Goal: Task Accomplishment & Management: Manage account settings

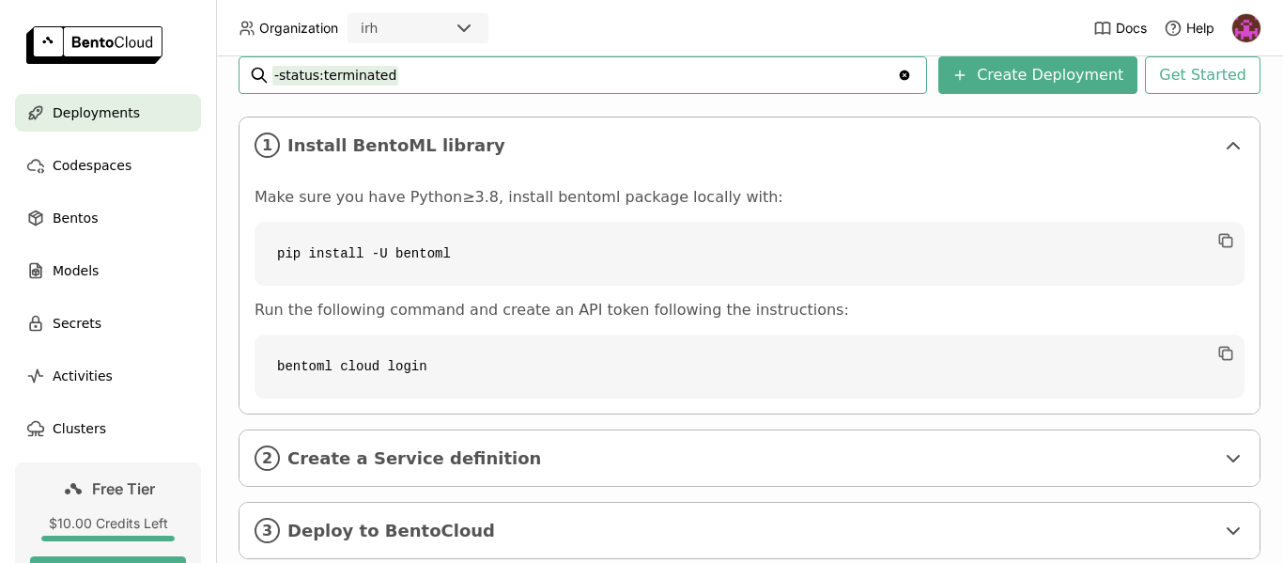
scroll to position [329, 0]
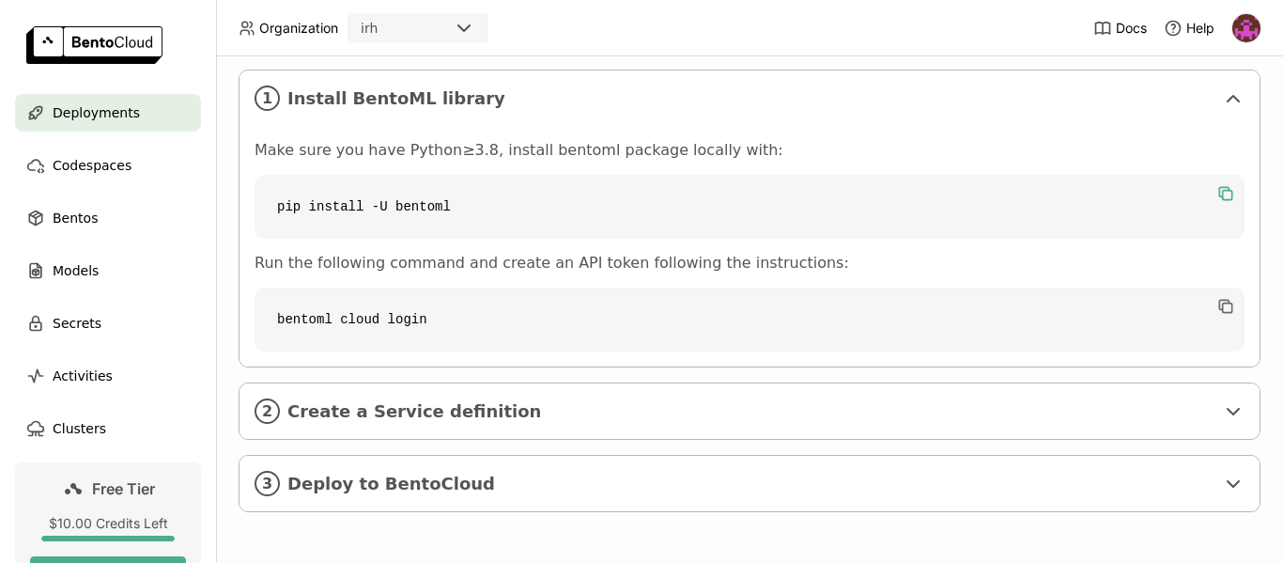
click at [1216, 198] on icon "button" at bounding box center [1225, 193] width 19 height 19
click at [1254, 27] on img at bounding box center [1246, 28] width 28 height 28
click at [1206, 130] on span "API Tokens" at bounding box center [1213, 124] width 67 height 17
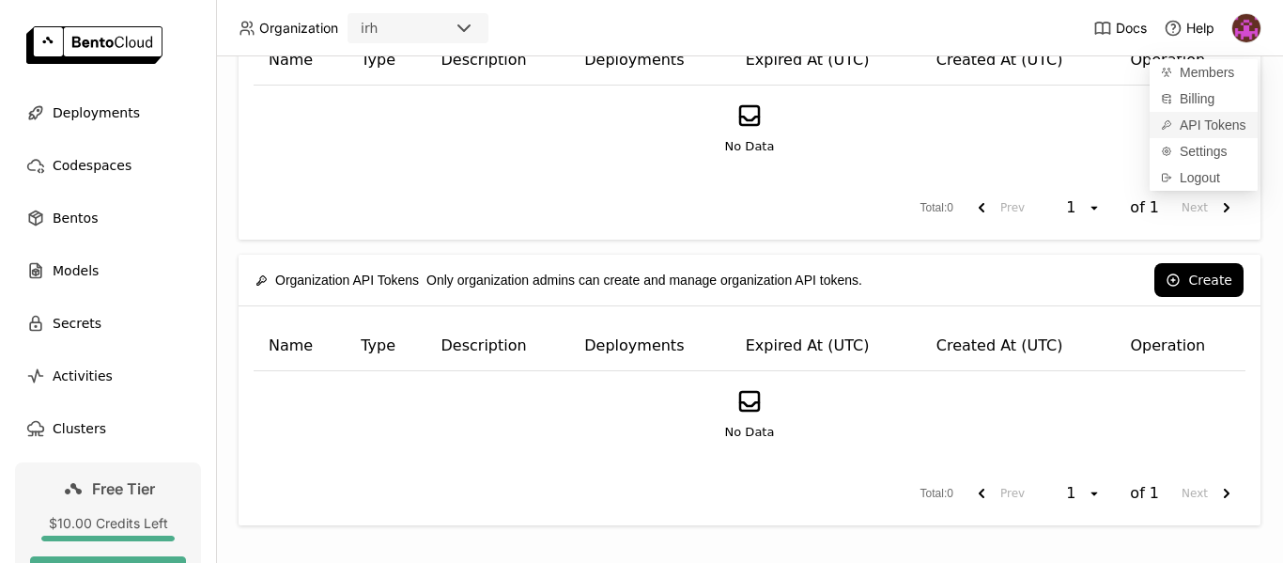
scroll to position [110, 0]
click at [1034, 127] on div "No Data" at bounding box center [750, 128] width 960 height 54
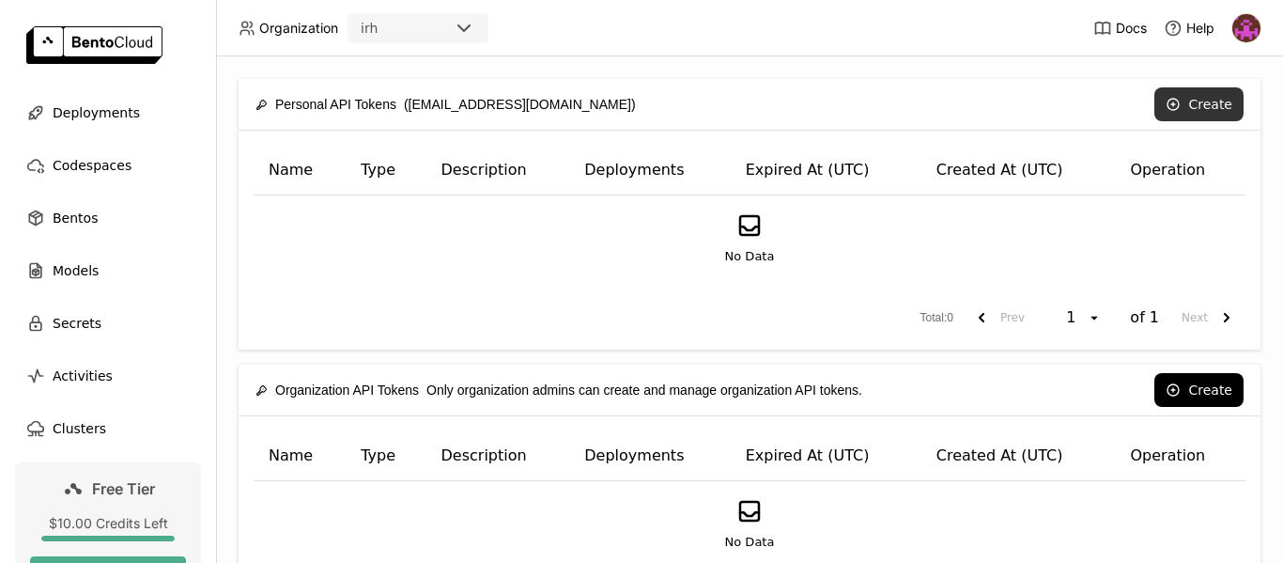
click at [1185, 104] on button "Create" at bounding box center [1198, 104] width 89 height 34
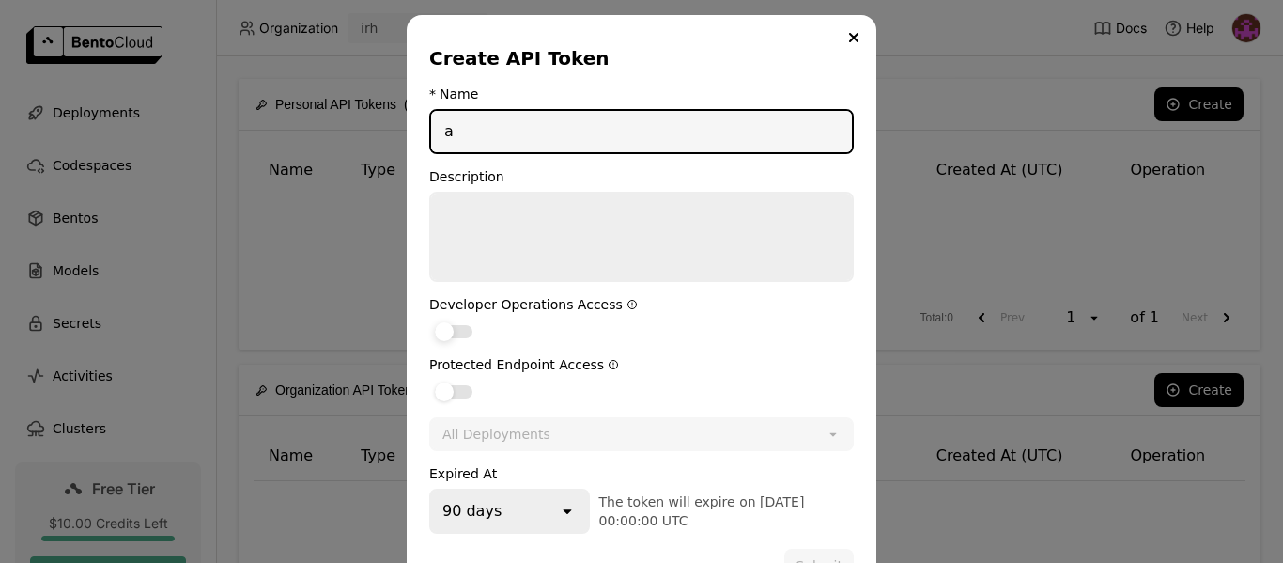
type input "a"
click at [455, 330] on div "dialog" at bounding box center [454, 331] width 38 height 13
click at [429, 319] on input "dialog" at bounding box center [429, 319] width 0 height 0
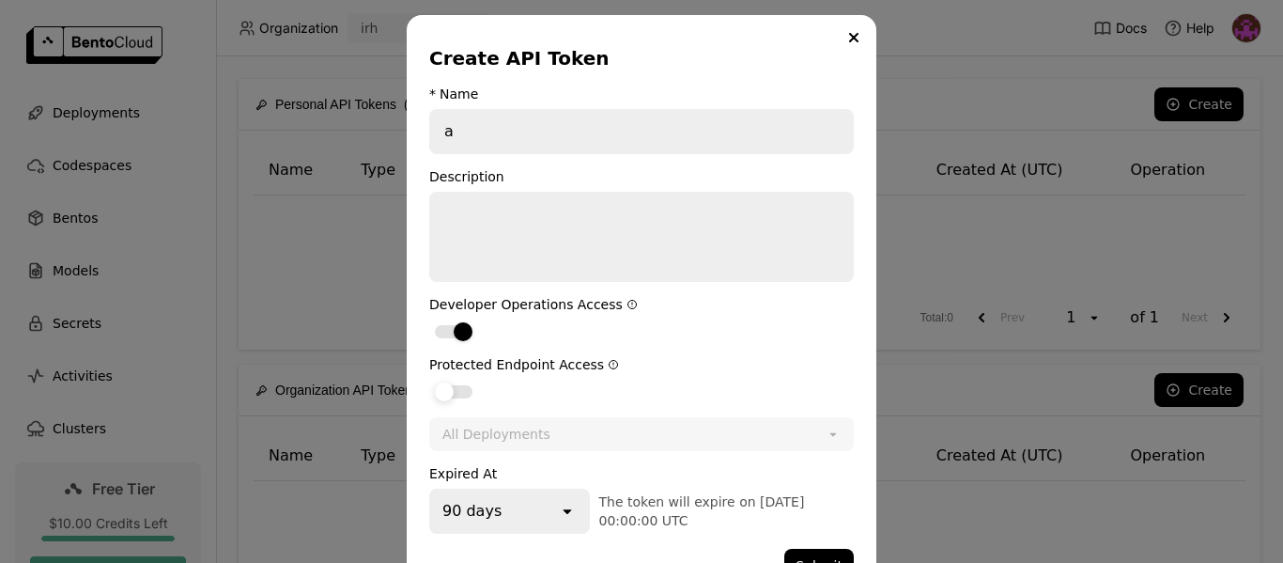
click at [452, 395] on div "dialog" at bounding box center [454, 391] width 38 height 13
click at [429, 379] on input "dialog" at bounding box center [429, 379] width 0 height 0
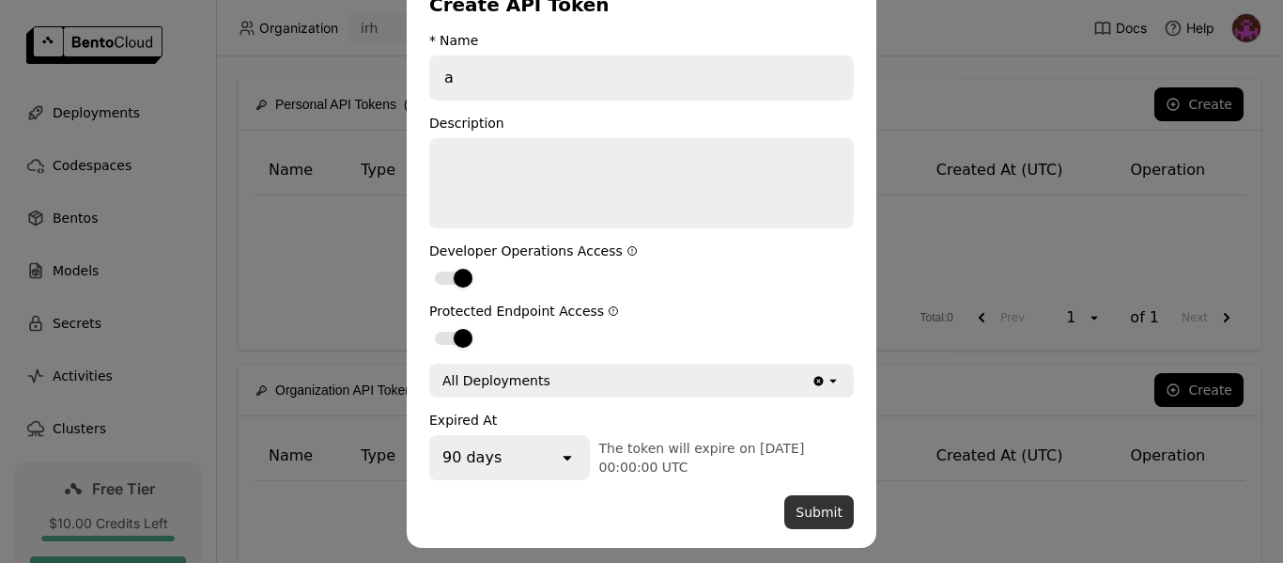
click at [810, 526] on button "Submit" at bounding box center [818, 512] width 69 height 34
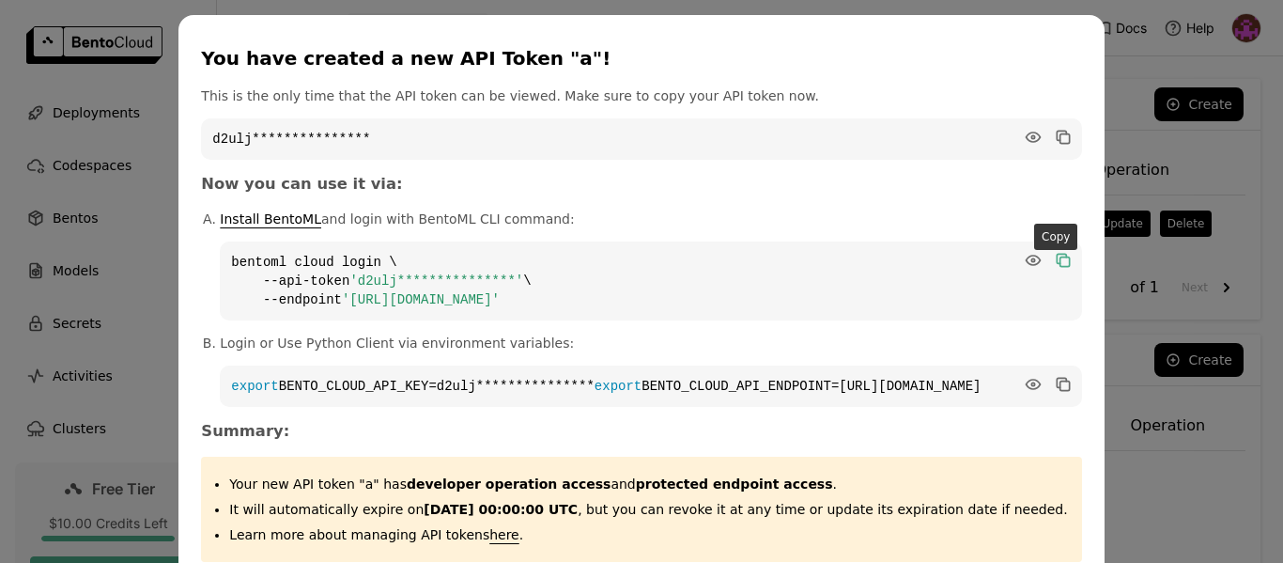
click at [1059, 261] on icon "dialog" at bounding box center [1063, 260] width 9 height 9
click at [1136, 42] on div "**********" at bounding box center [641, 331] width 1283 height 663
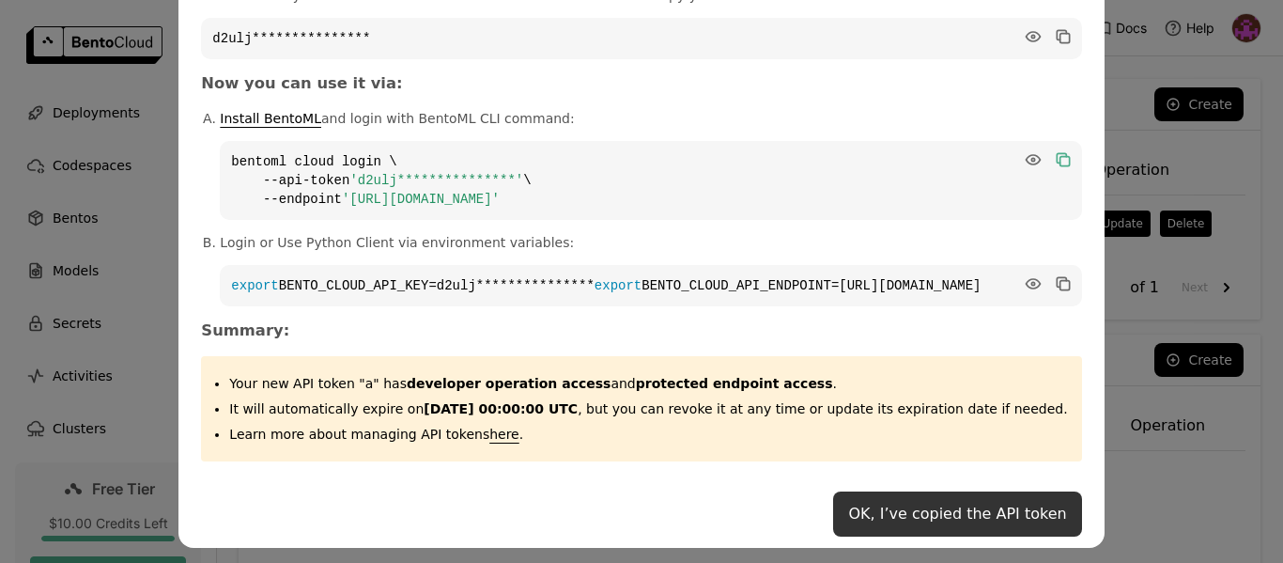
click at [966, 510] on button "OK, I’ve copied the API token" at bounding box center [957, 513] width 248 height 45
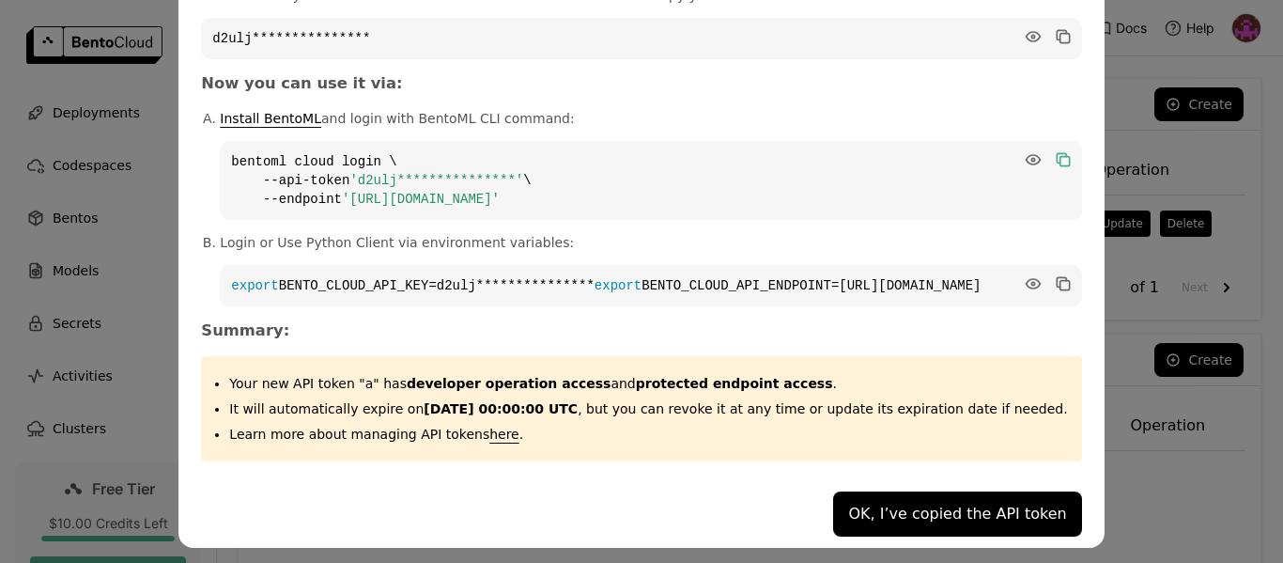
scroll to position [0, 0]
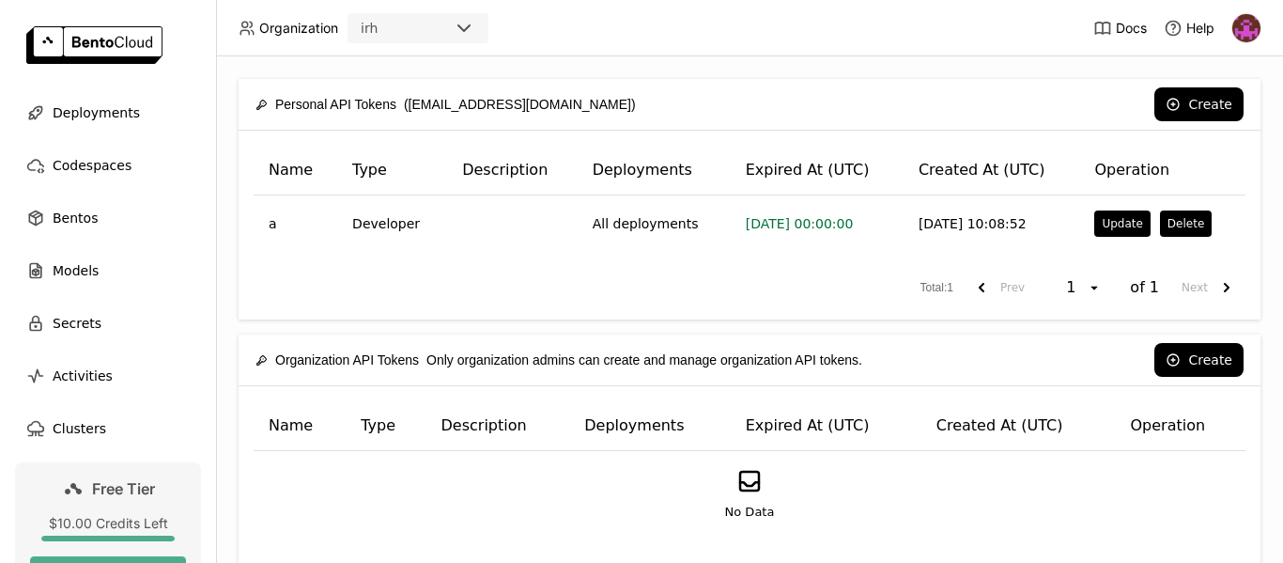
click at [1257, 18] on div at bounding box center [1246, 28] width 30 height 30
click at [1198, 99] on span "Billing" at bounding box center [1197, 98] width 35 height 17
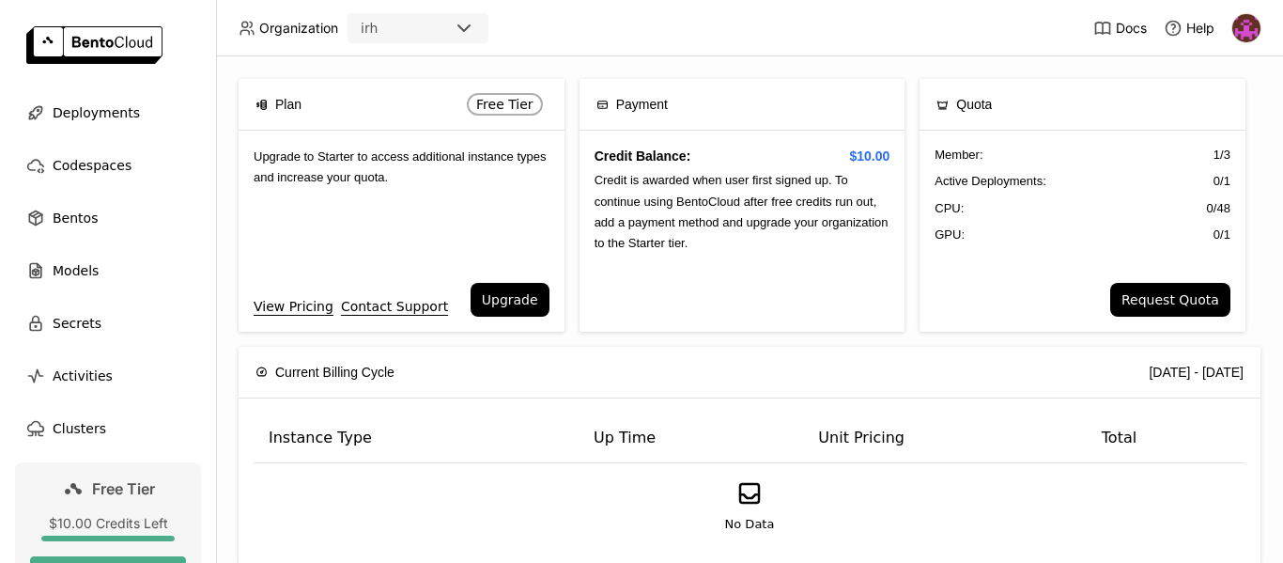
click at [1013, 235] on div "GPU: 0 / 1" at bounding box center [1082, 234] width 296 height 19
click at [116, 104] on span "Deployments" at bounding box center [96, 112] width 87 height 23
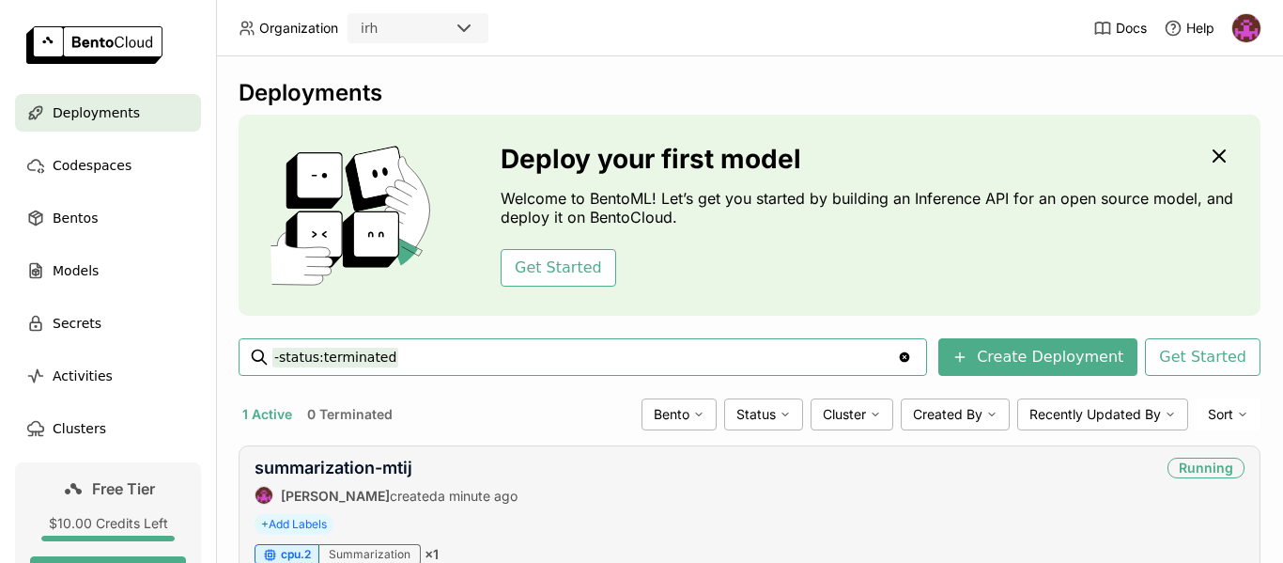
scroll to position [89, 0]
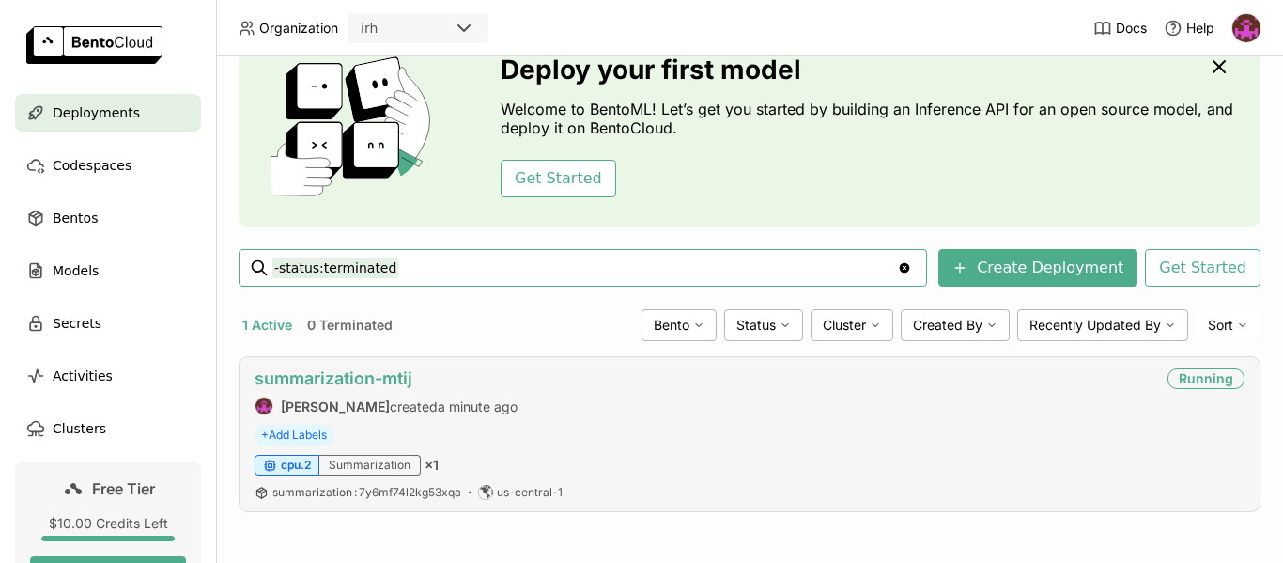
click at [403, 375] on link "summarization-mtij" at bounding box center [333, 378] width 158 height 20
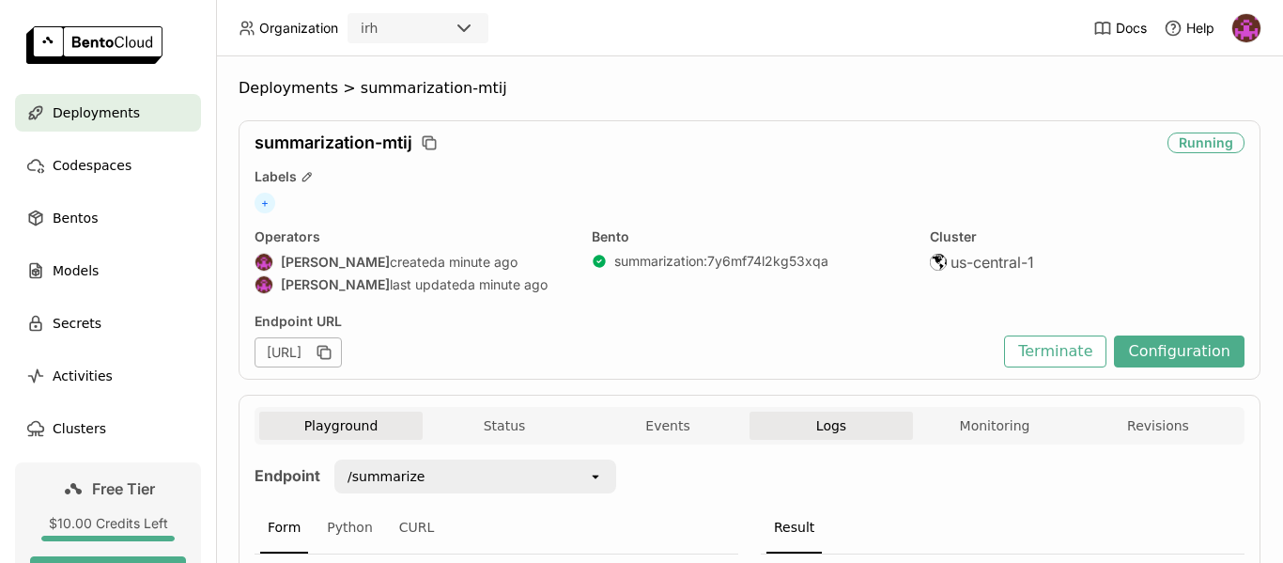
click at [824, 427] on span "Logs" at bounding box center [831, 425] width 30 height 17
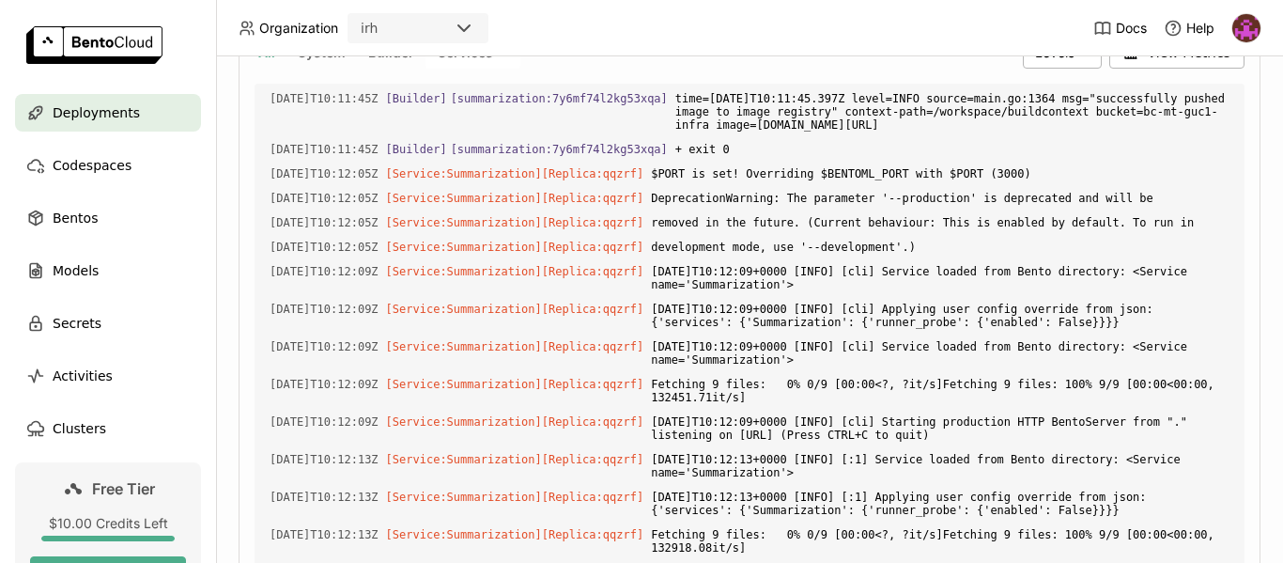
scroll to position [632, 0]
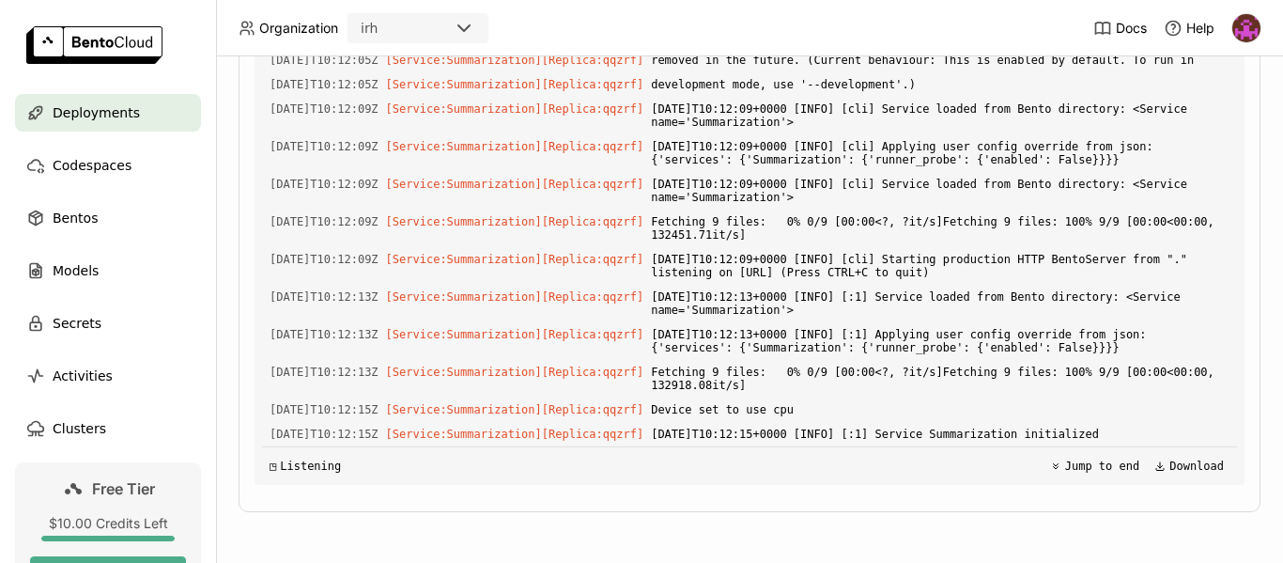
click at [114, 107] on span "Deployments" at bounding box center [96, 112] width 87 height 23
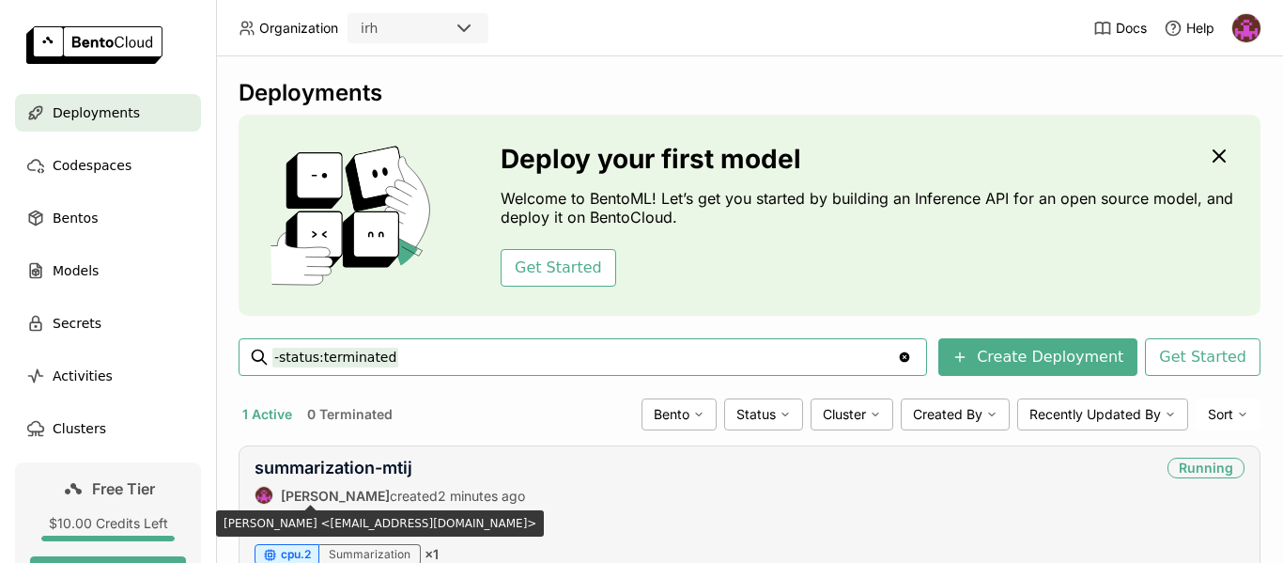
click at [348, 497] on strong "[PERSON_NAME]" at bounding box center [335, 495] width 109 height 16
click at [360, 465] on link "summarization-mtij" at bounding box center [333, 467] width 158 height 20
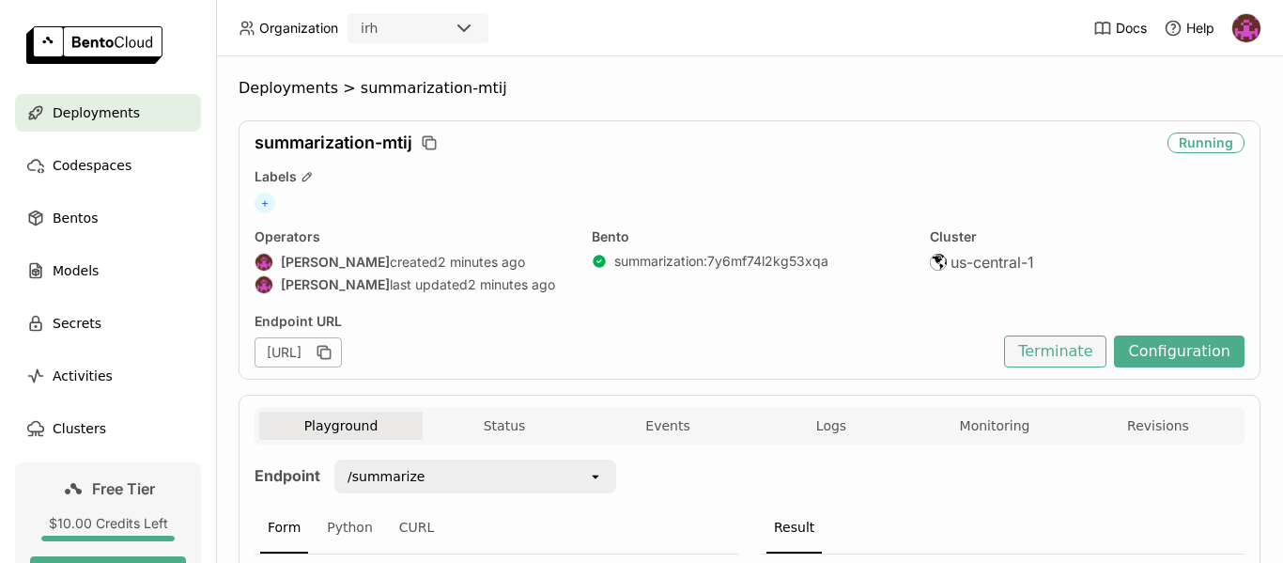
click at [1077, 355] on button "Terminate" at bounding box center [1055, 351] width 102 height 32
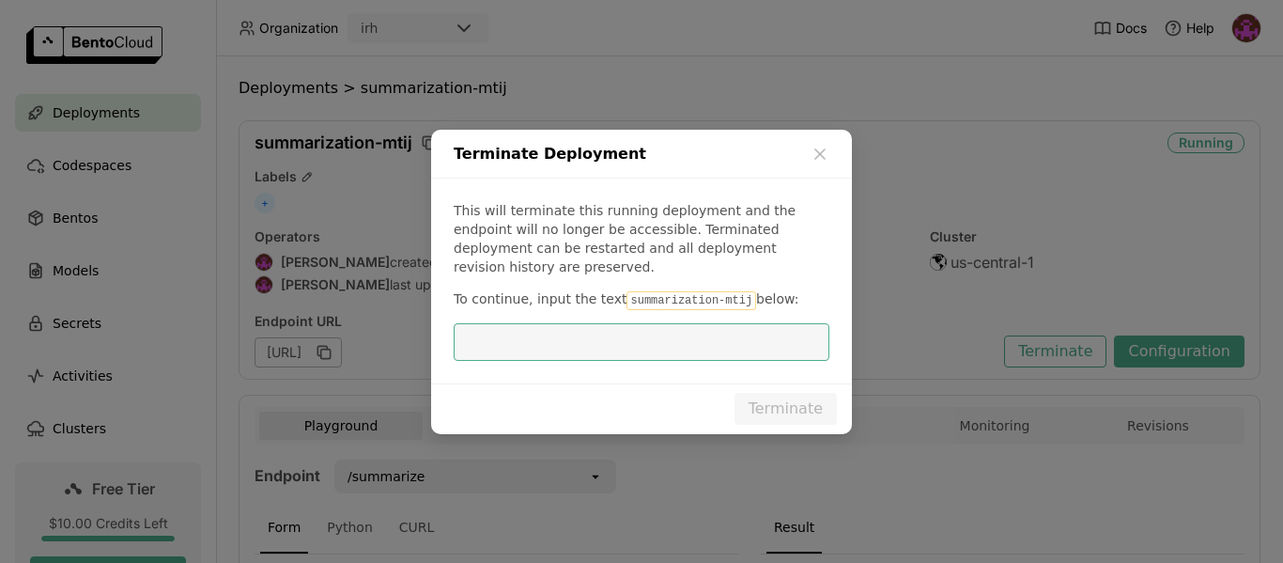
click at [661, 303] on code "summarization-mtij" at bounding box center [691, 300] width 130 height 19
click at [662, 303] on code "summarization-mtij" at bounding box center [691, 300] width 130 height 19
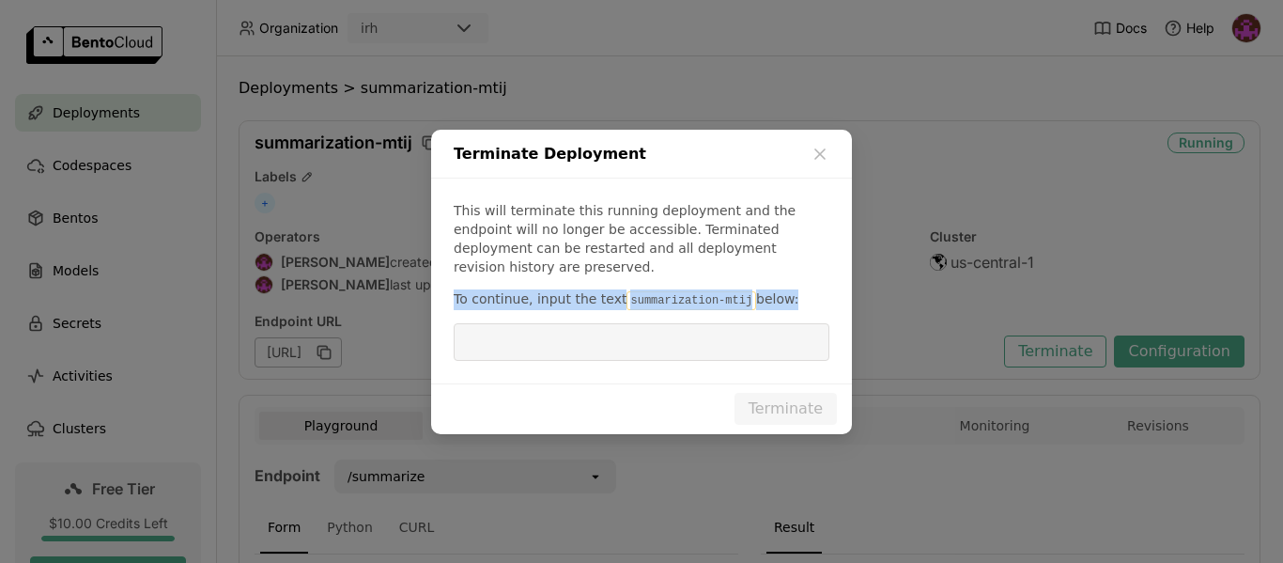
click at [662, 303] on code "summarization-mtij" at bounding box center [691, 300] width 130 height 19
drag, startPoint x: 636, startPoint y: 299, endPoint x: 748, endPoint y: 298, distance: 112.7
click at [751, 296] on p "To continue, input the text summarization-mtij below:" at bounding box center [642, 299] width 376 height 21
click at [694, 348] on input "dialog" at bounding box center [641, 342] width 353 height 36
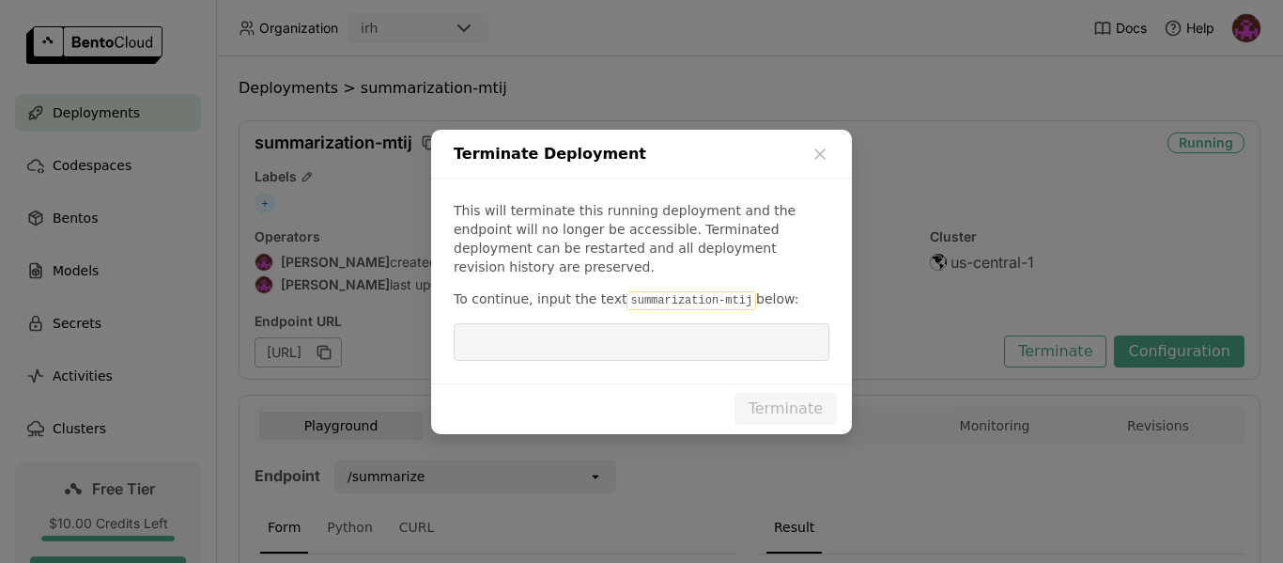
paste input "summarization-mtij"
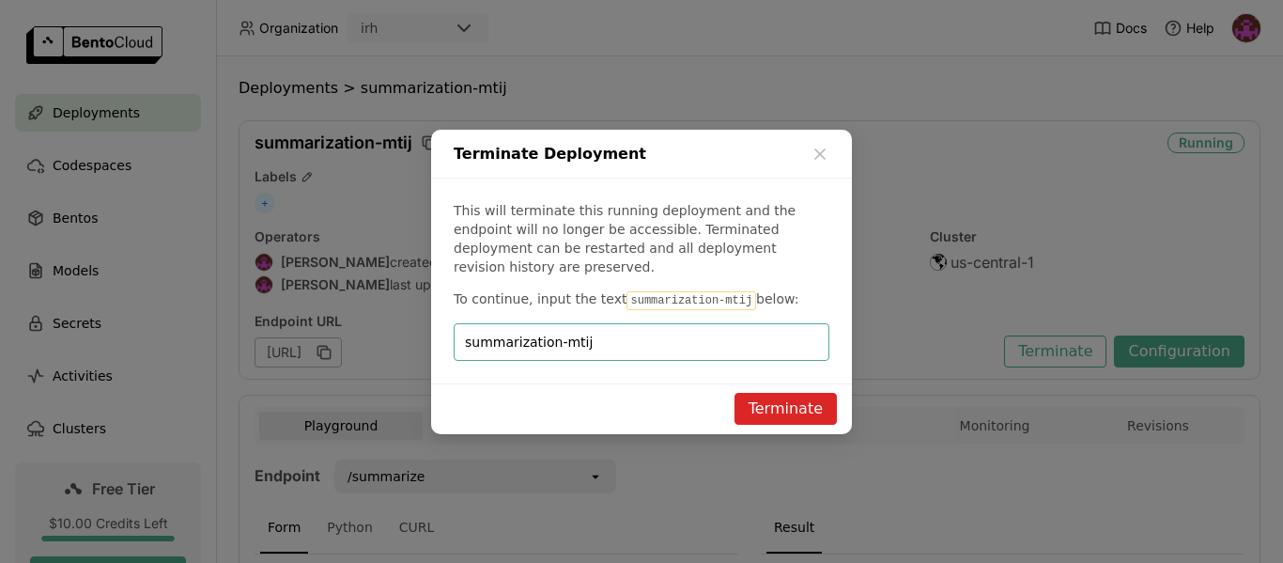
type input "summarization-mtij"
click at [782, 406] on button "Terminate" at bounding box center [785, 409] width 102 height 32
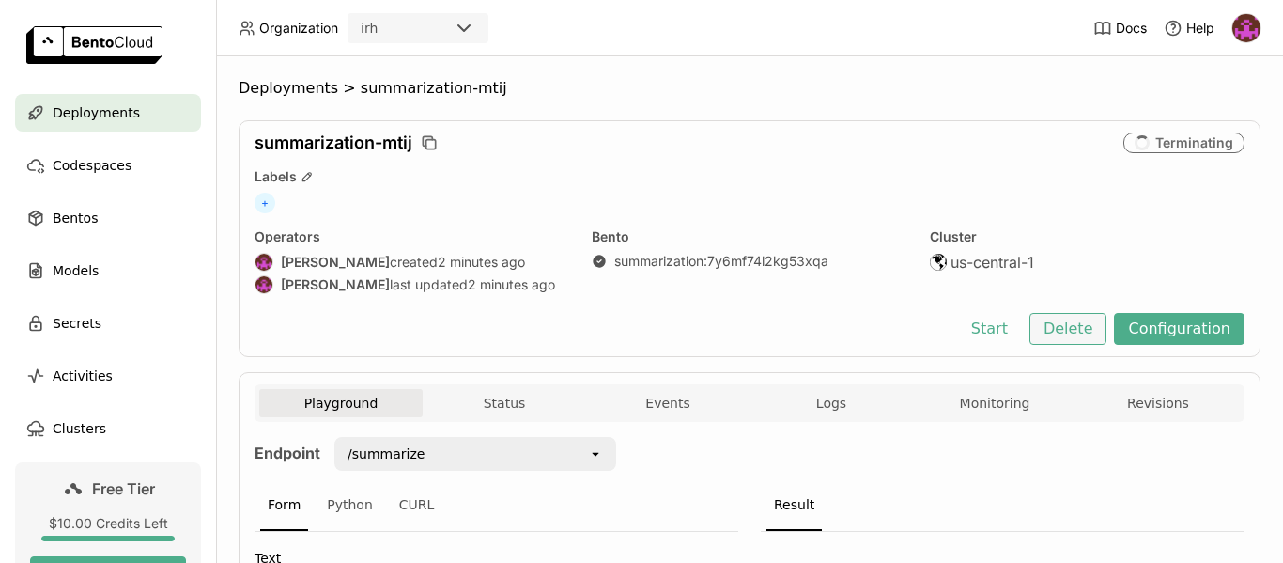
click at [1048, 324] on button "Delete" at bounding box center [1068, 329] width 78 height 32
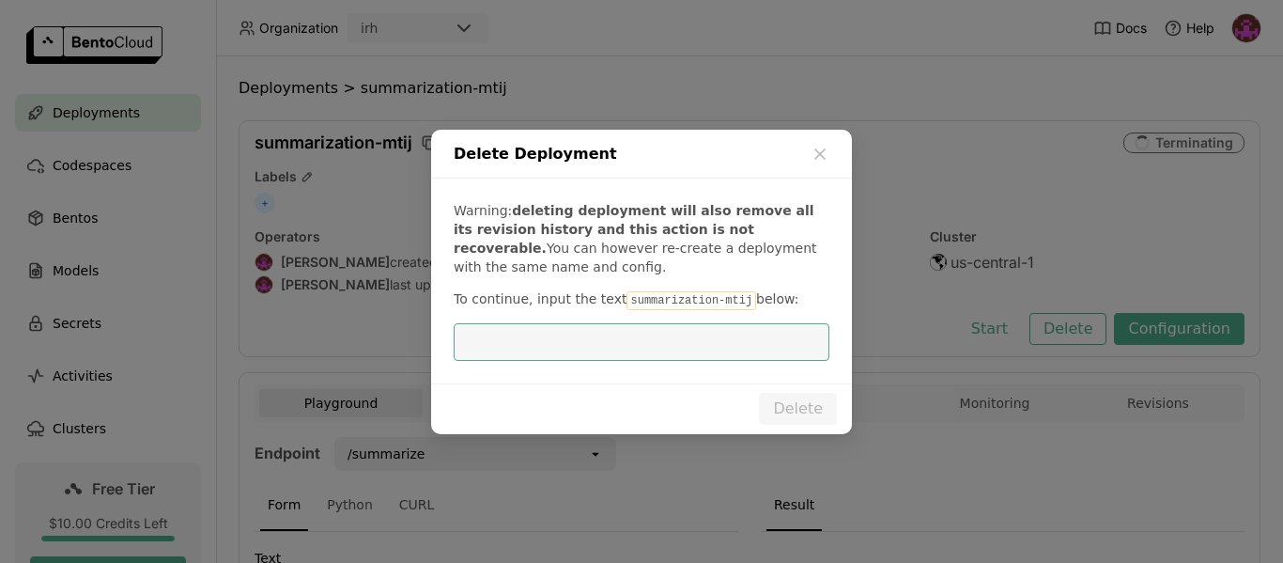
click at [615, 342] on input "dialog" at bounding box center [641, 342] width 353 height 36
type input "summarization-mtij"
click at [801, 399] on button "Delete" at bounding box center [798, 409] width 78 height 32
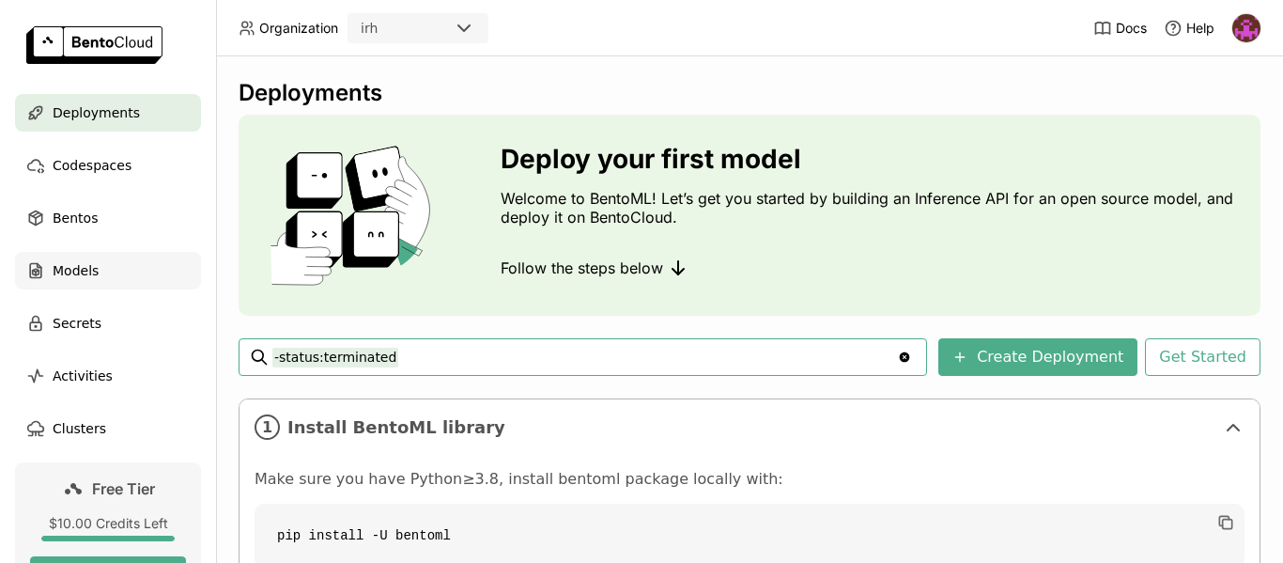
click at [69, 259] on span "Models" at bounding box center [76, 270] width 46 height 23
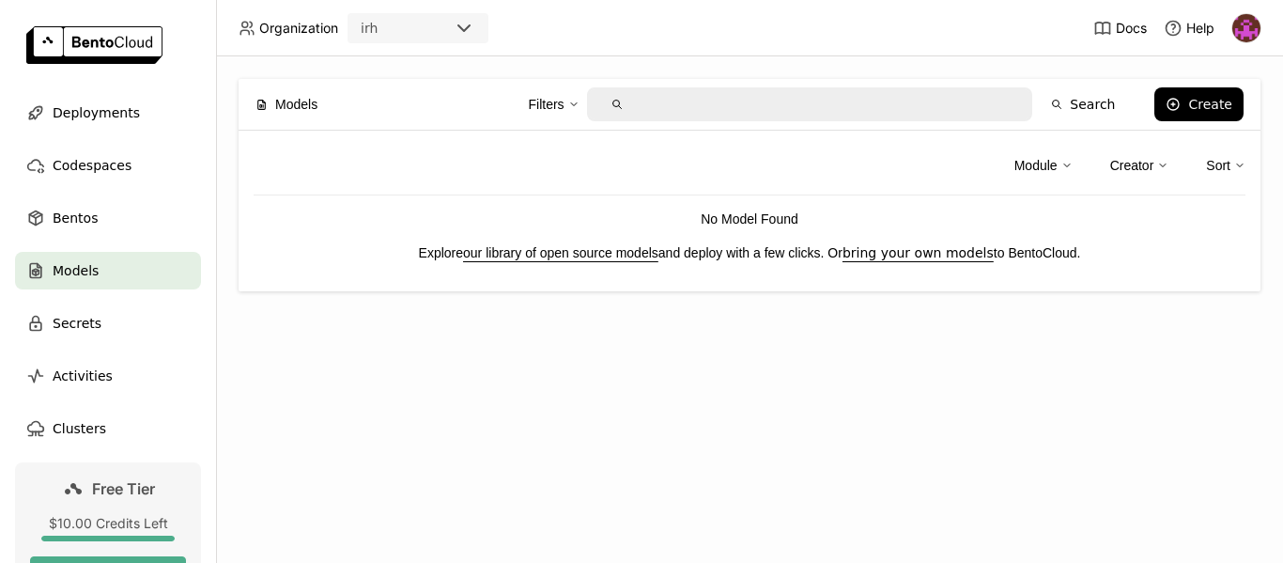
click at [87, 197] on ul "Deployments Codespaces Bentos Models Secrets Activities Clusters" at bounding box center [108, 270] width 216 height 353
click at [86, 222] on span "Bentos" at bounding box center [75, 218] width 45 height 23
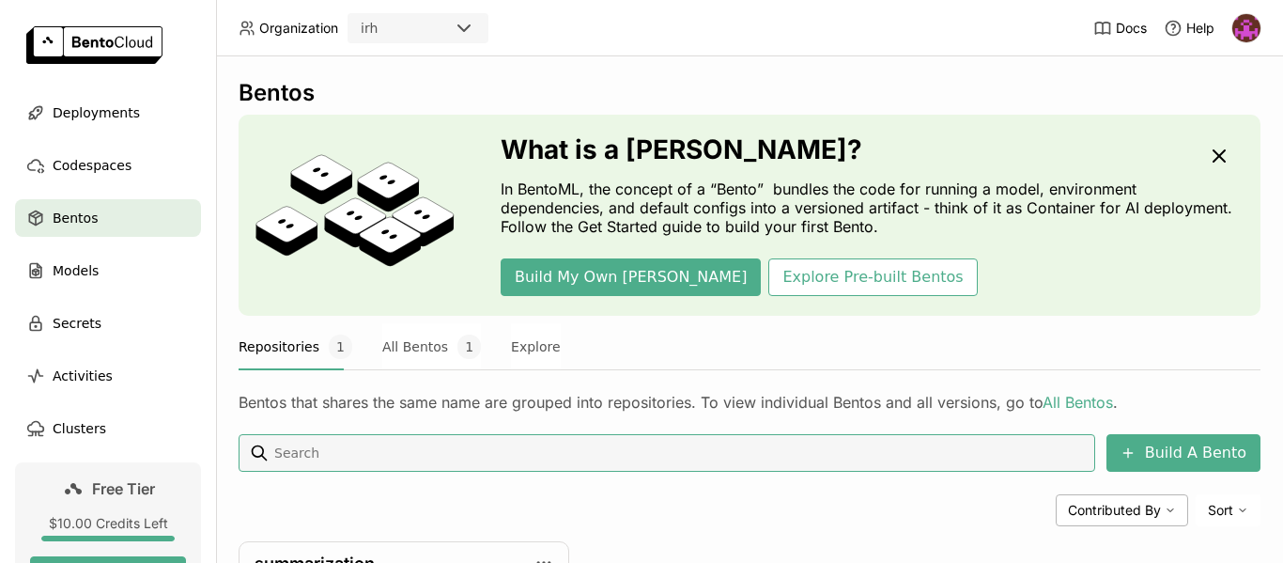
scroll to position [94, 0]
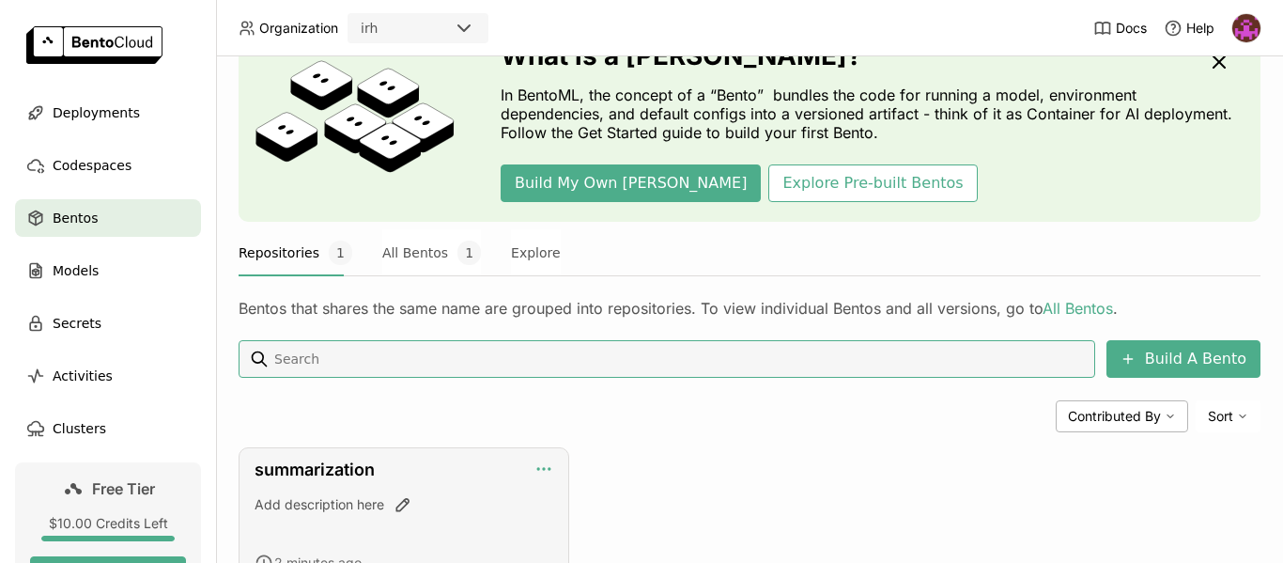
click at [541, 465] on icon "button" at bounding box center [543, 468] width 19 height 19
click at [351, 475] on link "summarization" at bounding box center [314, 469] width 120 height 20
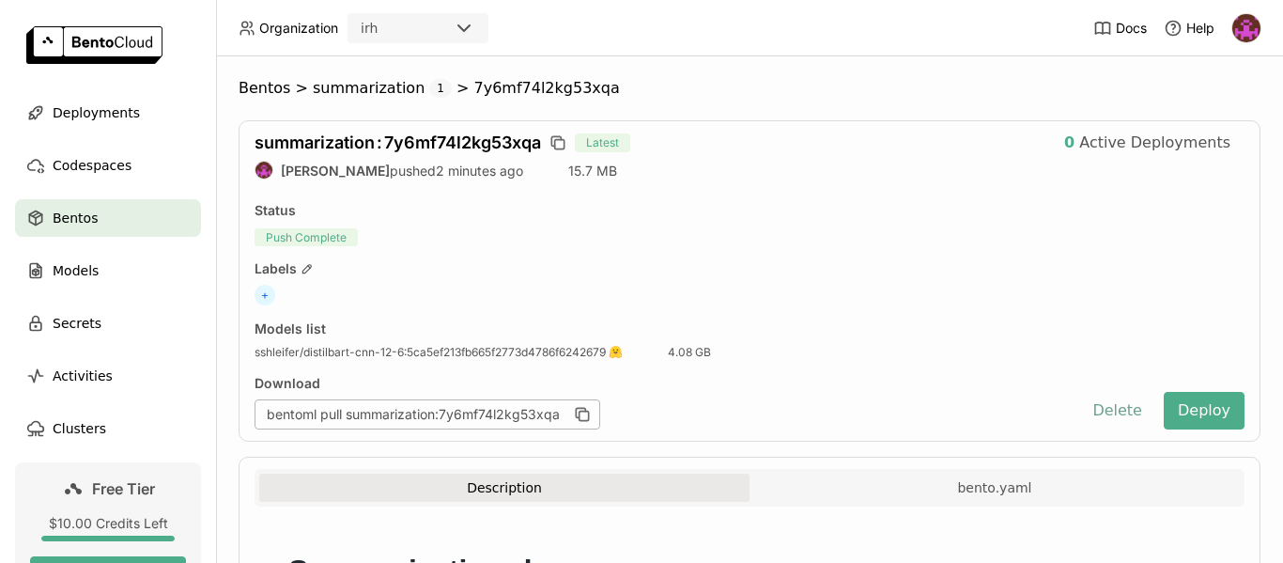
click at [1119, 411] on button "Delete" at bounding box center [1117, 411] width 78 height 38
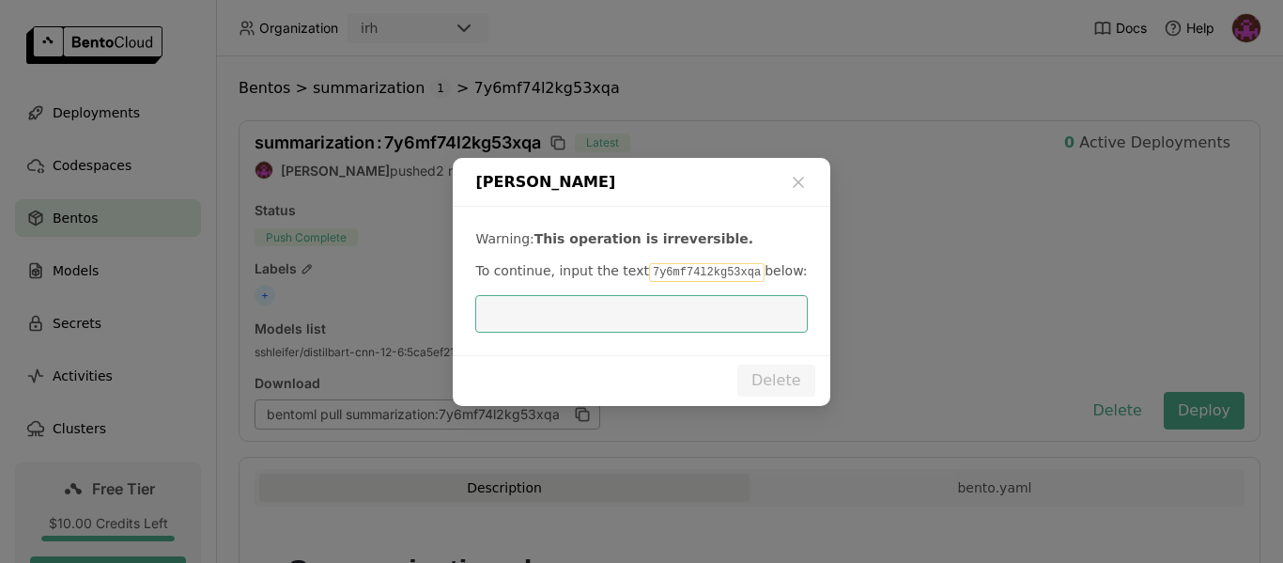
click at [686, 279] on code "7y6mf74l2kg53xqa" at bounding box center [707, 272] width 116 height 19
copy p "7y6mf74l2kg53xqa"
click at [700, 323] on input "dialog" at bounding box center [640, 314] width 309 height 36
paste input "7y6mf74l2kg53xqa"
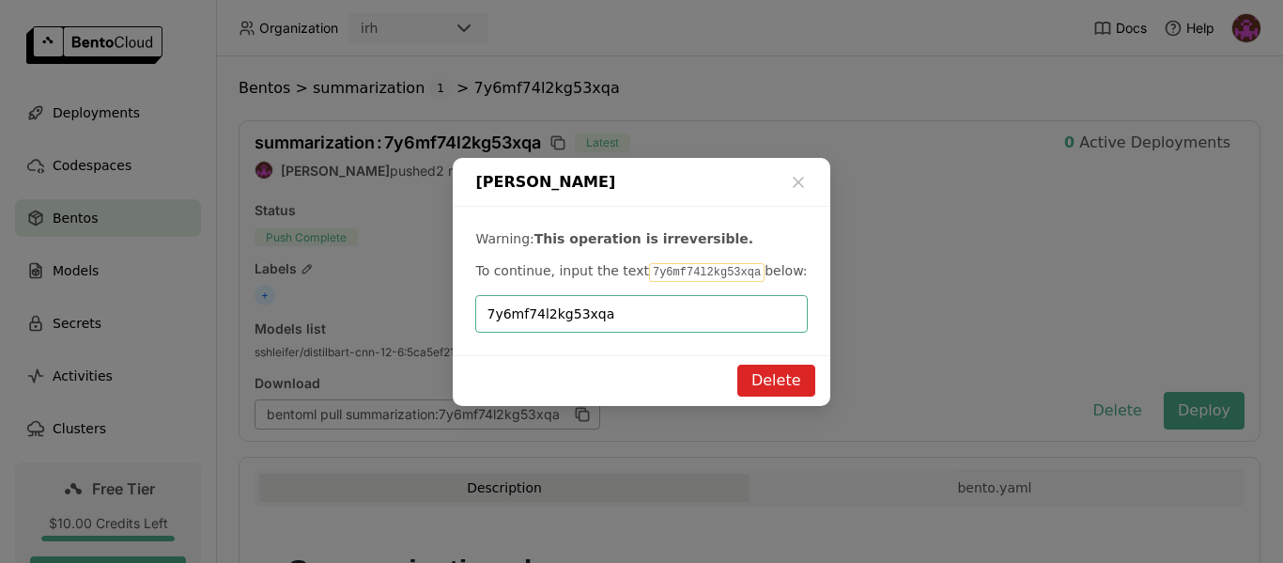
type input "7y6mf74l2kg53xqa"
click at [772, 376] on button "Delete" at bounding box center [776, 380] width 78 height 32
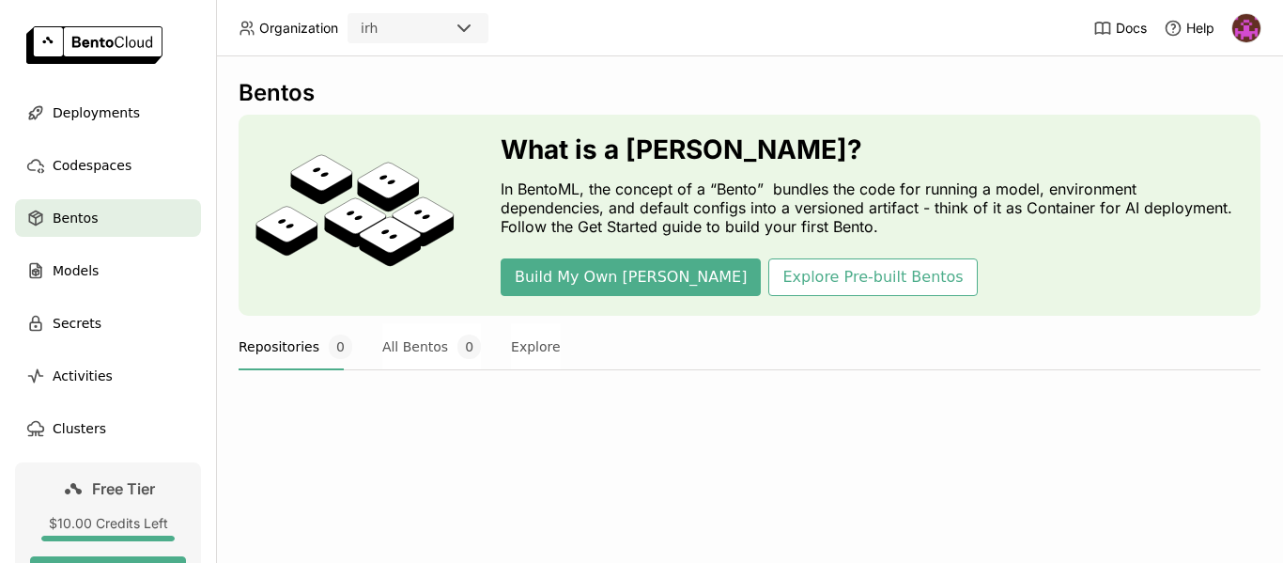
click at [1248, 34] on img at bounding box center [1246, 28] width 28 height 28
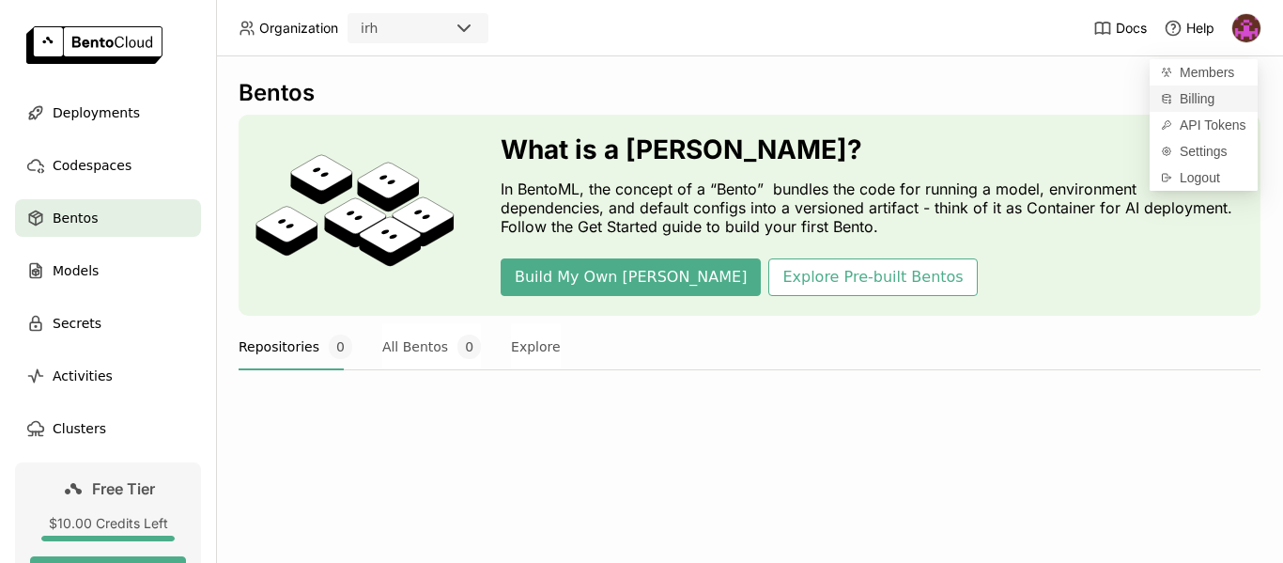
click at [1204, 97] on span "Billing" at bounding box center [1197, 98] width 35 height 17
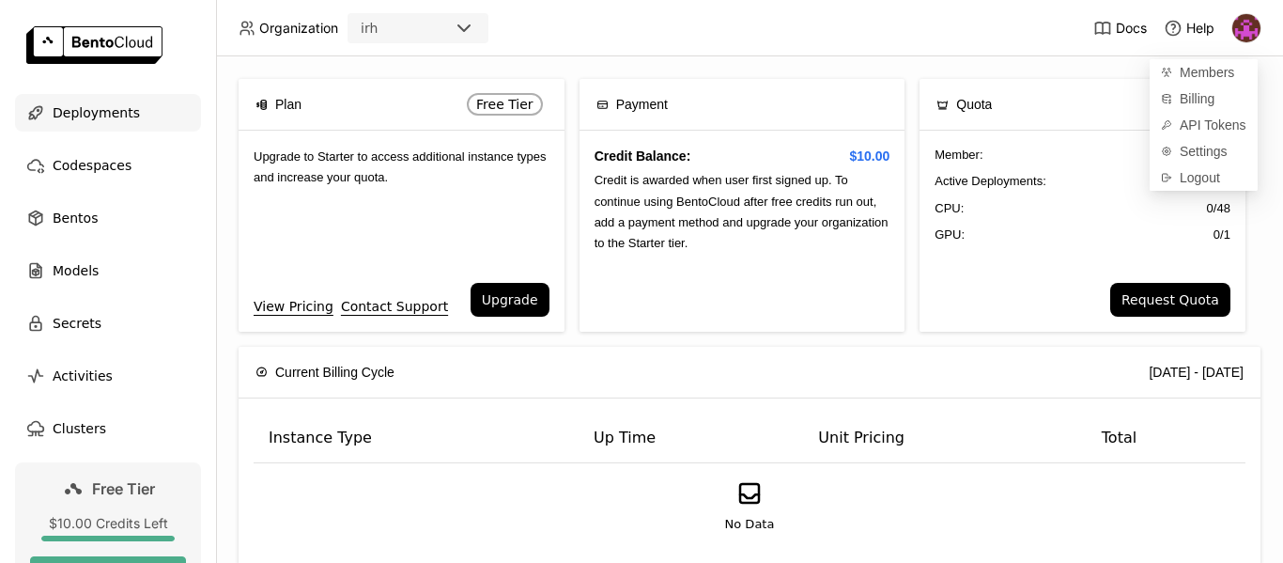
click at [84, 111] on span "Deployments" at bounding box center [96, 112] width 87 height 23
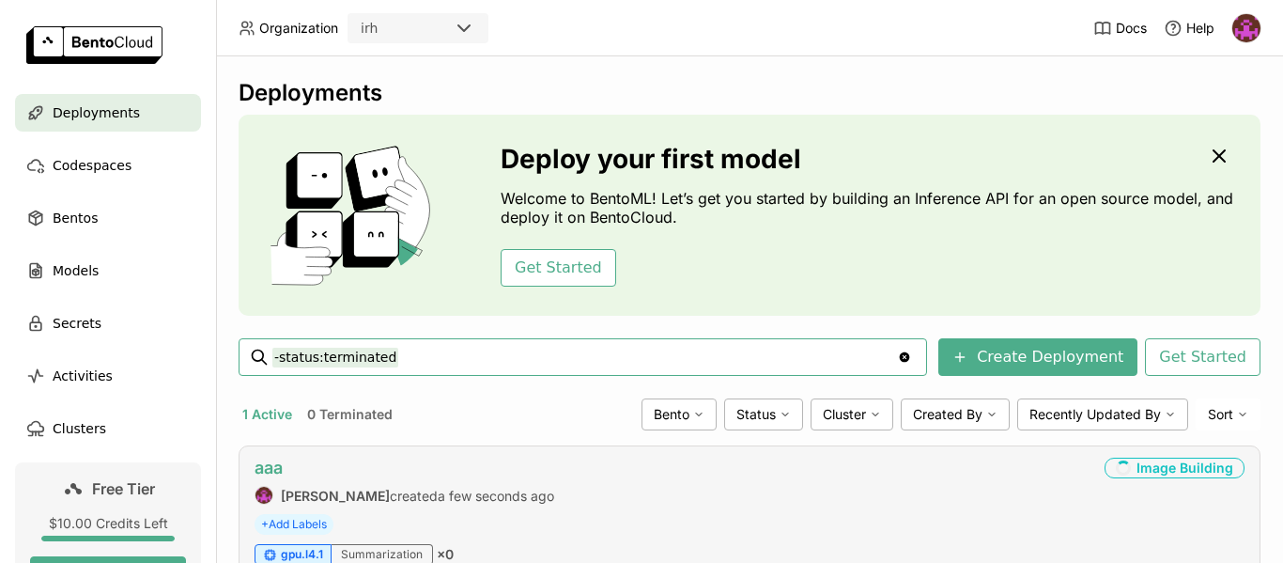
click at [279, 469] on link "aaa" at bounding box center [268, 467] width 28 height 20
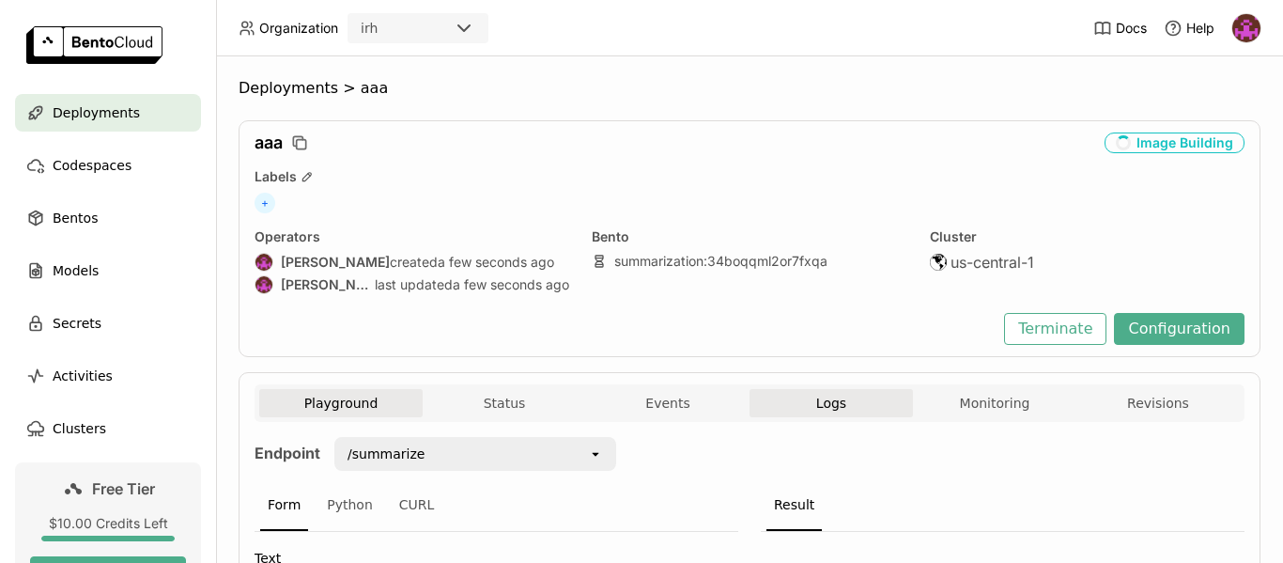
click at [799, 398] on button "Logs" at bounding box center [830, 403] width 163 height 28
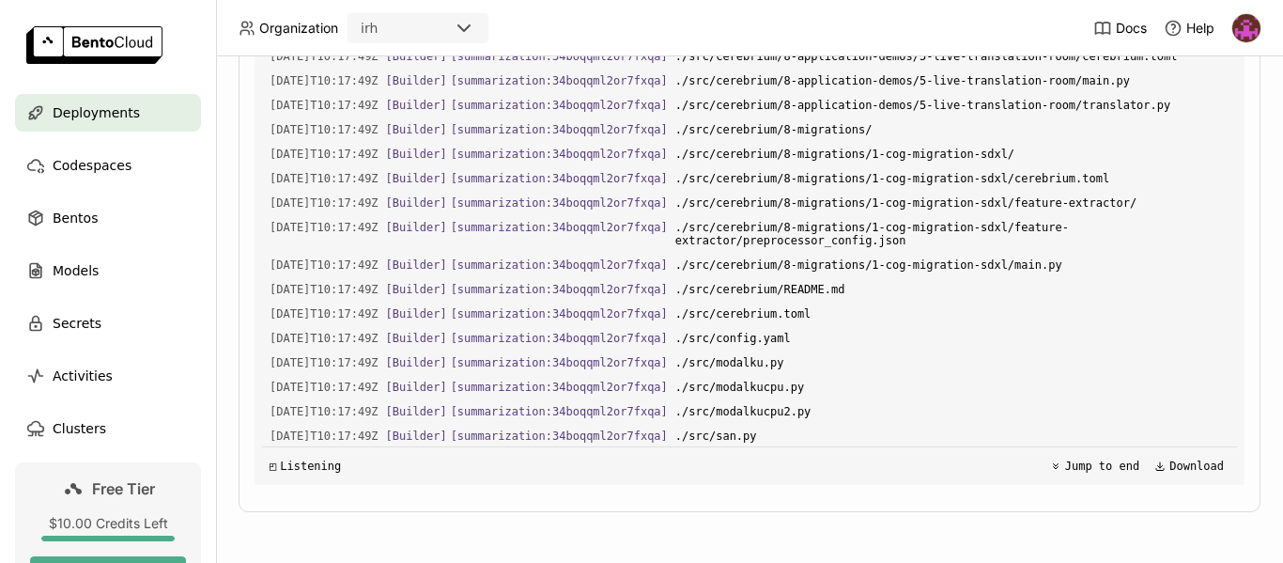
scroll to position [9846, 0]
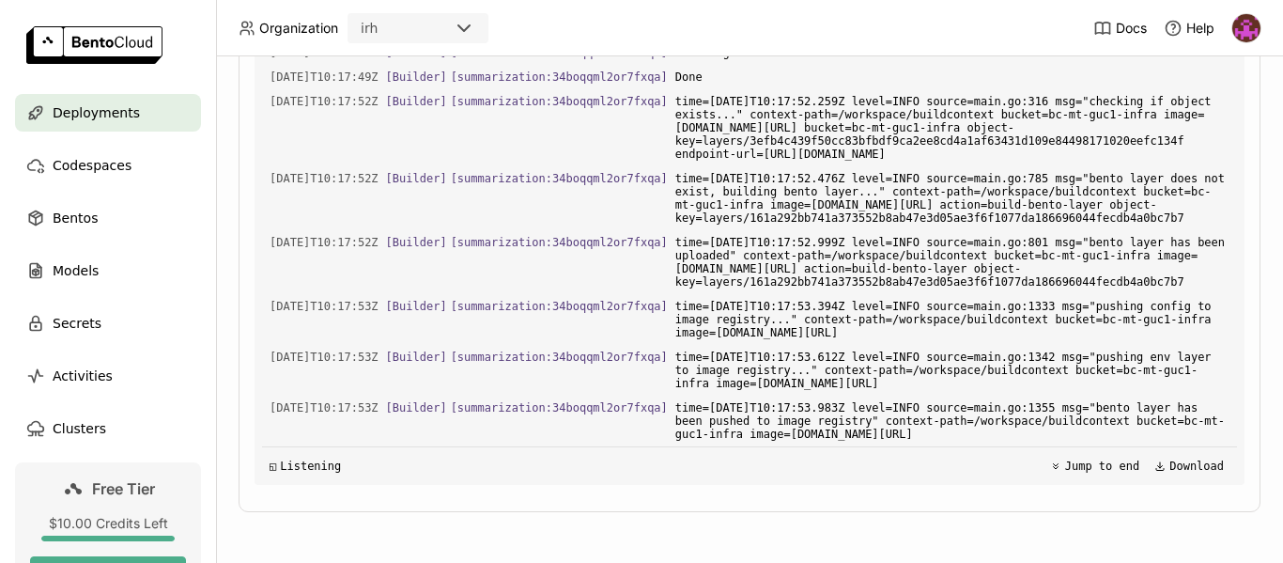
click at [88, 121] on span "Deployments" at bounding box center [96, 112] width 87 height 23
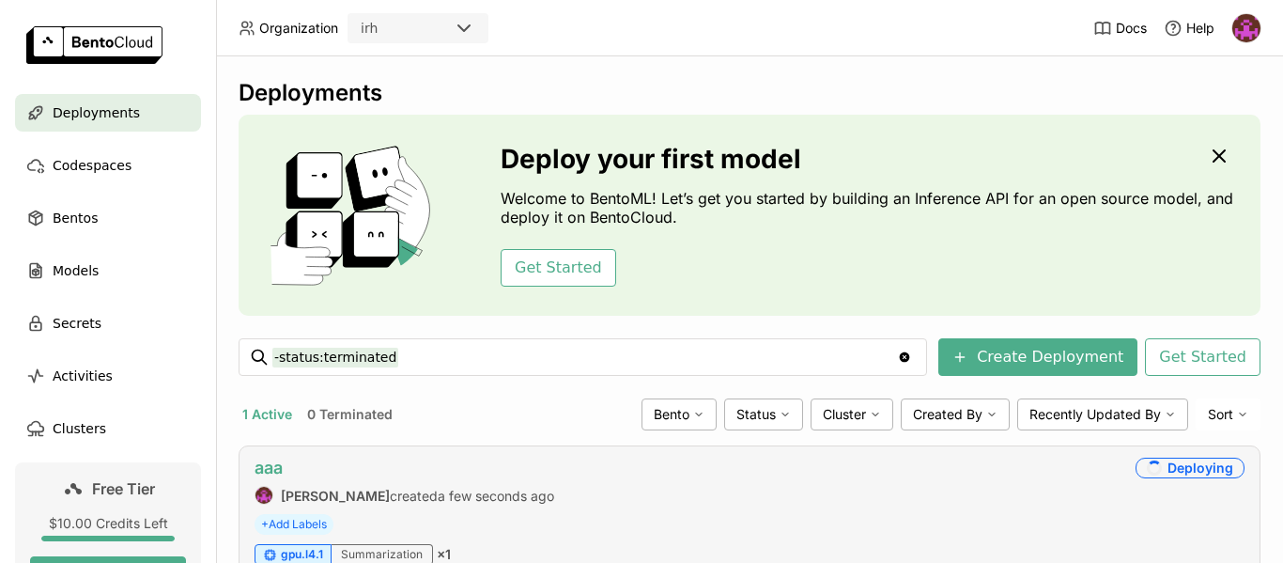
click at [274, 470] on link "aaa" at bounding box center [268, 467] width 28 height 20
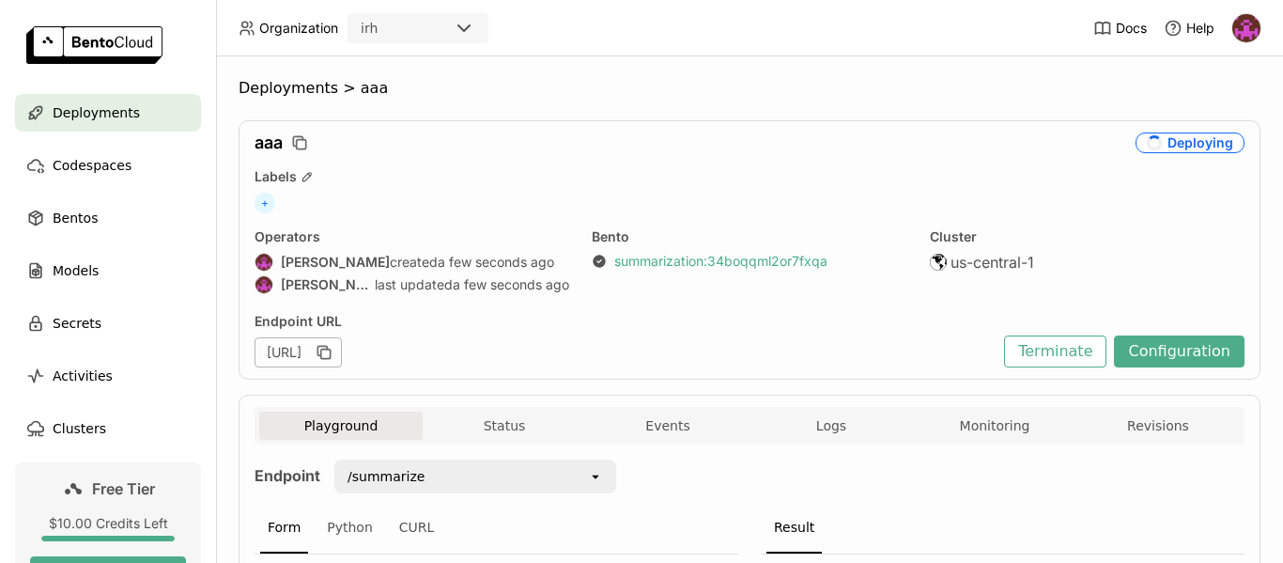
click at [716, 257] on link "summarization : 34boqqml2or7fxqa" at bounding box center [720, 261] width 213 height 17
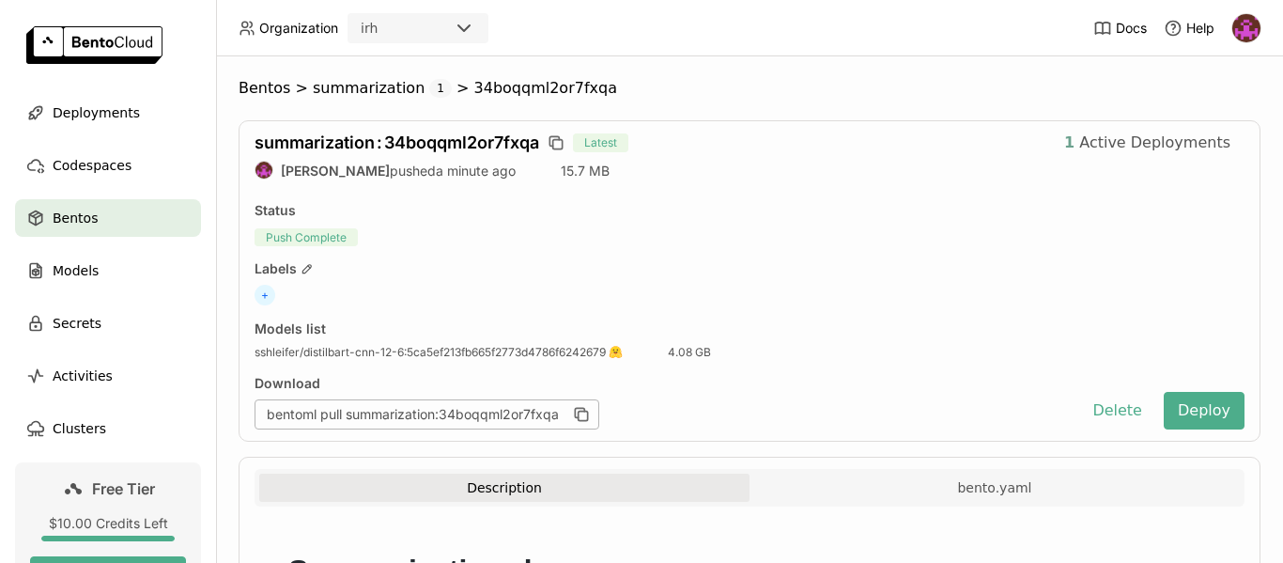
click at [1129, 144] on span "Active Deployments" at bounding box center [1154, 142] width 151 height 19
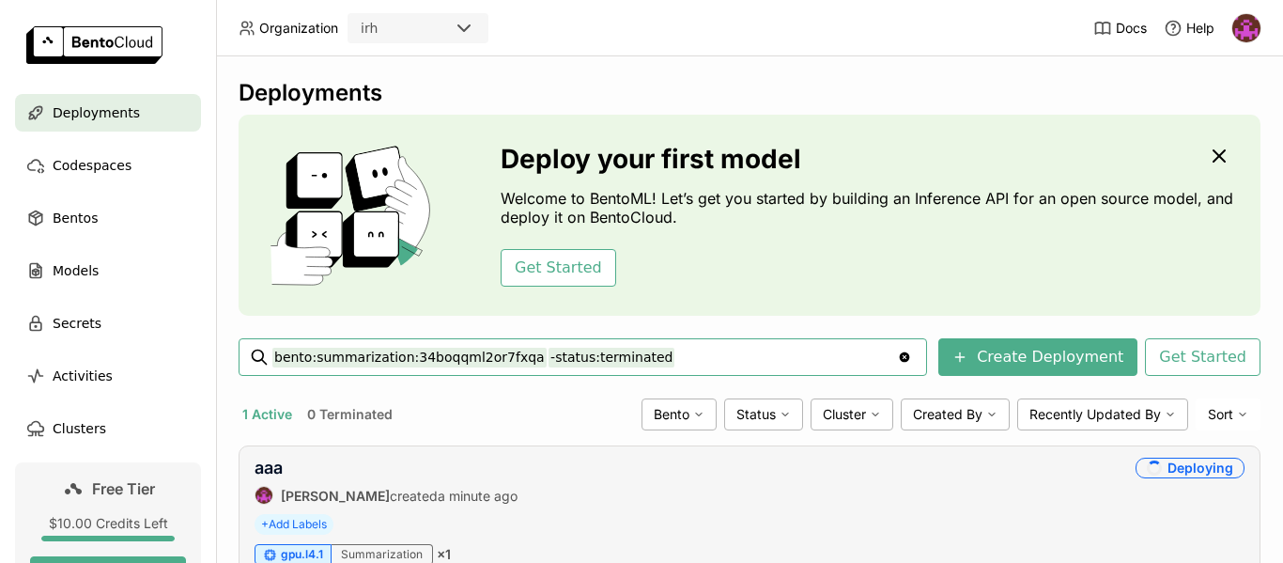
scroll to position [89, 0]
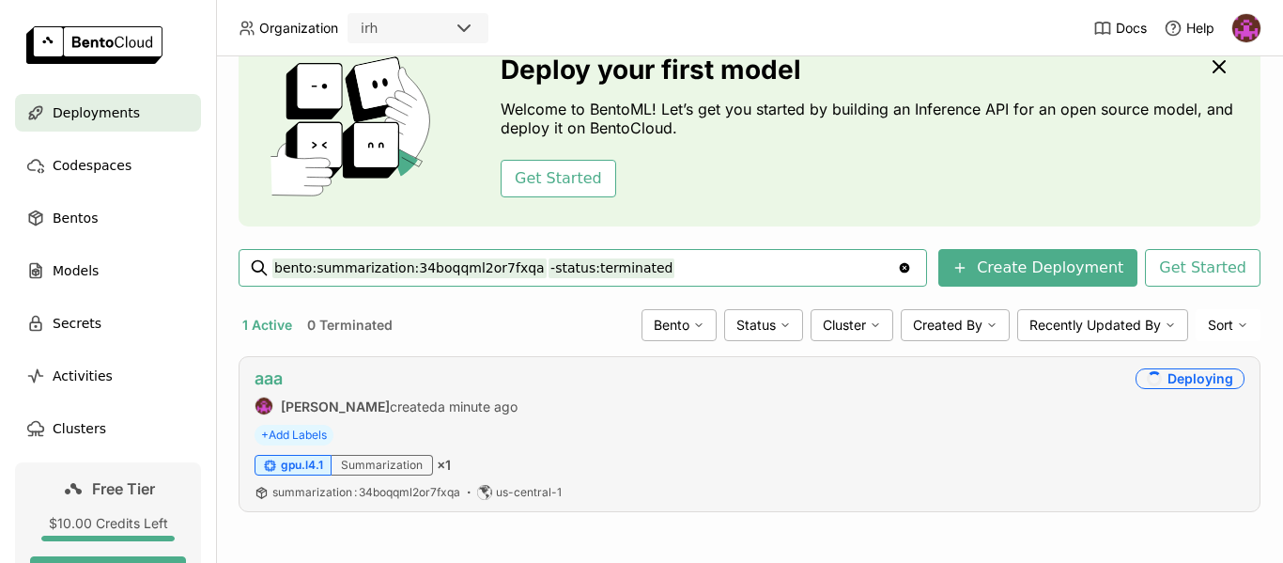
click at [272, 379] on link "aaa" at bounding box center [268, 378] width 28 height 20
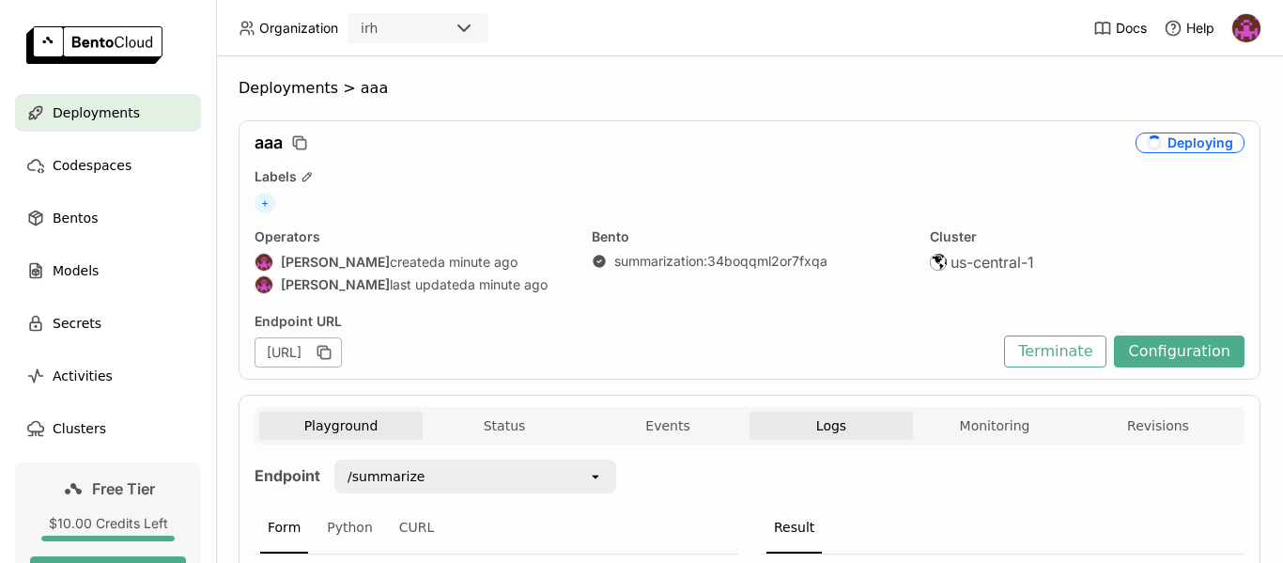
click at [816, 436] on button "Logs" at bounding box center [830, 425] width 163 height 28
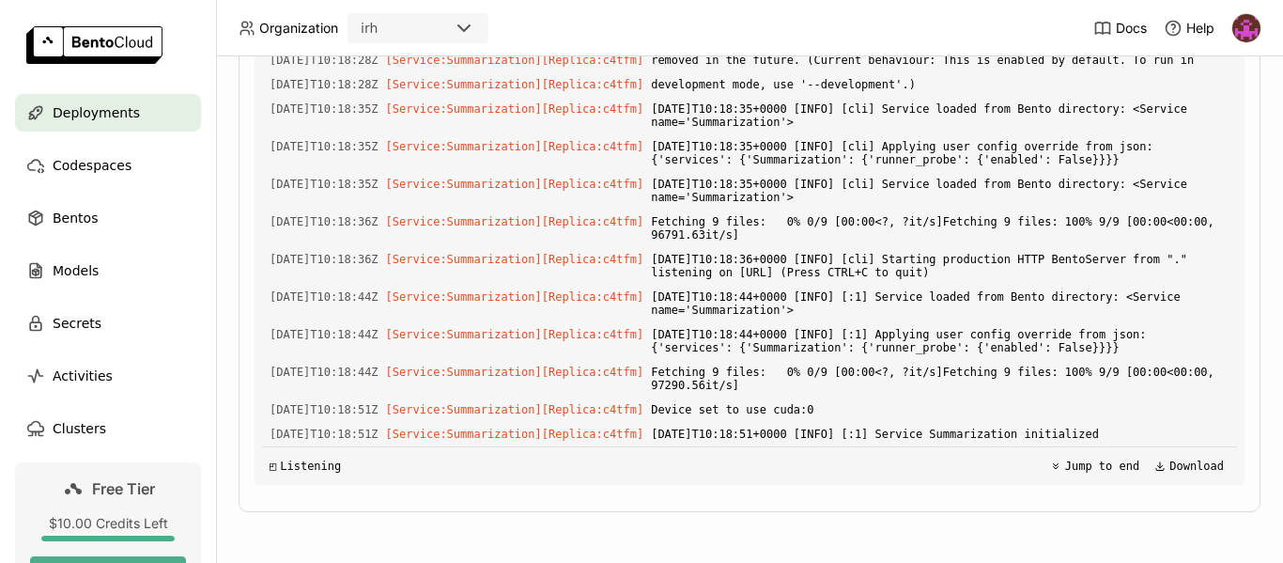
scroll to position [4180, 0]
click at [1071, 471] on button "Jump to end" at bounding box center [1094, 466] width 100 height 23
click at [1168, 467] on button "Download" at bounding box center [1189, 466] width 81 height 23
click at [305, 471] on div "◲ Listening" at bounding box center [305, 465] width 71 height 13
click at [96, 218] on span "Bentos" at bounding box center [75, 218] width 45 height 23
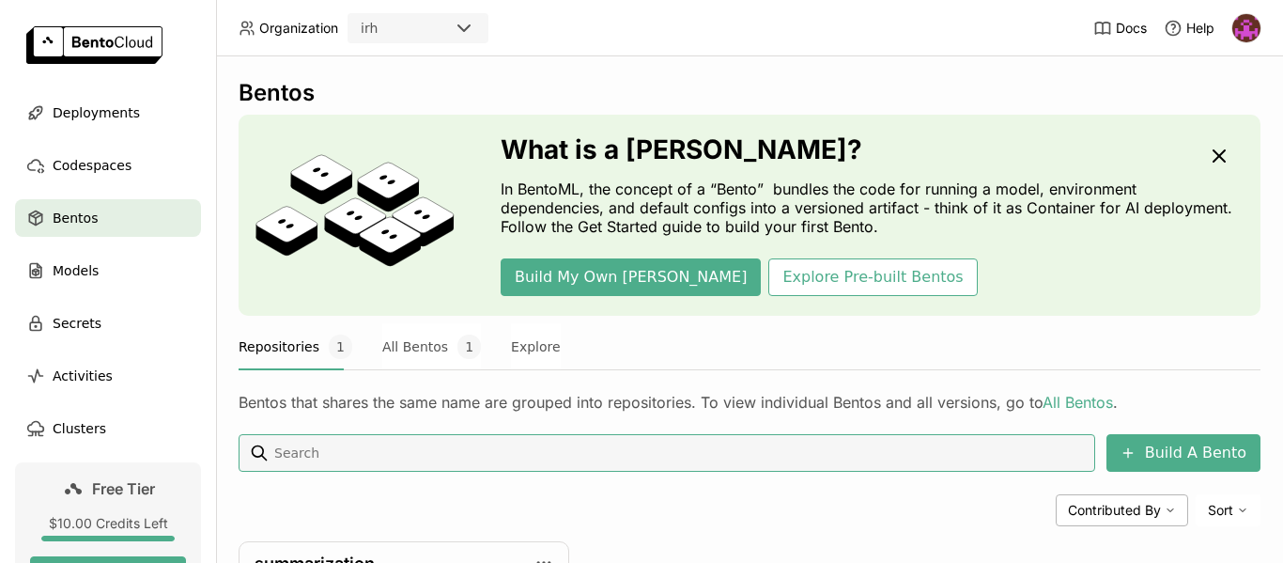
scroll to position [219, 0]
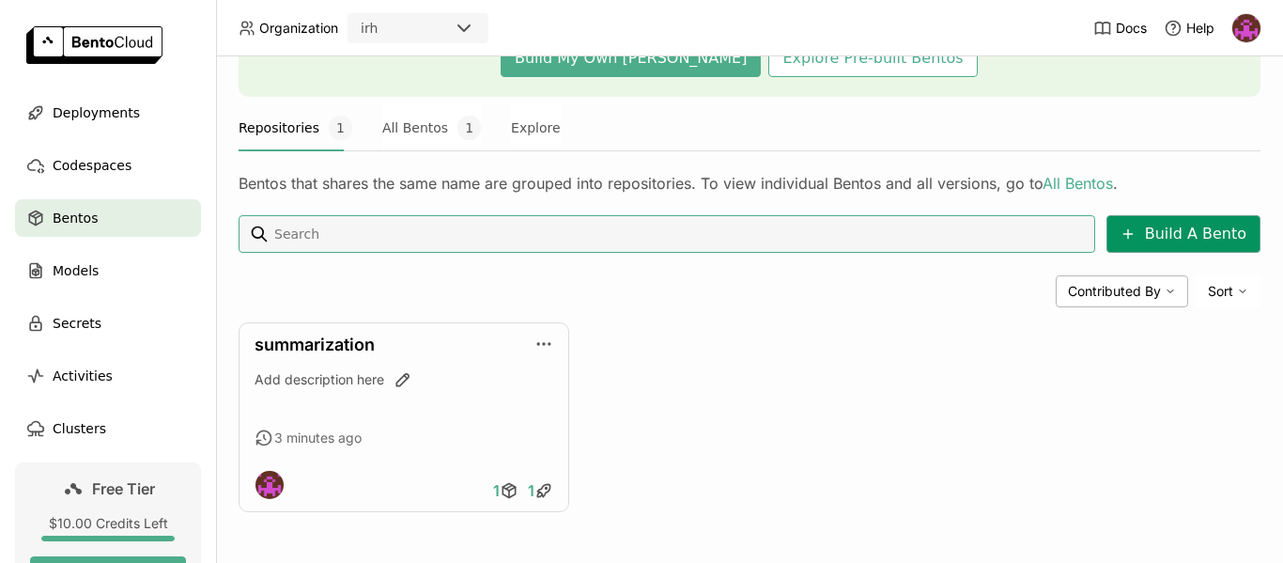
click at [1145, 234] on button "Build A Bento" at bounding box center [1183, 234] width 154 height 38
click at [545, 346] on icon "button" at bounding box center [543, 343] width 19 height 19
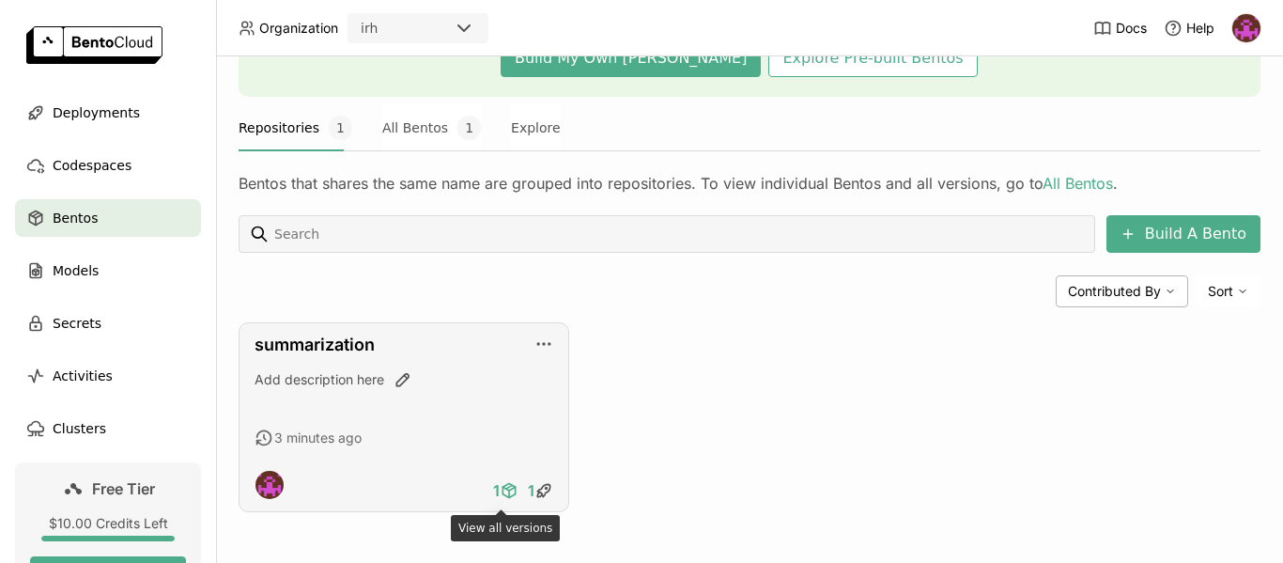
click at [500, 492] on icon at bounding box center [509, 490] width 19 height 19
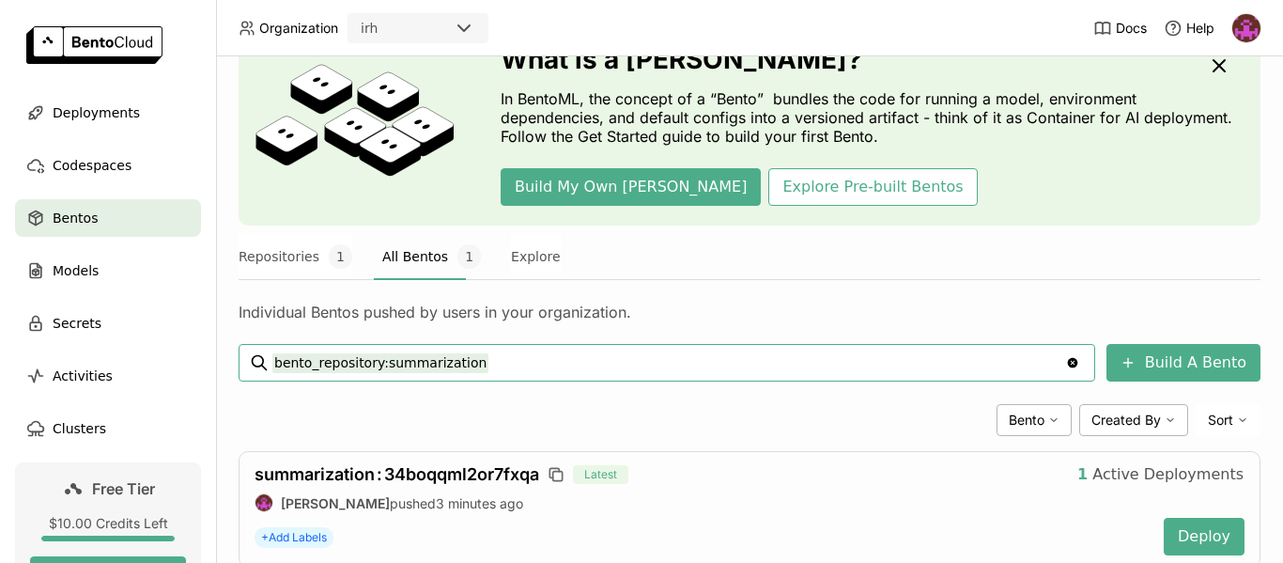
scroll to position [146, 0]
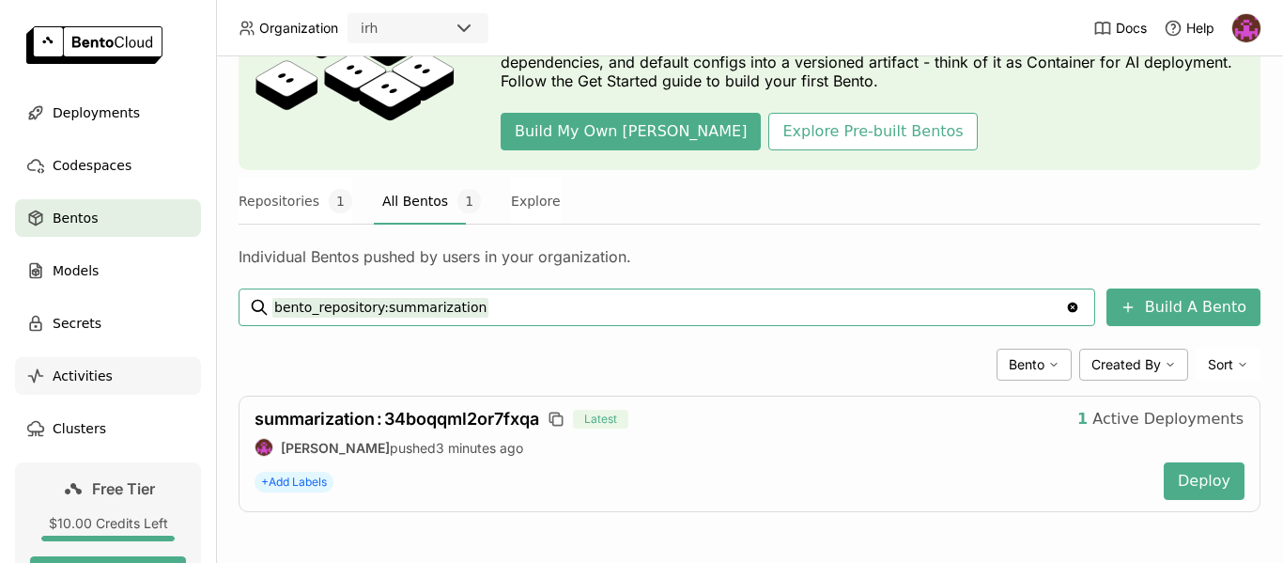
click at [80, 374] on span "Activities" at bounding box center [83, 375] width 60 height 23
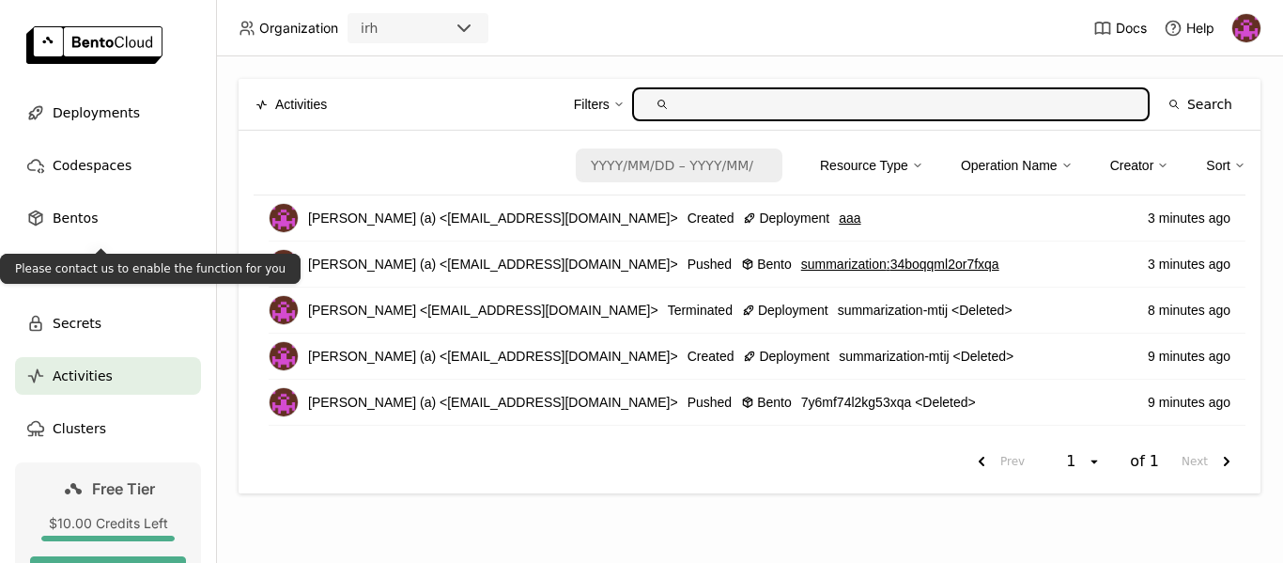
scroll to position [132, 0]
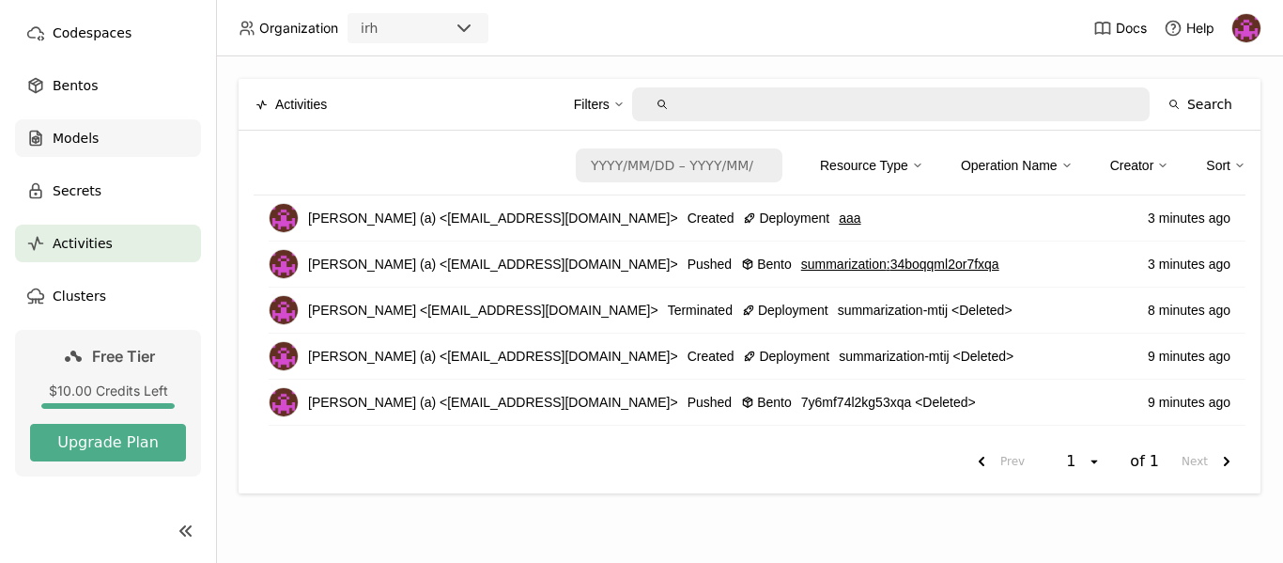
click at [81, 148] on span "Models" at bounding box center [76, 138] width 46 height 23
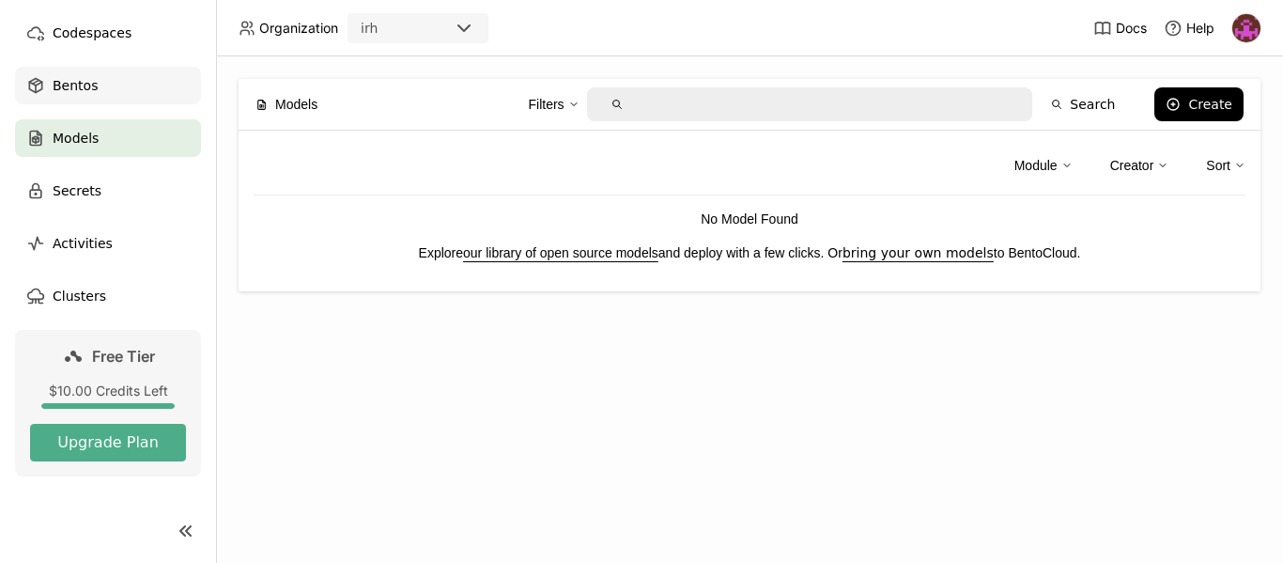
click at [76, 90] on span "Bentos" at bounding box center [75, 85] width 45 height 23
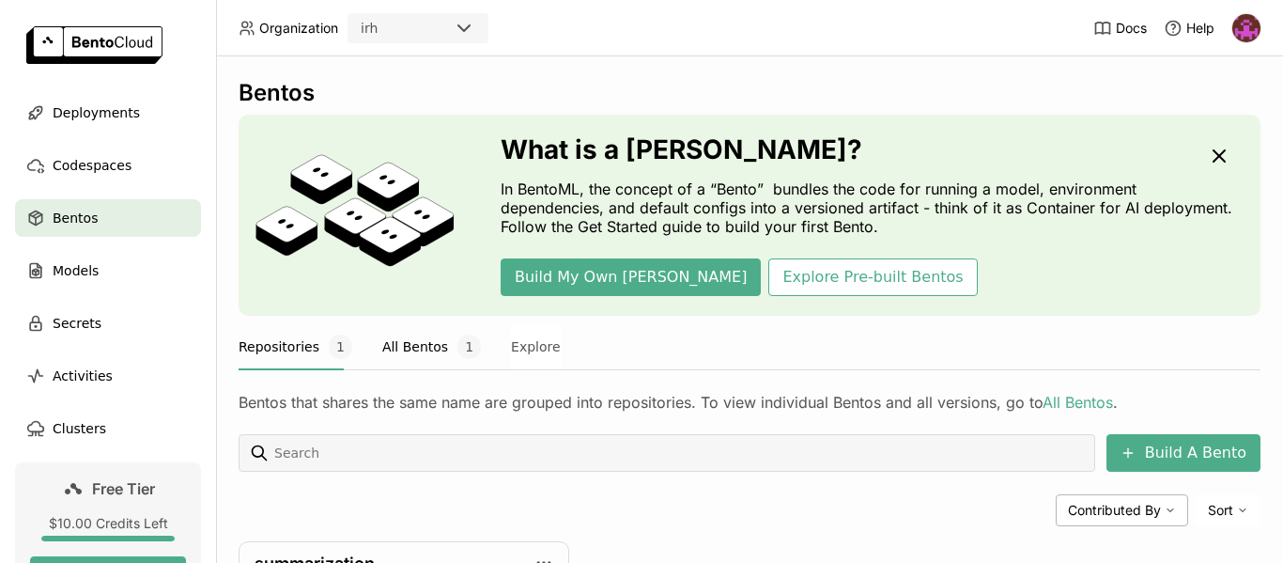
click at [407, 359] on button "All Bentos 1" at bounding box center [431, 346] width 99 height 47
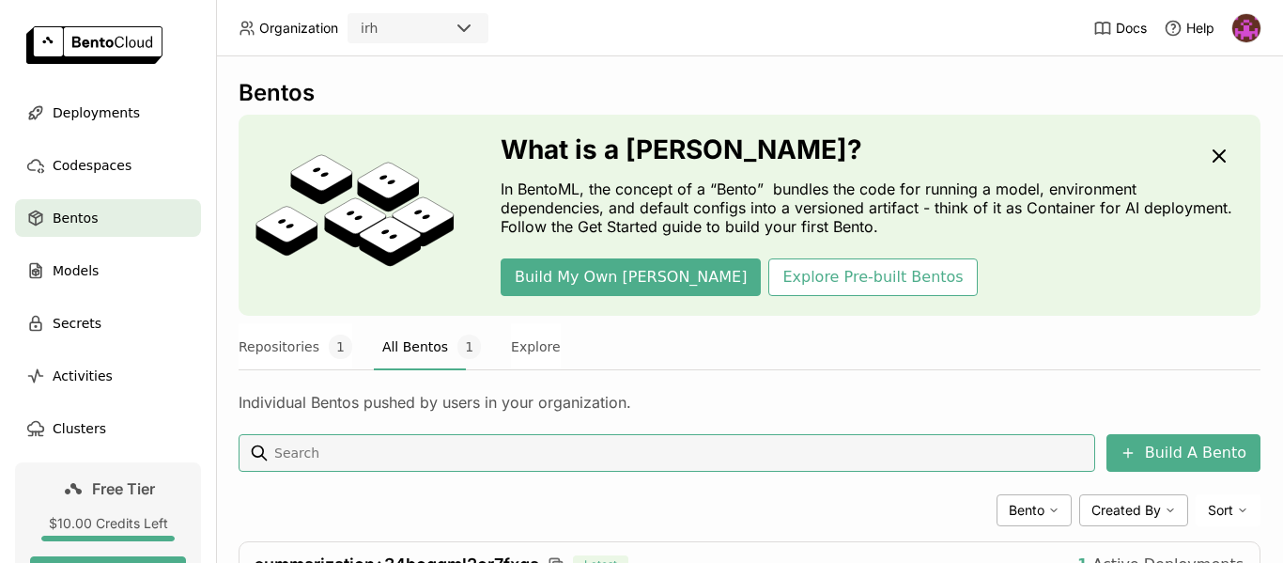
scroll to position [146, 0]
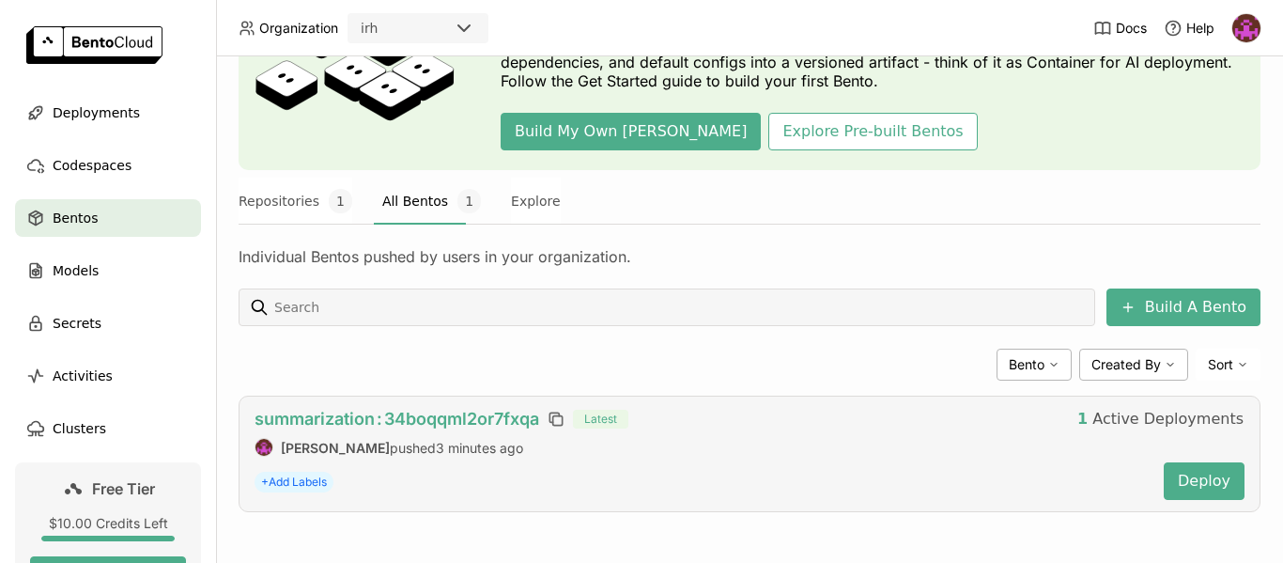
click at [439, 421] on span "summarization : 34boqqml2or7fxqa" at bounding box center [396, 419] width 285 height 20
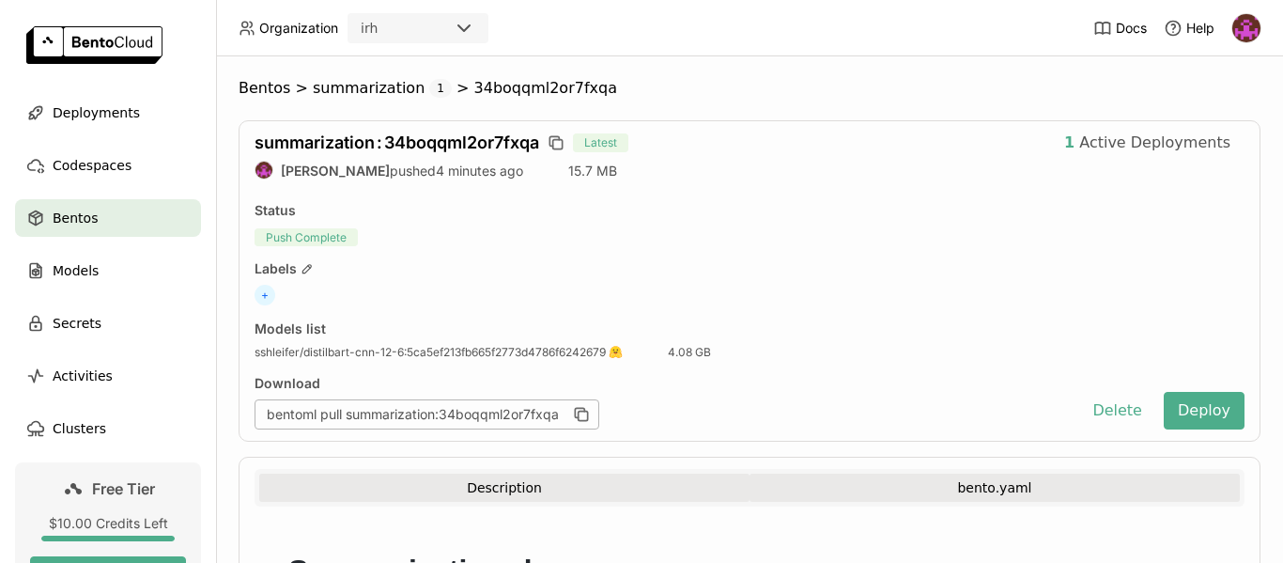
click at [1031, 476] on button "bento.yaml" at bounding box center [994, 487] width 490 height 28
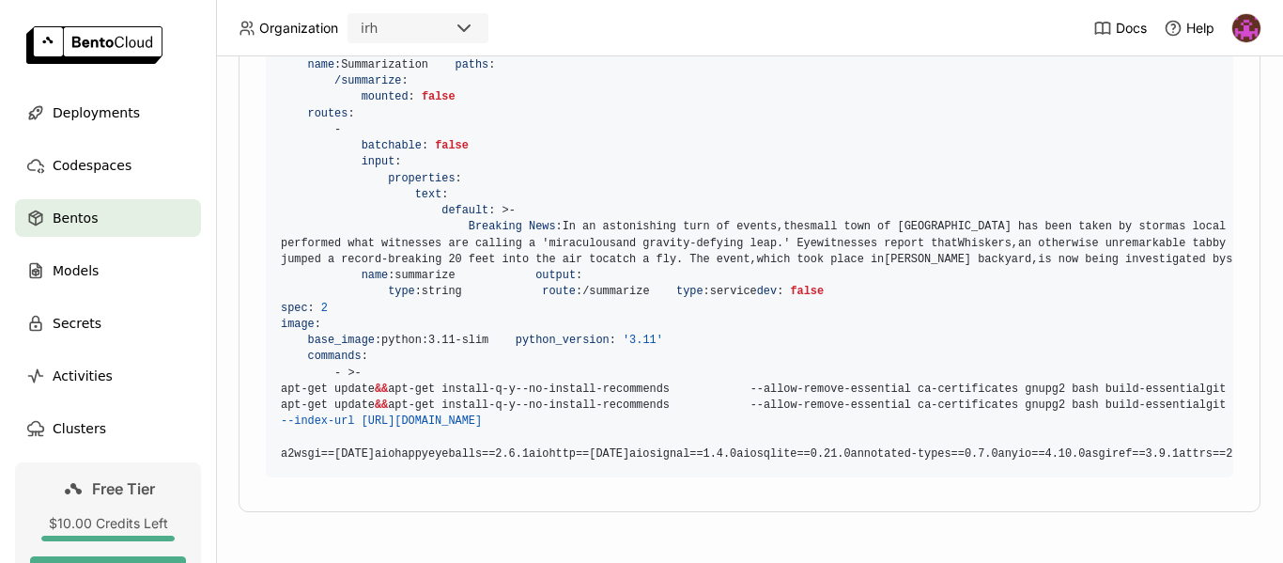
scroll to position [887, 0]
click at [101, 123] on span "Deployments" at bounding box center [96, 112] width 87 height 23
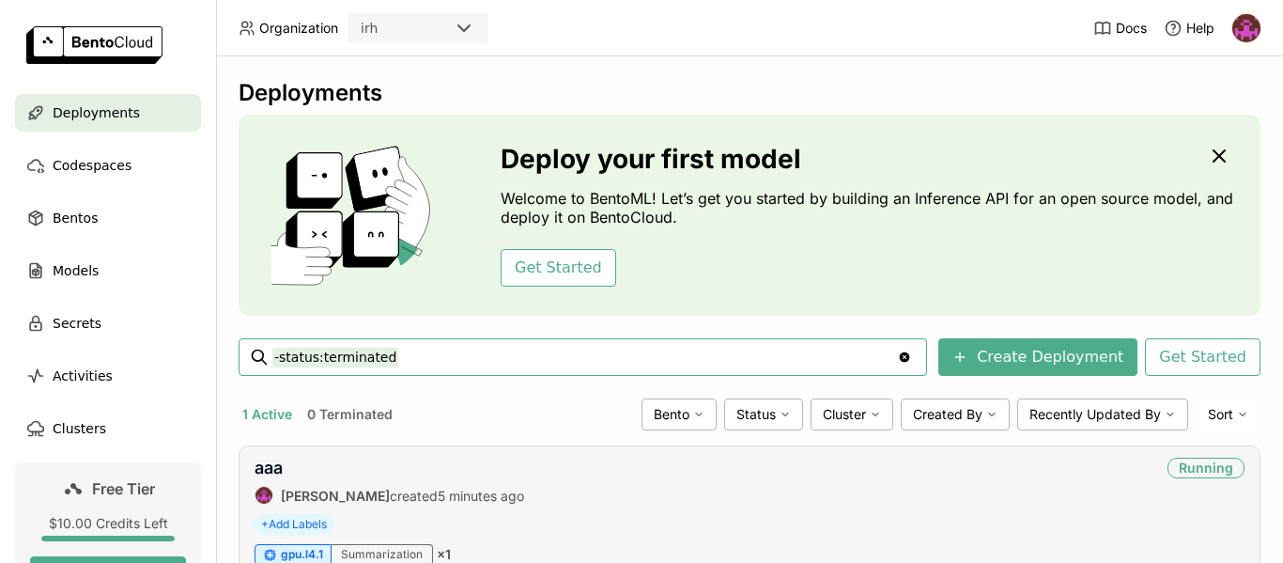
scroll to position [89, 0]
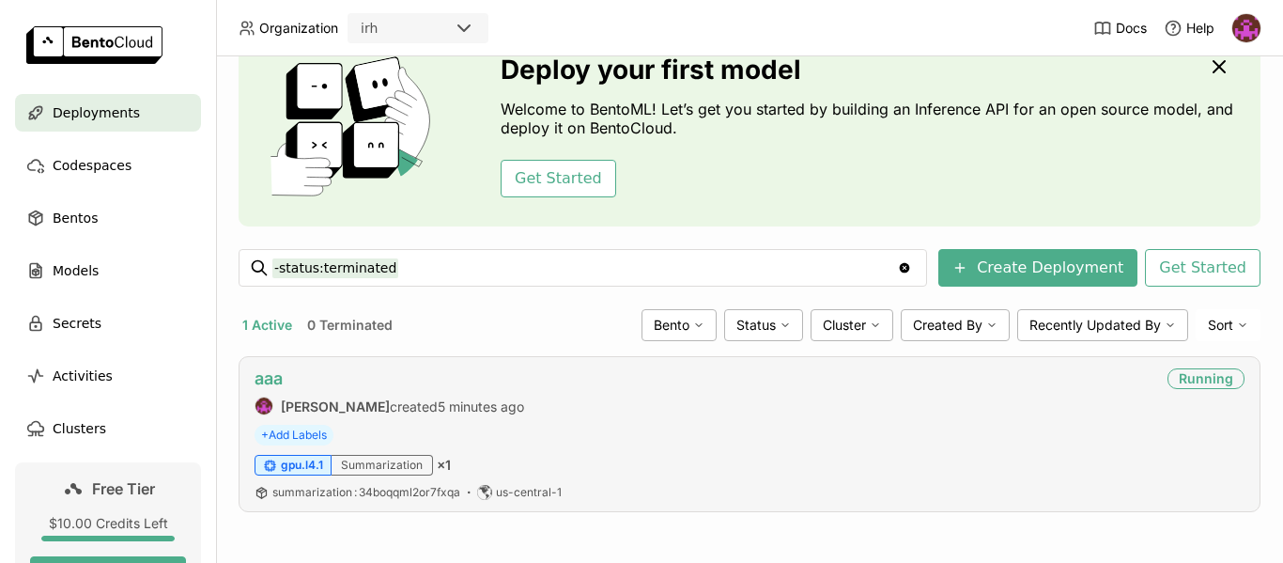
click at [270, 376] on link "aaa" at bounding box center [268, 378] width 28 height 20
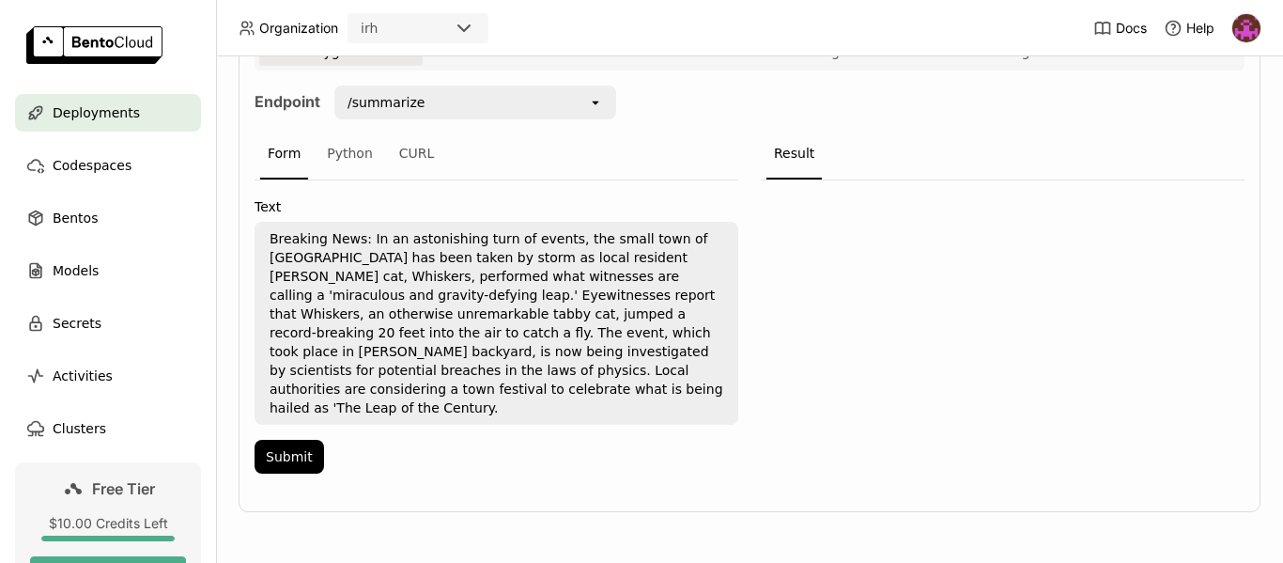
scroll to position [92, 0]
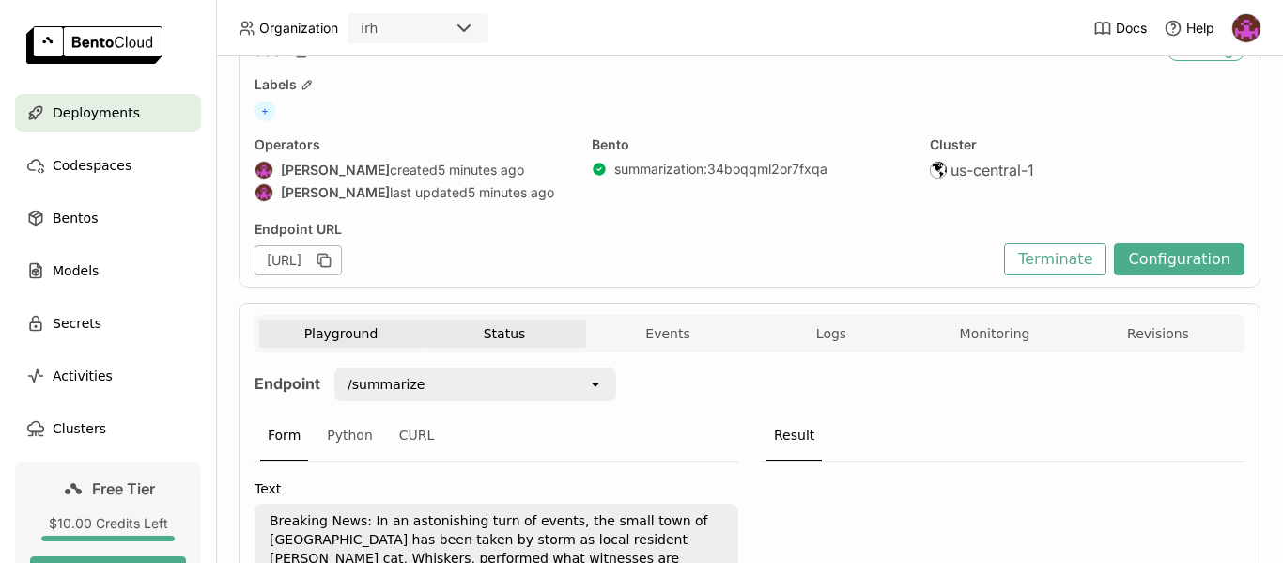
click at [517, 331] on button "Status" at bounding box center [504, 333] width 163 height 28
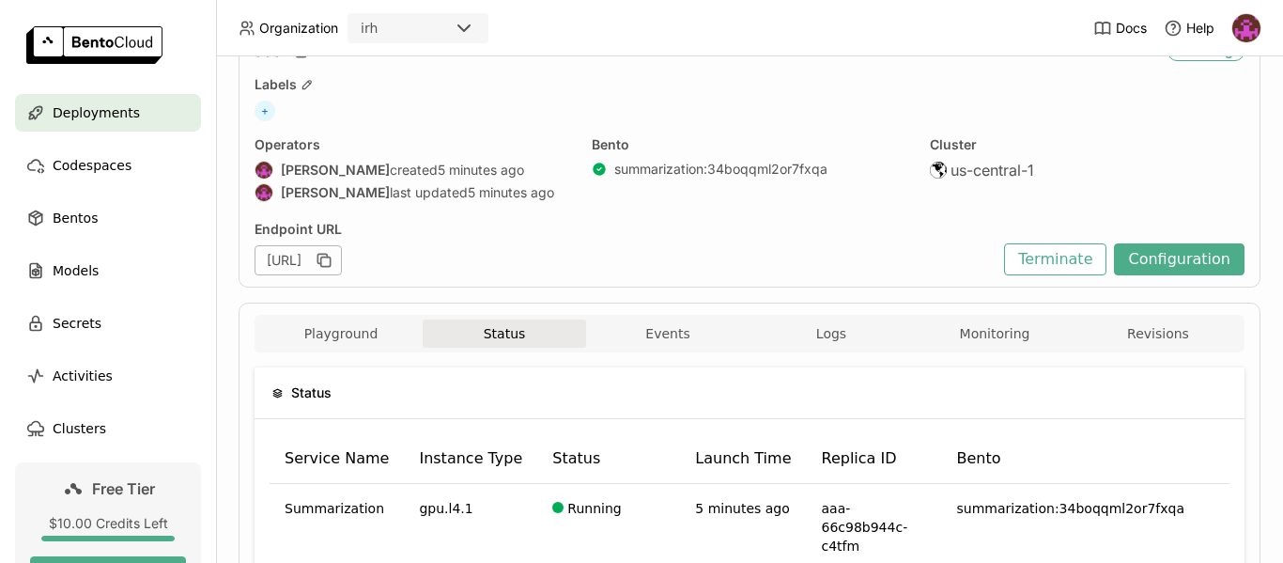
scroll to position [190, 0]
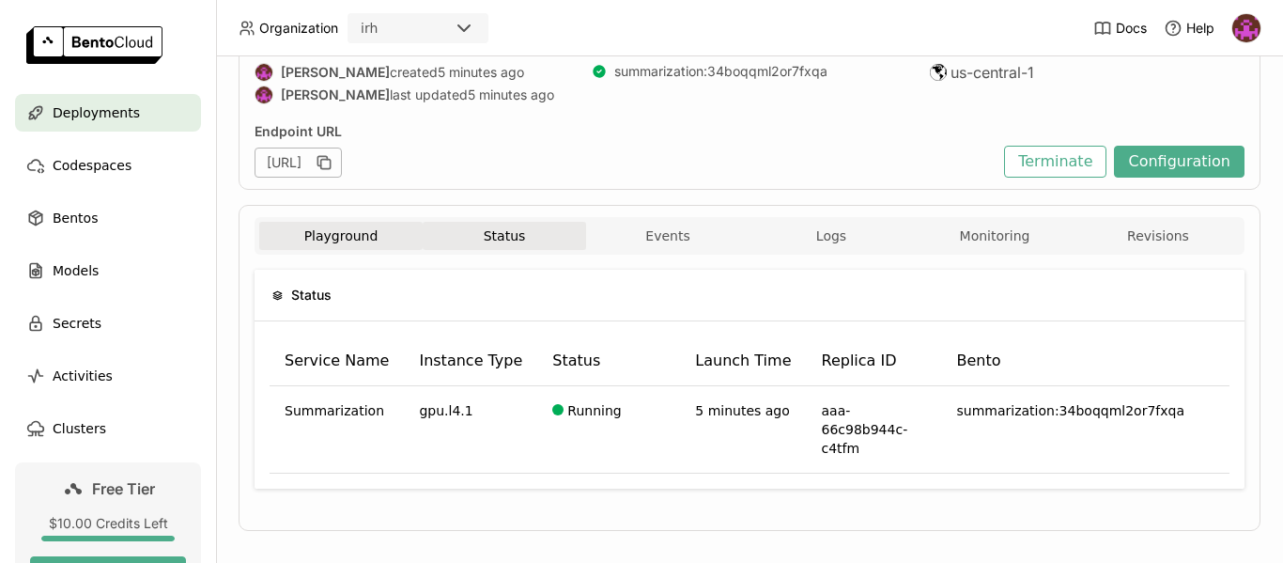
click at [336, 226] on button "Playground" at bounding box center [340, 236] width 163 height 28
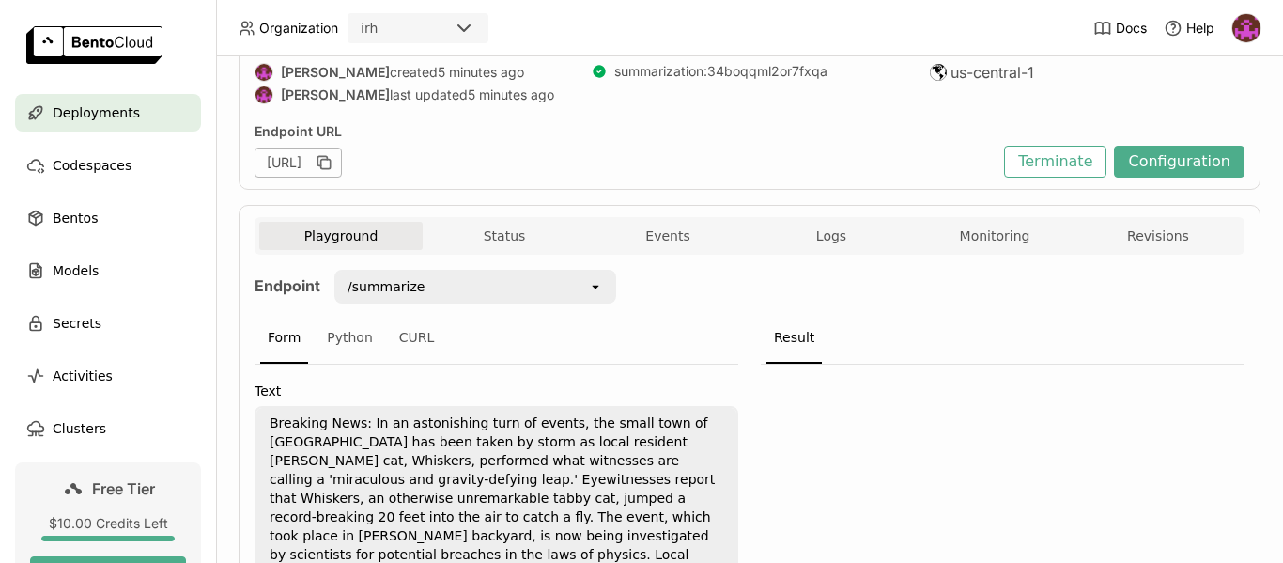
click at [476, 287] on div "/summarize" at bounding box center [462, 286] width 252 height 30
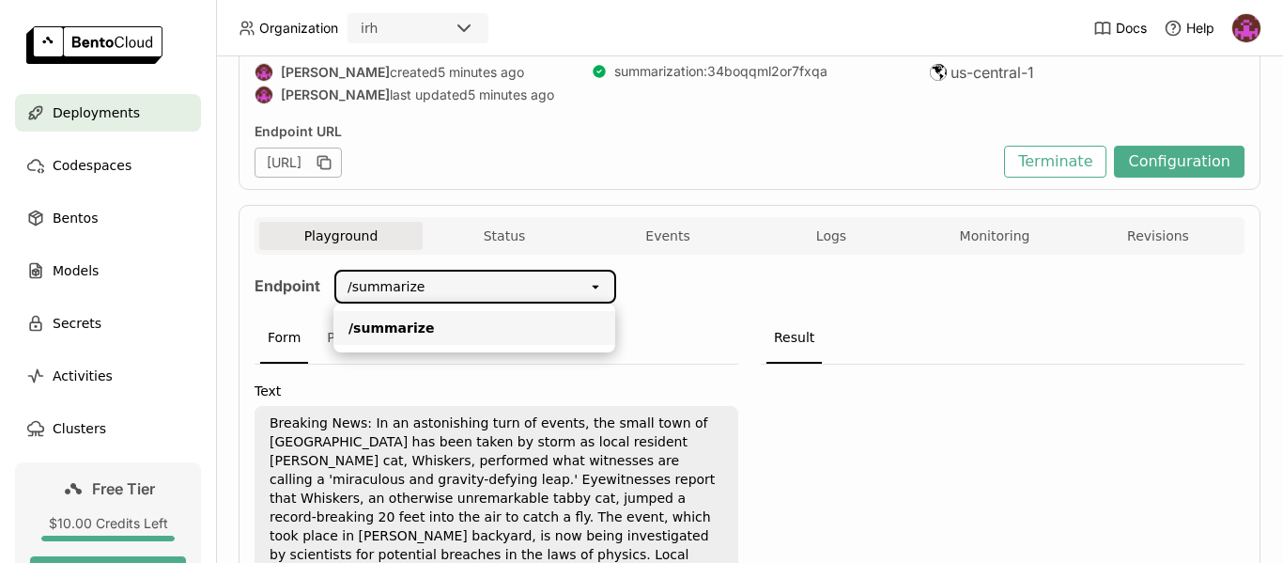
click at [851, 323] on div "Result" at bounding box center [1003, 339] width 484 height 52
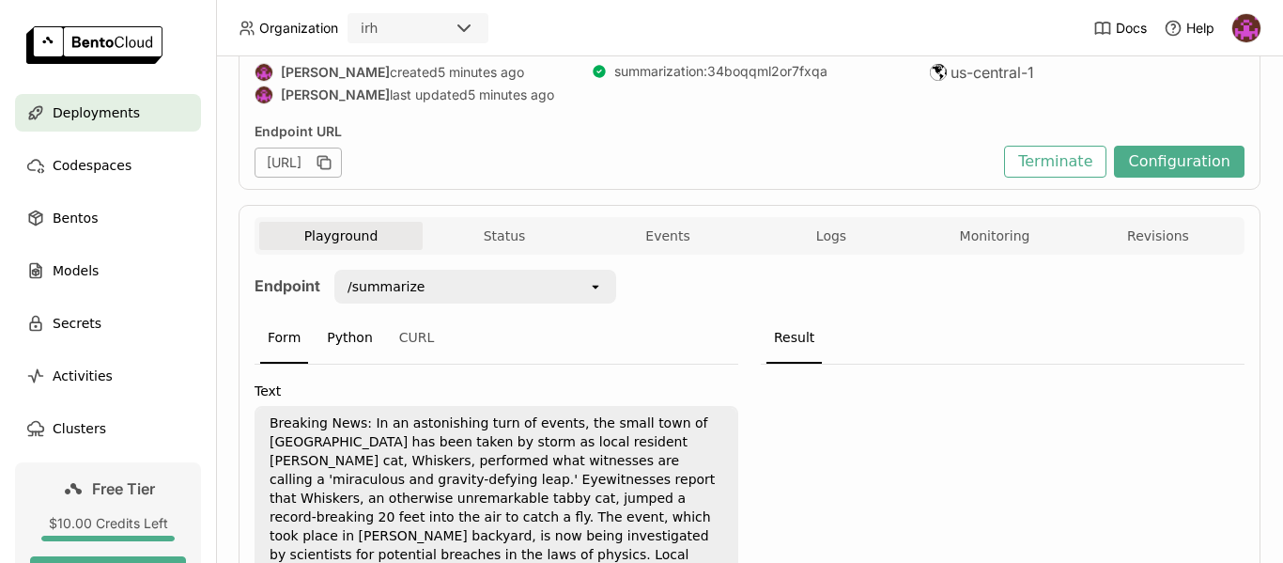
click at [338, 342] on div "Python" at bounding box center [349, 338] width 61 height 51
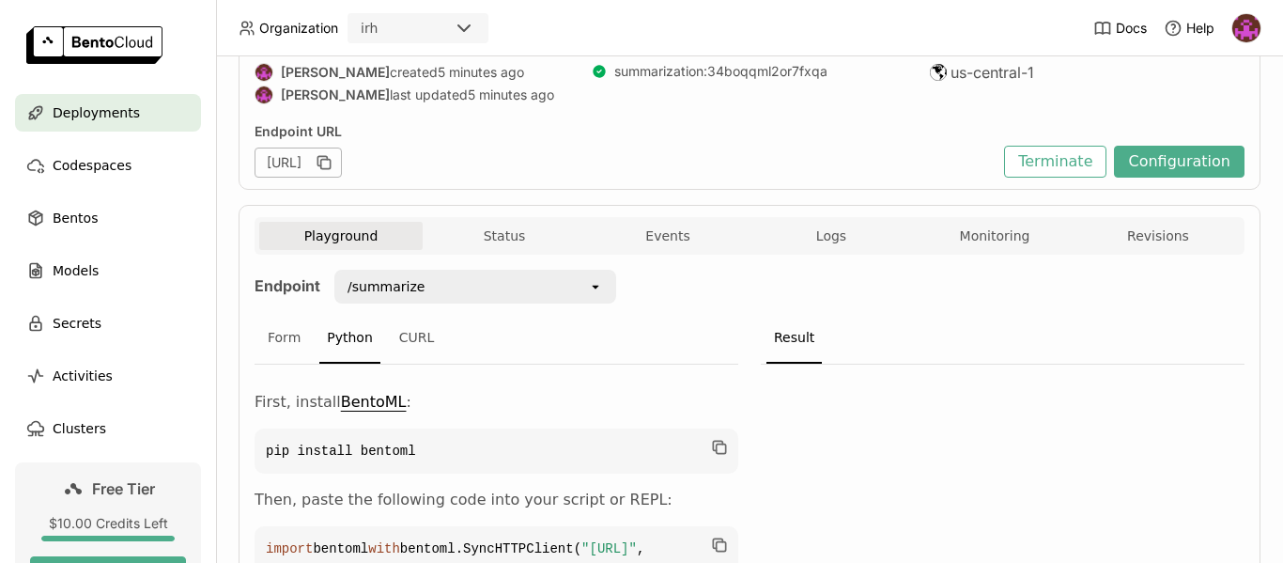
scroll to position [459, 0]
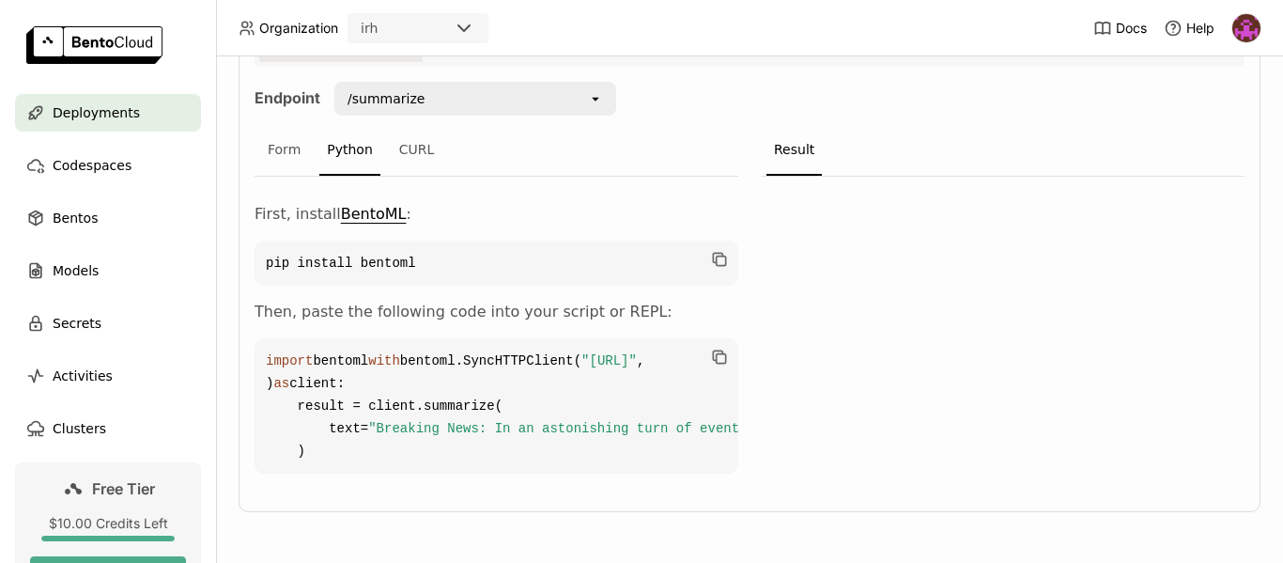
click at [415, 203] on div "First, install BentoML : pip install bentoml Then, paste the following code int…" at bounding box center [496, 338] width 484 height 270
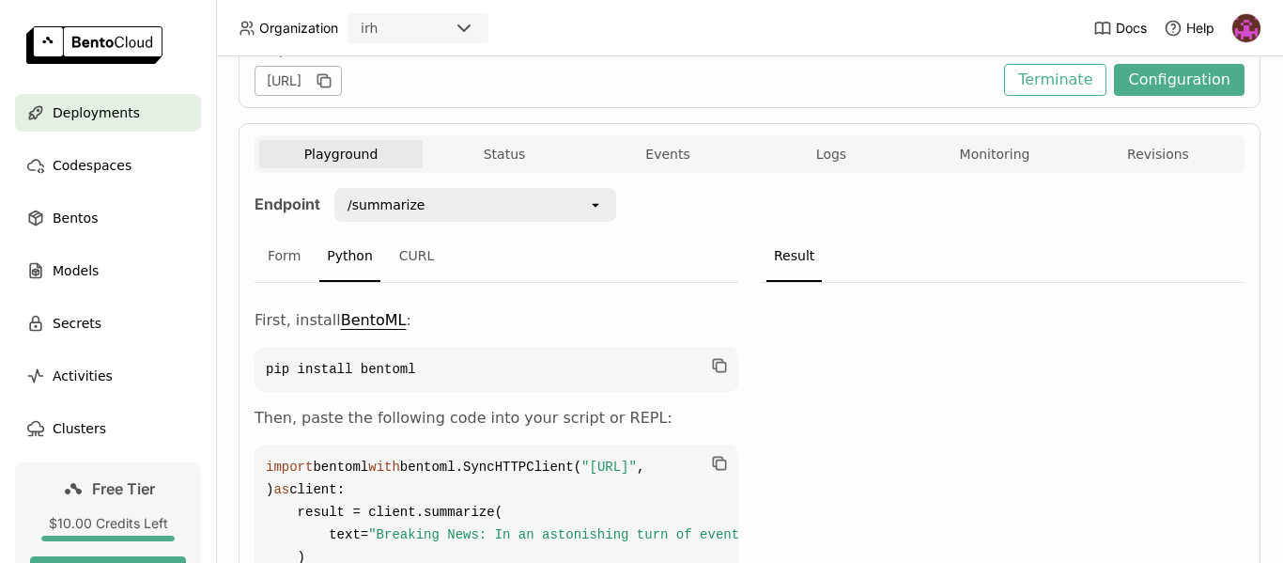
scroll to position [177, 0]
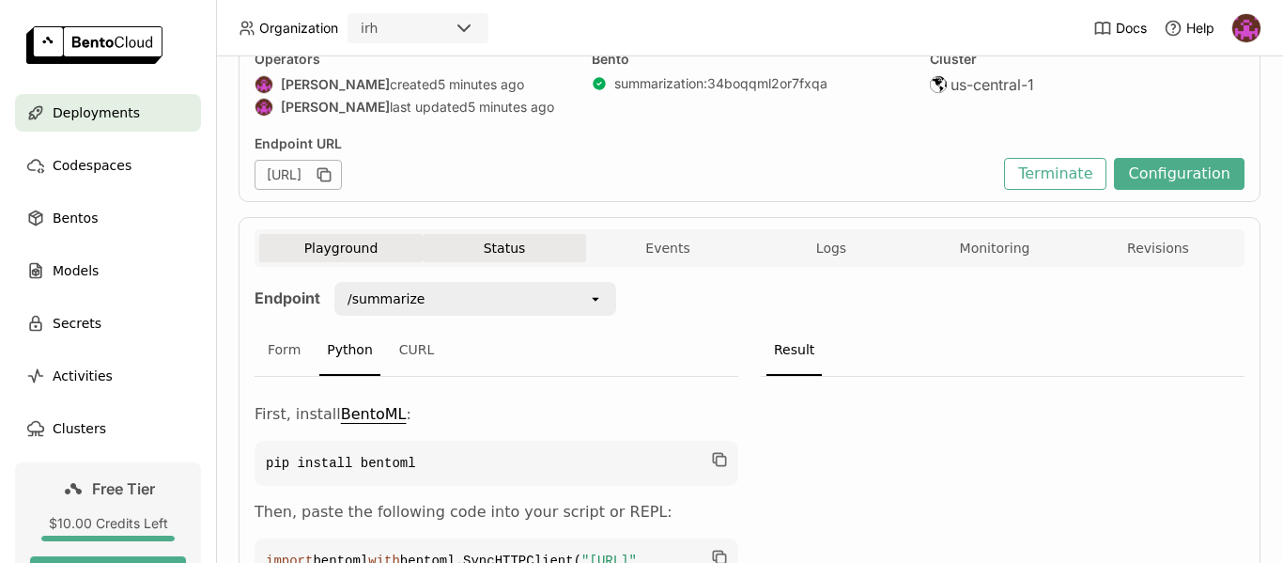
click at [497, 244] on button "Status" at bounding box center [504, 248] width 163 height 28
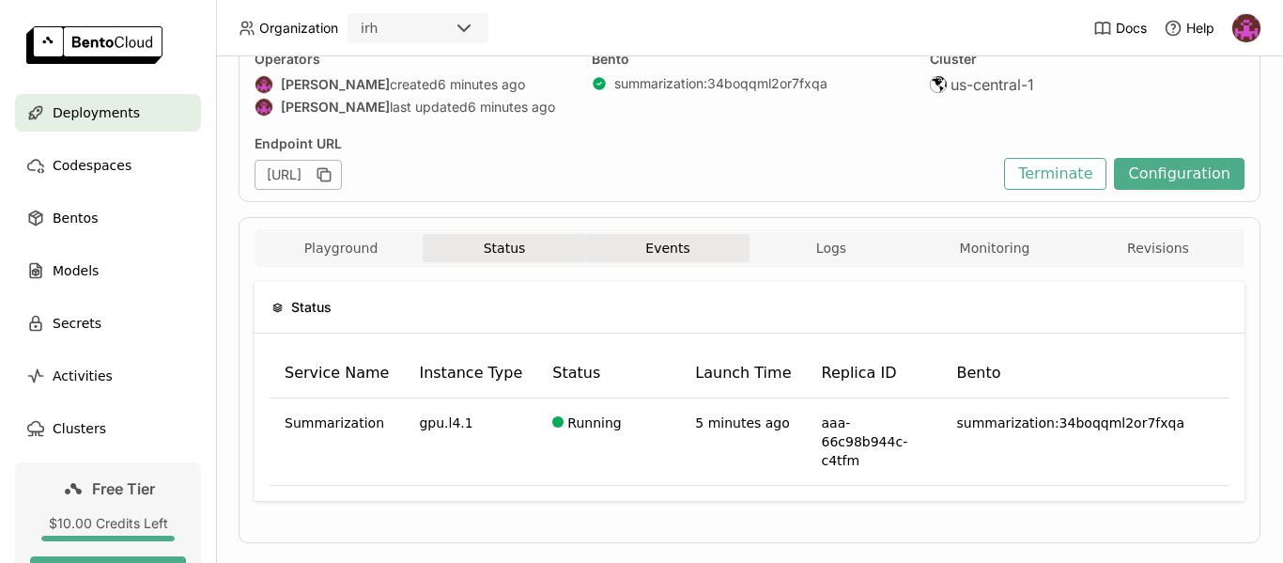
click at [646, 253] on button "Events" at bounding box center [667, 248] width 163 height 28
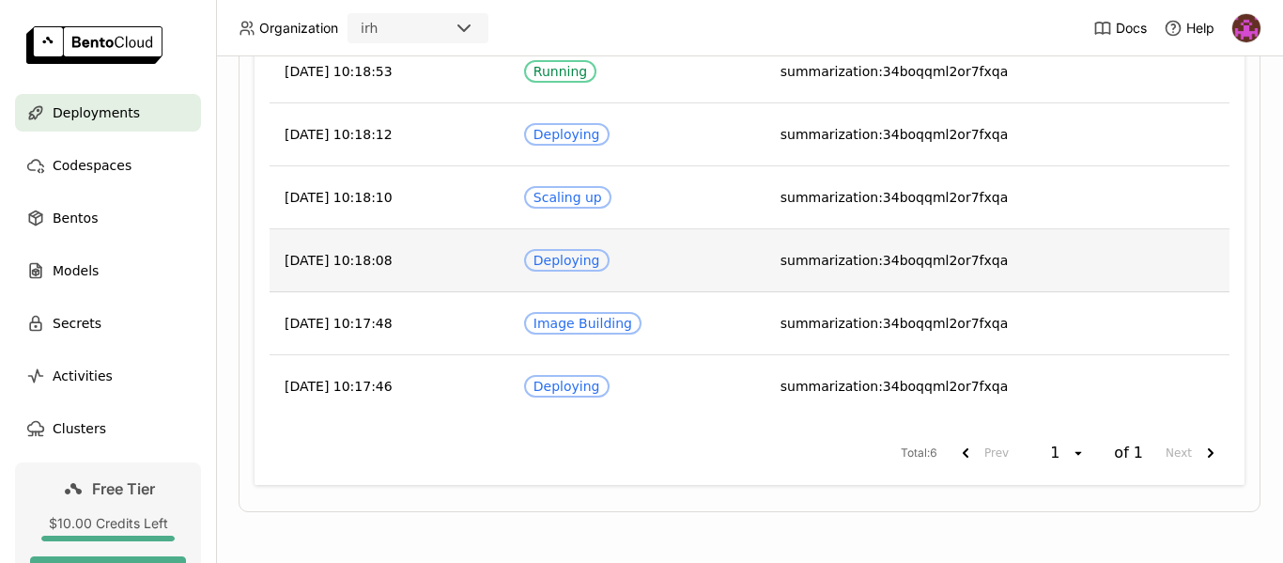
scroll to position [441, 0]
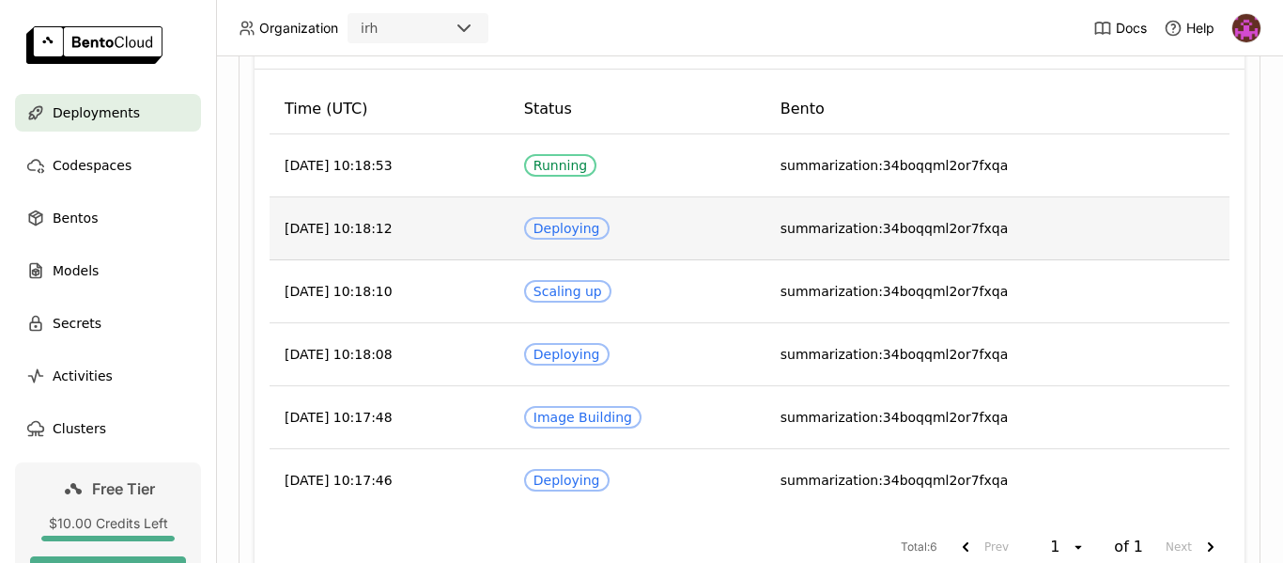
click at [397, 227] on td "[DATE] 10:18:12" at bounding box center [389, 228] width 239 height 63
click at [600, 229] on div "Deploying" at bounding box center [566, 228] width 67 height 15
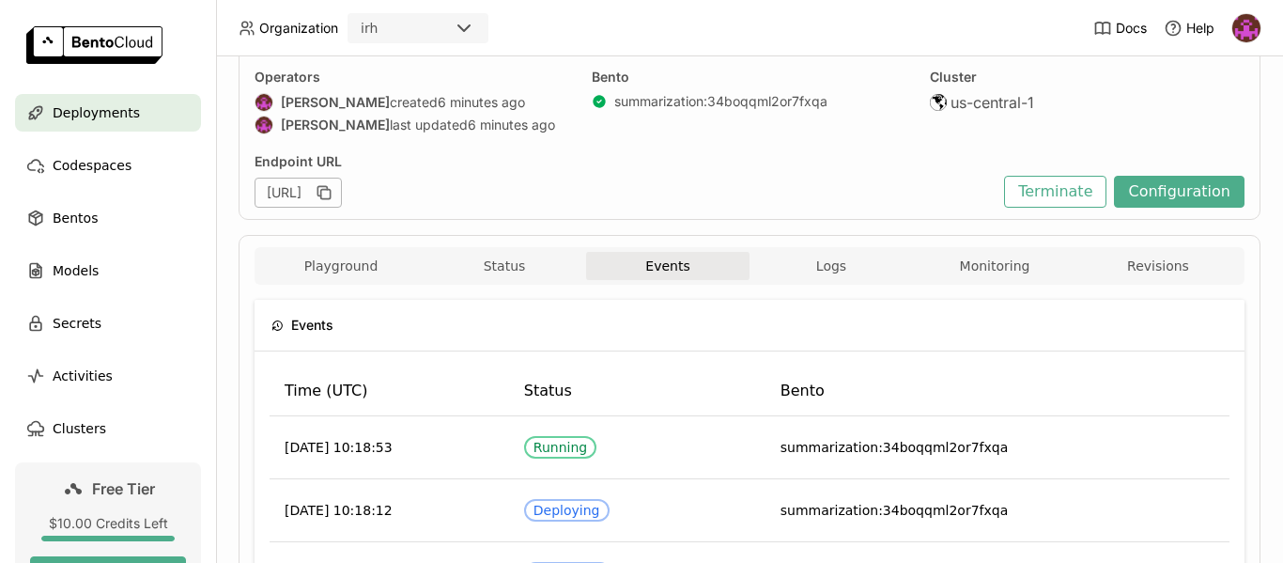
scroll to position [66, 0]
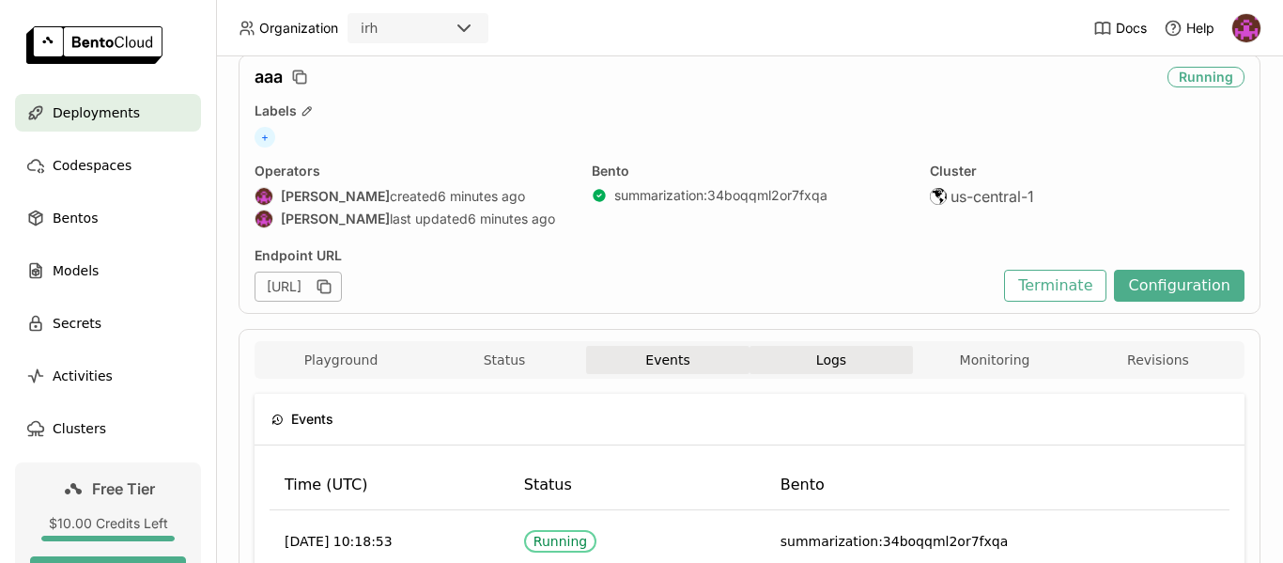
click at [829, 363] on span "Logs" at bounding box center [831, 359] width 30 height 17
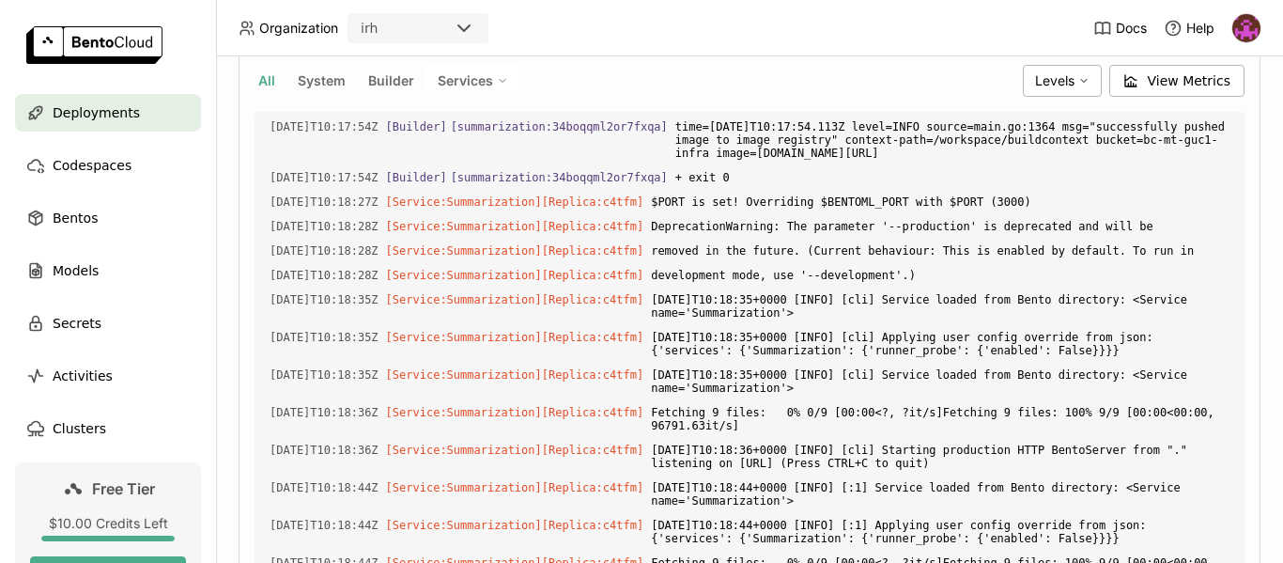
scroll to position [254, 0]
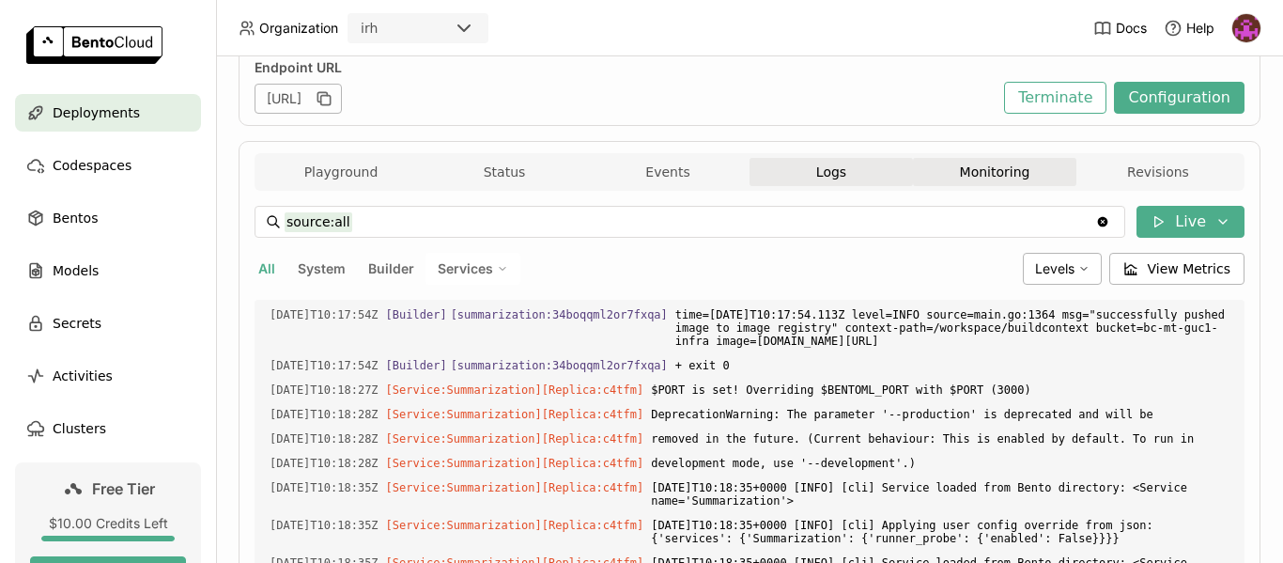
click at [969, 170] on button "Monitoring" at bounding box center [994, 172] width 163 height 28
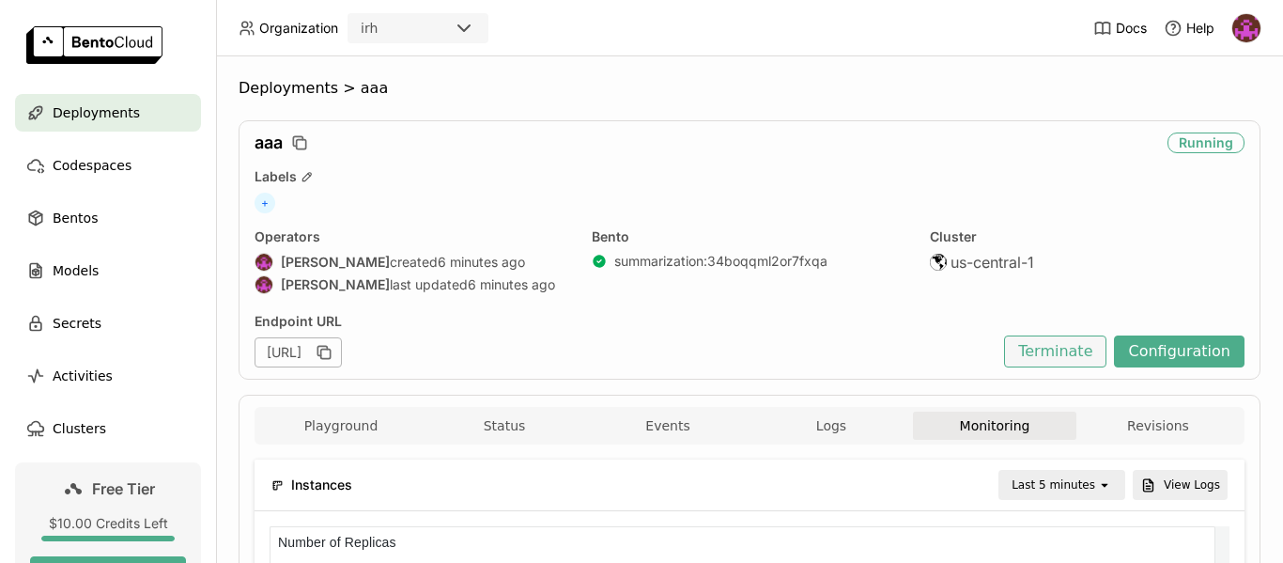
click at [1055, 352] on button "Terminate" at bounding box center [1055, 351] width 102 height 32
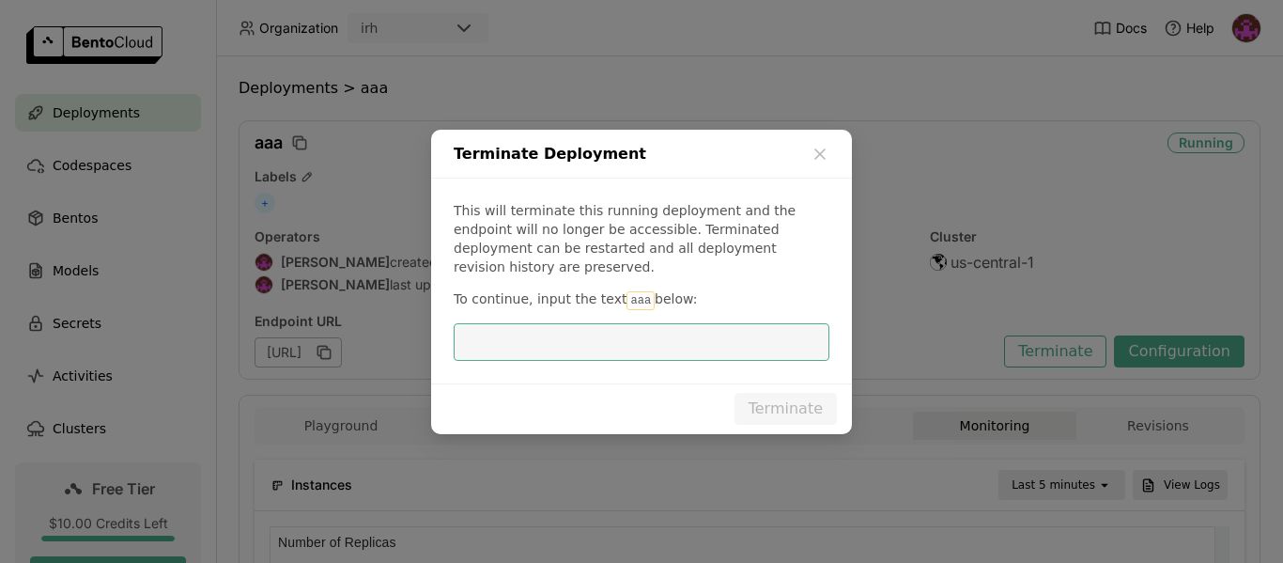
click at [1167, 353] on div "Terminate Deployment This will terminate this running deployment and the endpoi…" at bounding box center [641, 281] width 1283 height 563
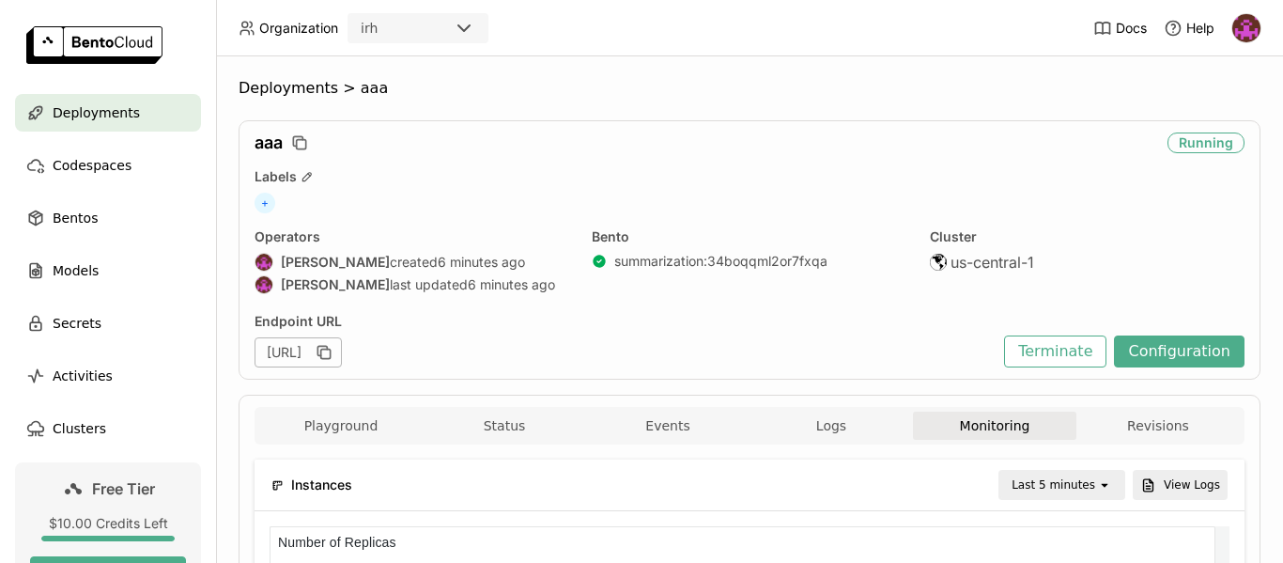
click at [815, 150] on div "aaa" at bounding box center [706, 142] width 905 height 21
click at [1178, 345] on button "Configuration" at bounding box center [1179, 351] width 131 height 32
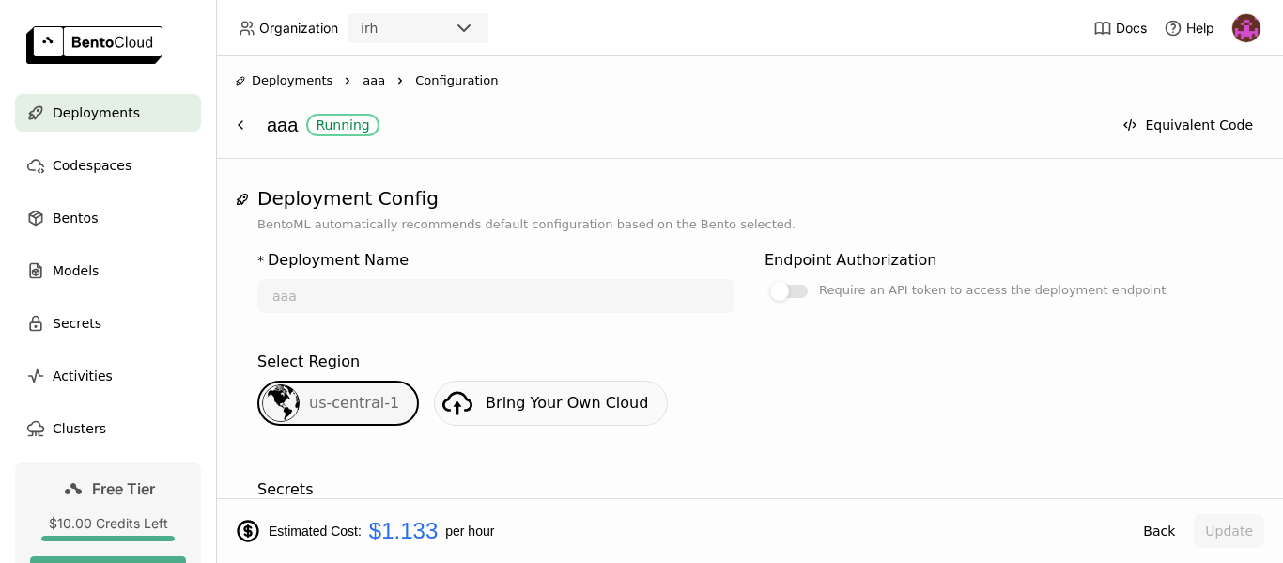
scroll to position [376, 0]
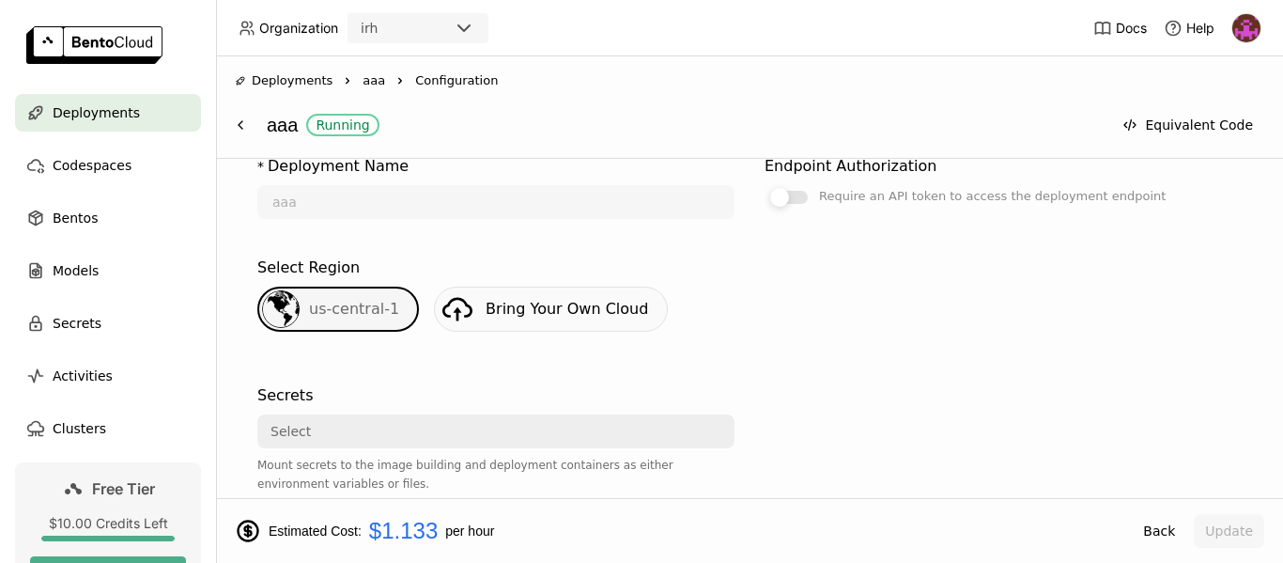
click at [789, 195] on div at bounding box center [789, 197] width 38 height 13
click at [764, 561] on input "Require an API token to access the deployment endpoint" at bounding box center [764, 561] width 0 height 0
click at [789, 195] on div at bounding box center [798, 197] width 19 height 19
click at [764, 561] on input "Require an API token to access the deployment endpoint" at bounding box center [764, 561] width 0 height 0
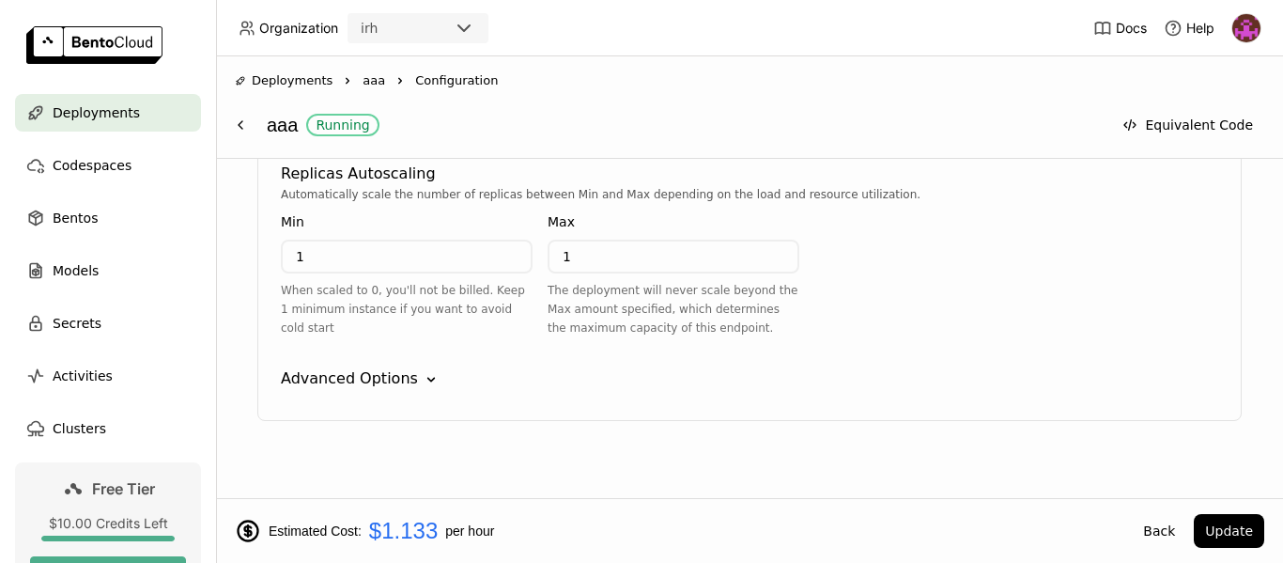
scroll to position [1612, 0]
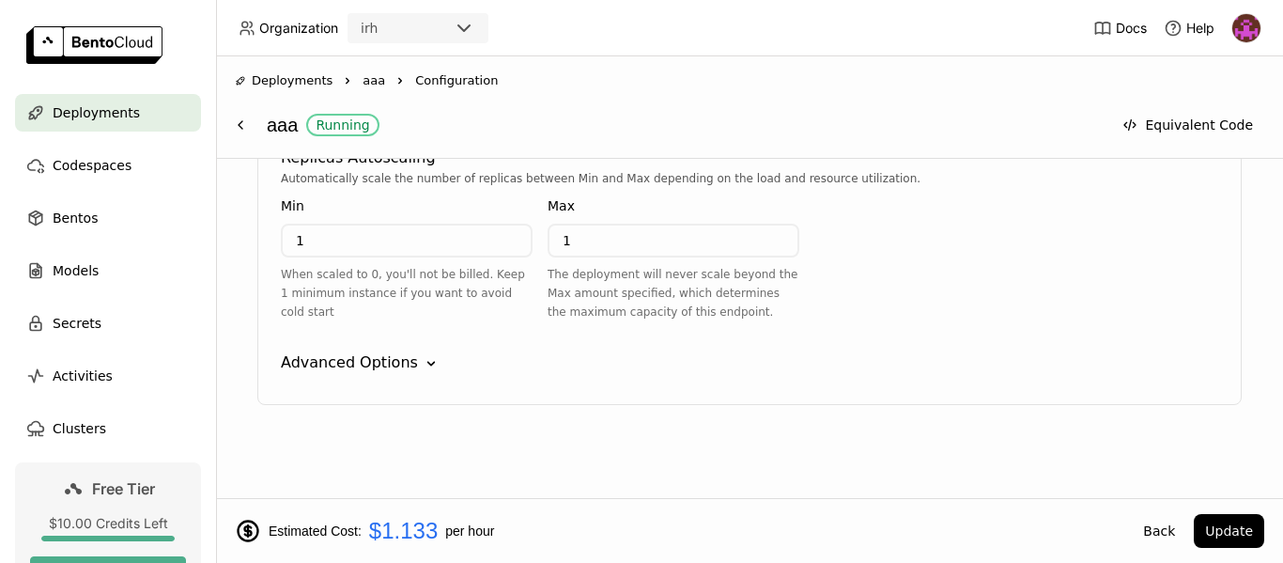
click at [389, 361] on div "Advanced Options" at bounding box center [349, 362] width 137 height 23
click at [1199, 135] on button "Equivalent Code" at bounding box center [1187, 125] width 153 height 34
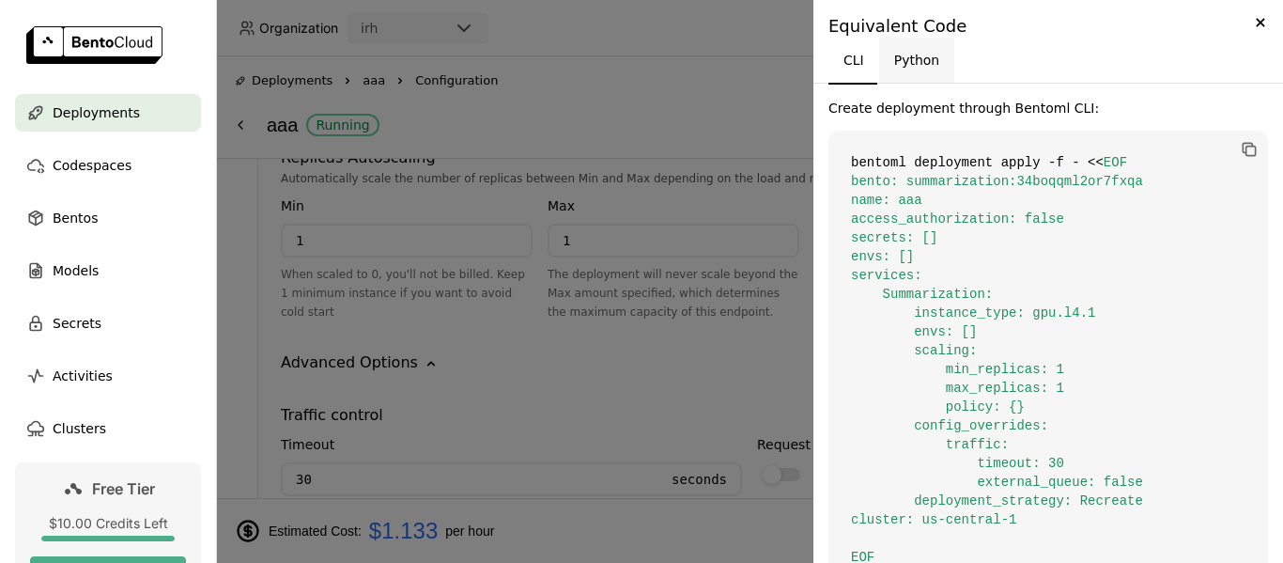
click at [924, 59] on button "Python" at bounding box center [917, 60] width 76 height 45
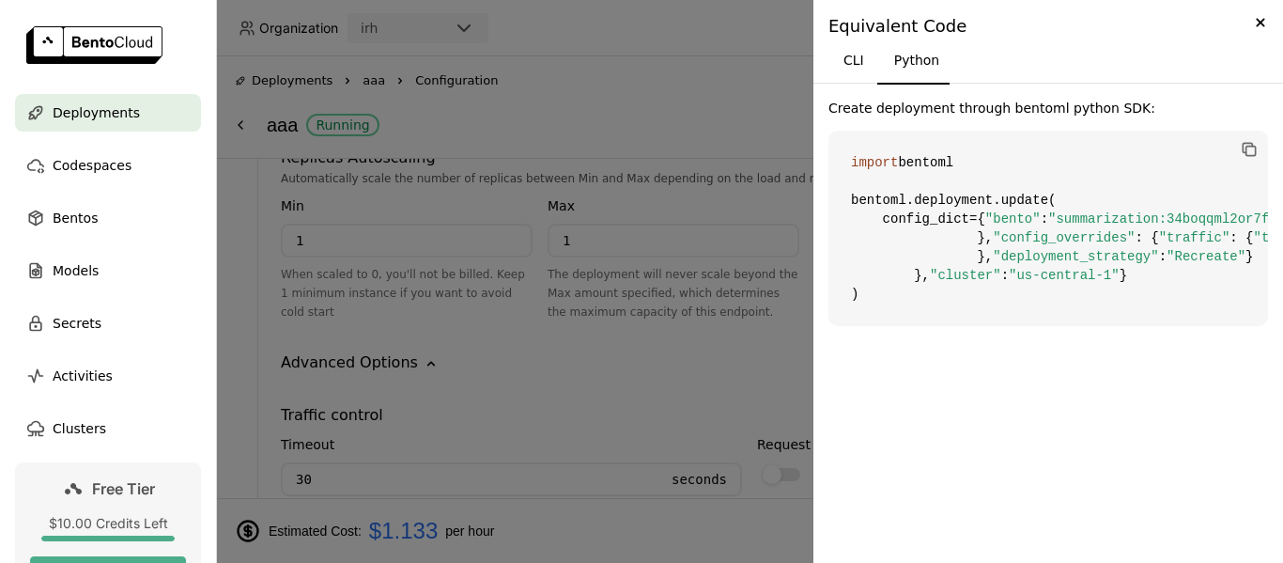
scroll to position [0, 0]
click at [854, 65] on button "CLI" at bounding box center [853, 60] width 51 height 45
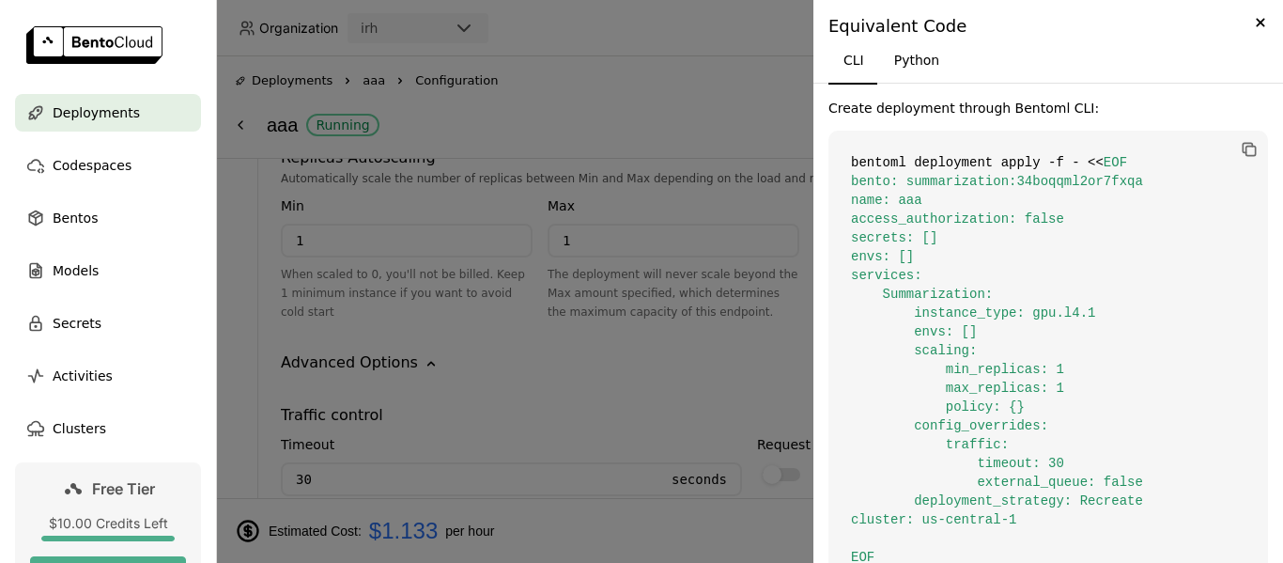
scroll to position [41, 0]
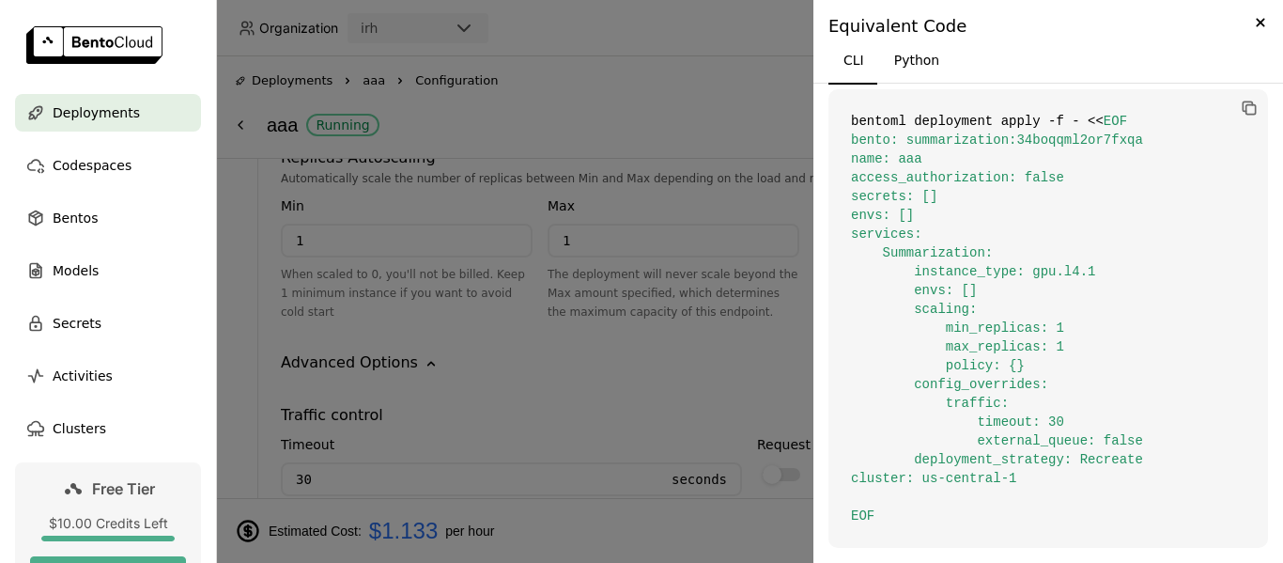
click at [530, 415] on div at bounding box center [641, 281] width 1283 height 563
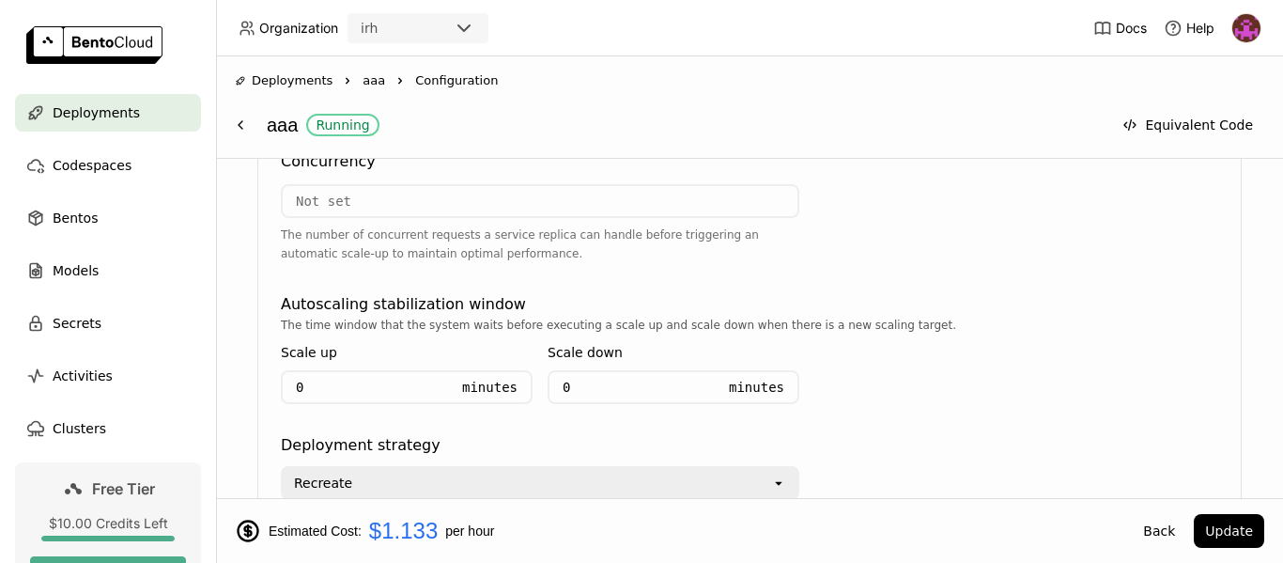
scroll to position [2114, 0]
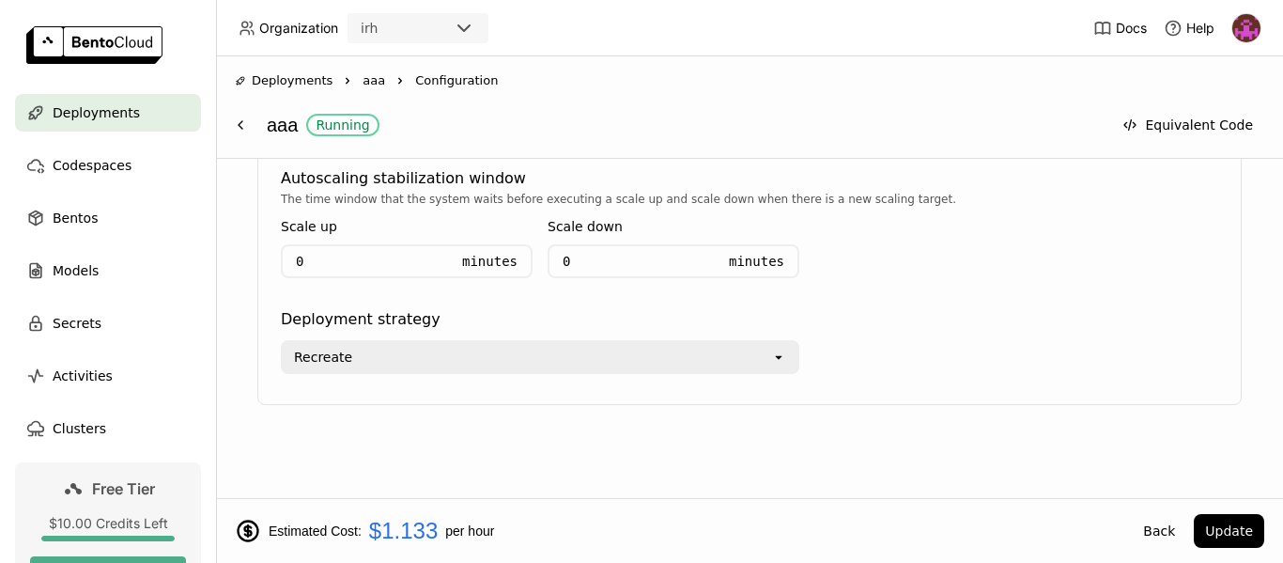
click at [280, 130] on div "aaa Running" at bounding box center [684, 125] width 835 height 36
click at [244, 128] on icon at bounding box center [240, 124] width 15 height 15
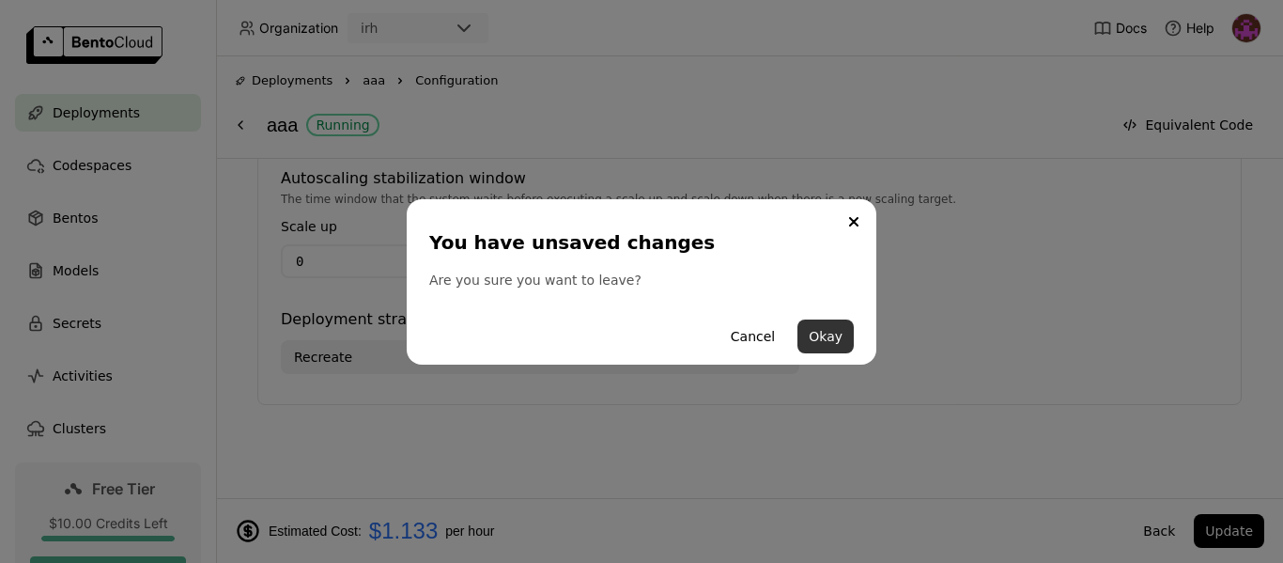
click at [828, 336] on button "Okay" at bounding box center [825, 336] width 56 height 34
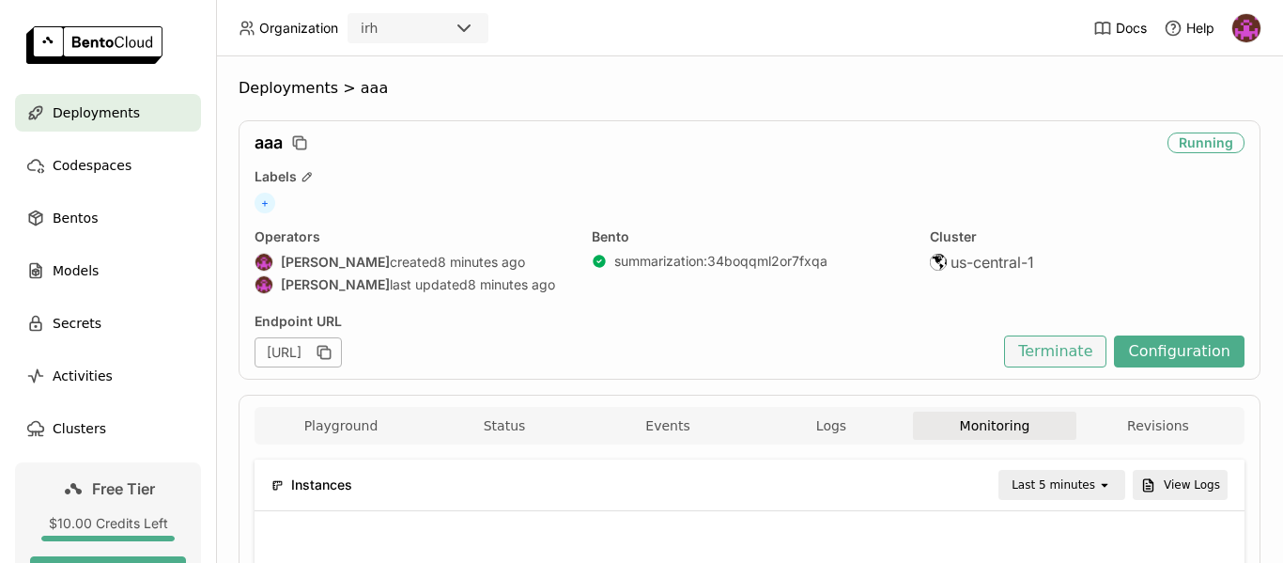
click at [1041, 348] on button "Terminate" at bounding box center [1055, 351] width 102 height 32
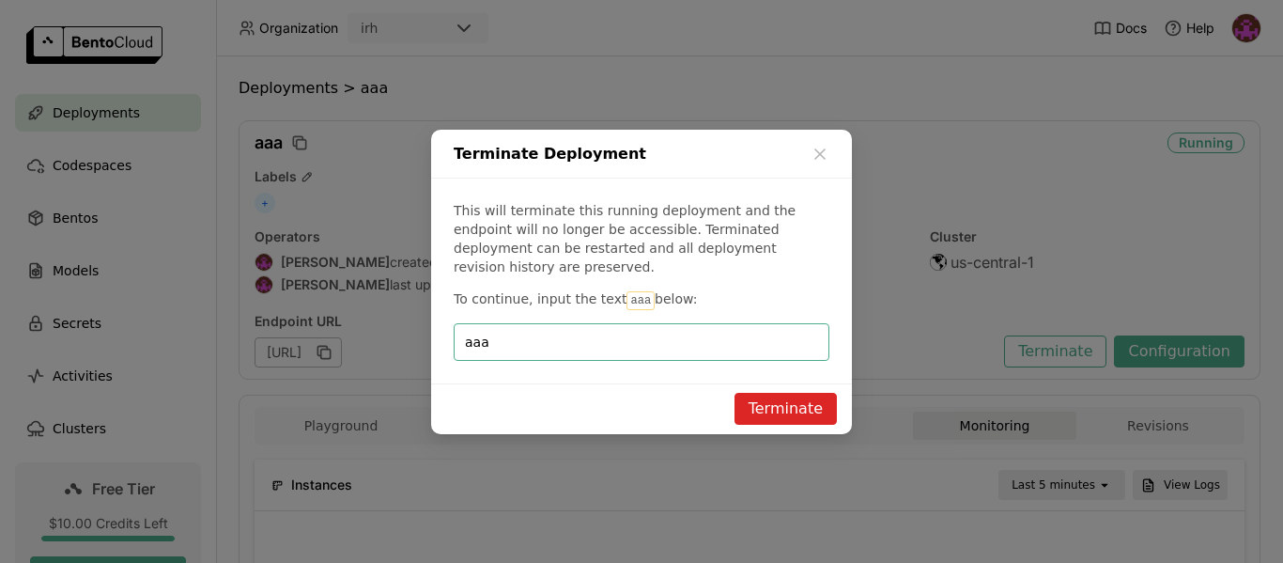
scroll to position [8, 8]
type input "aaa"
click at [790, 406] on button "Terminate" at bounding box center [785, 409] width 102 height 32
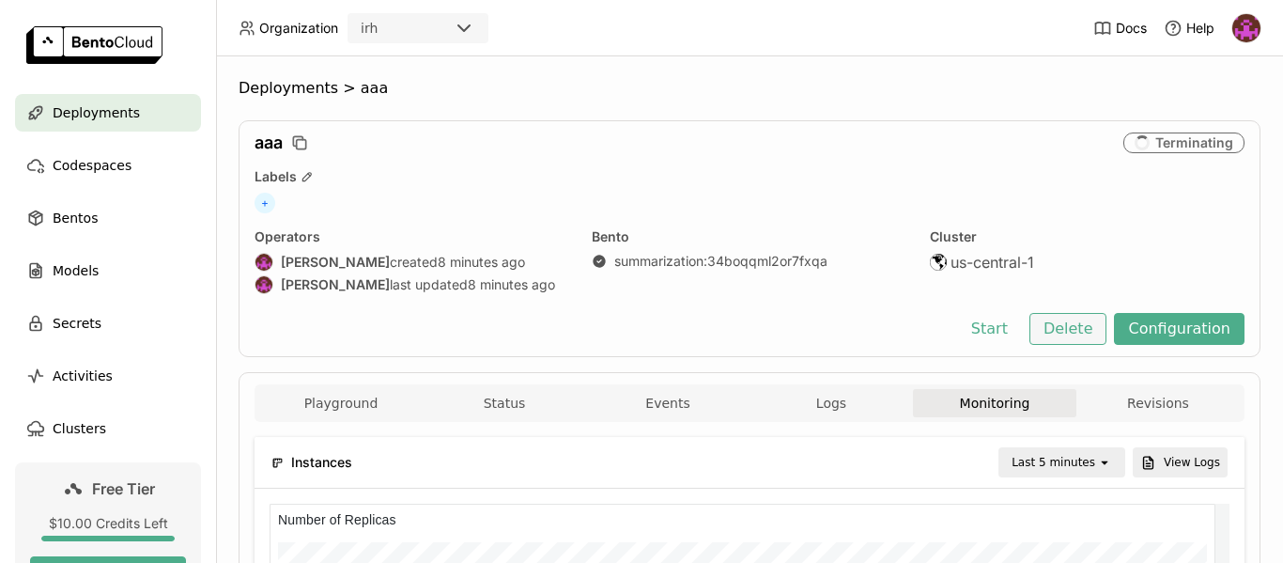
click at [1057, 340] on button "Delete" at bounding box center [1068, 329] width 78 height 32
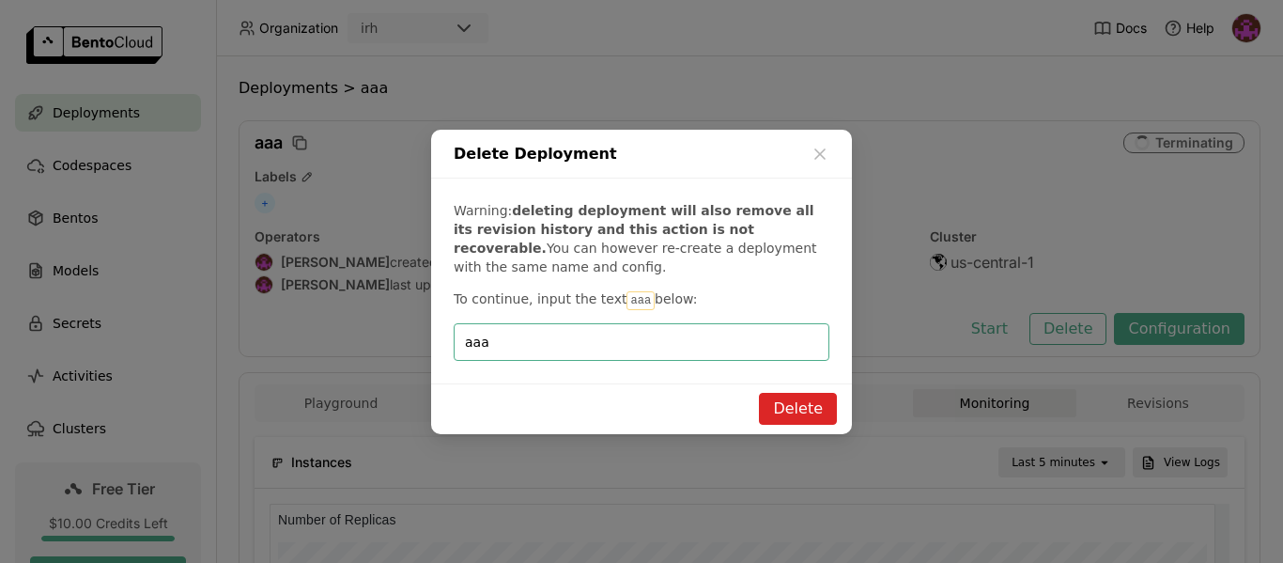
type input "aaa"
click at [788, 403] on button "Delete" at bounding box center [798, 409] width 78 height 32
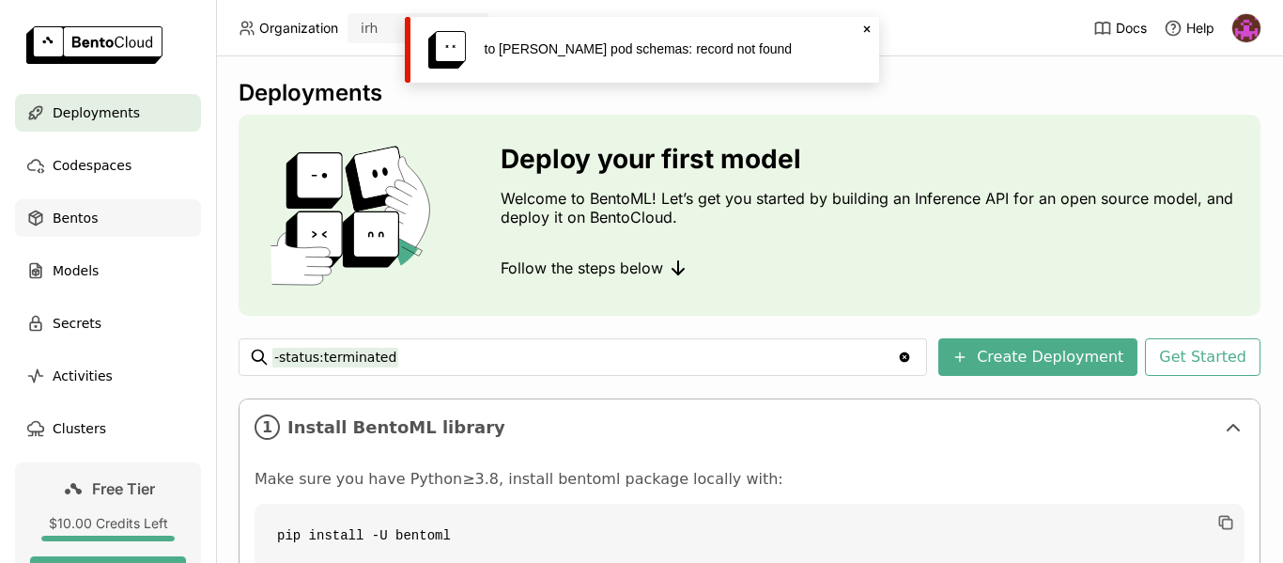
click at [77, 219] on span "Bentos" at bounding box center [75, 218] width 45 height 23
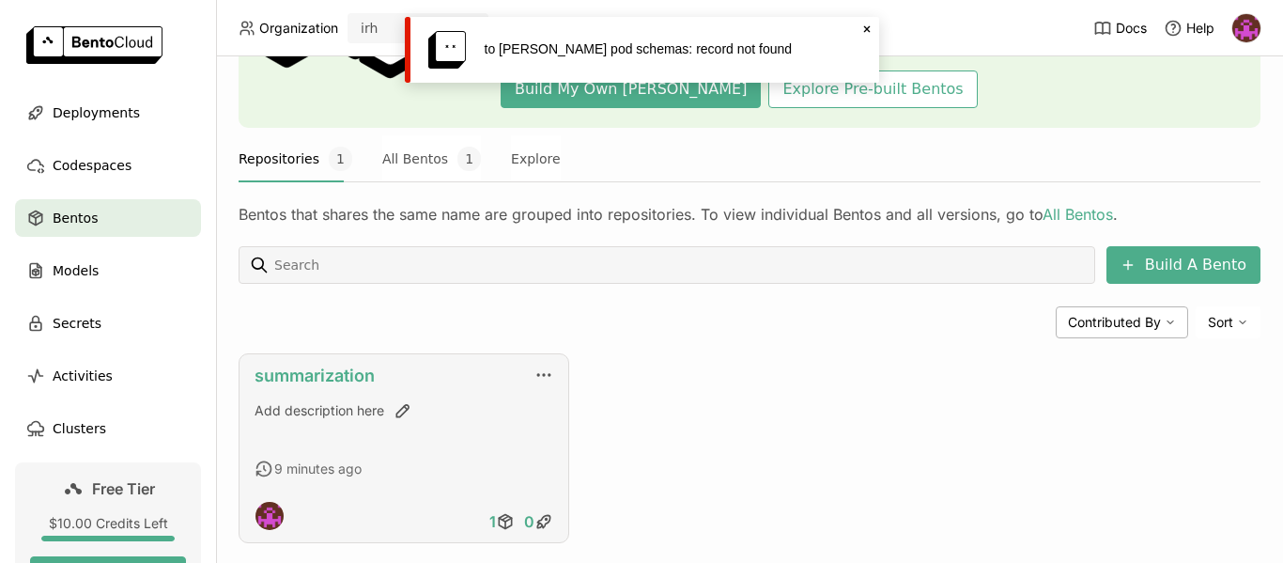
click at [340, 378] on link "summarization" at bounding box center [314, 375] width 120 height 20
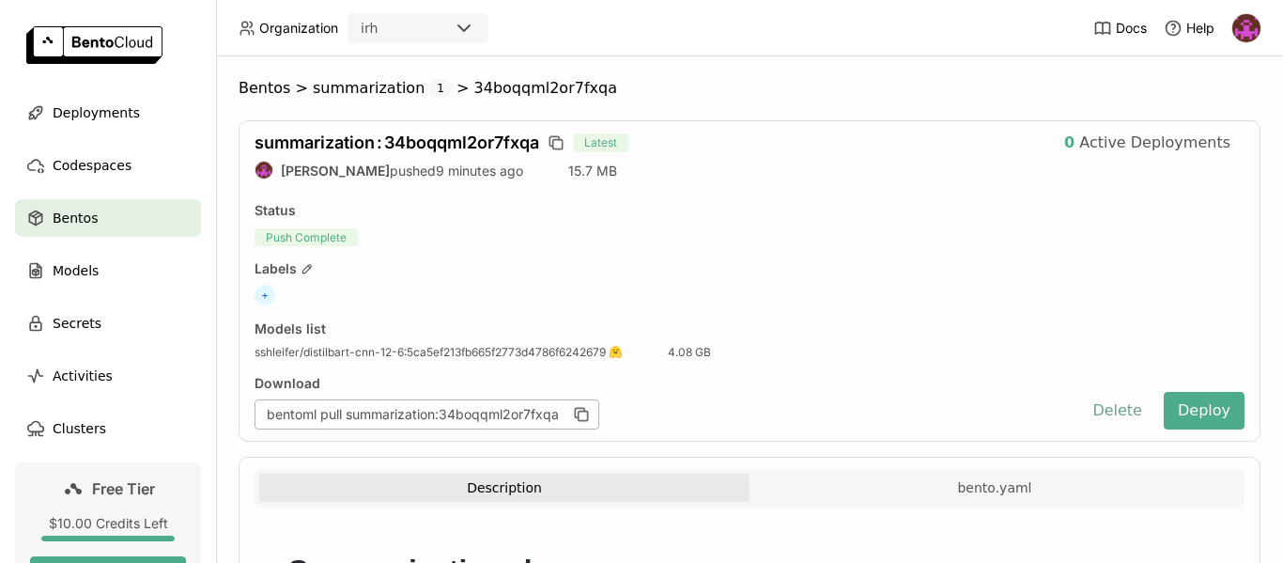
click at [1104, 409] on button "Delete" at bounding box center [1117, 411] width 78 height 38
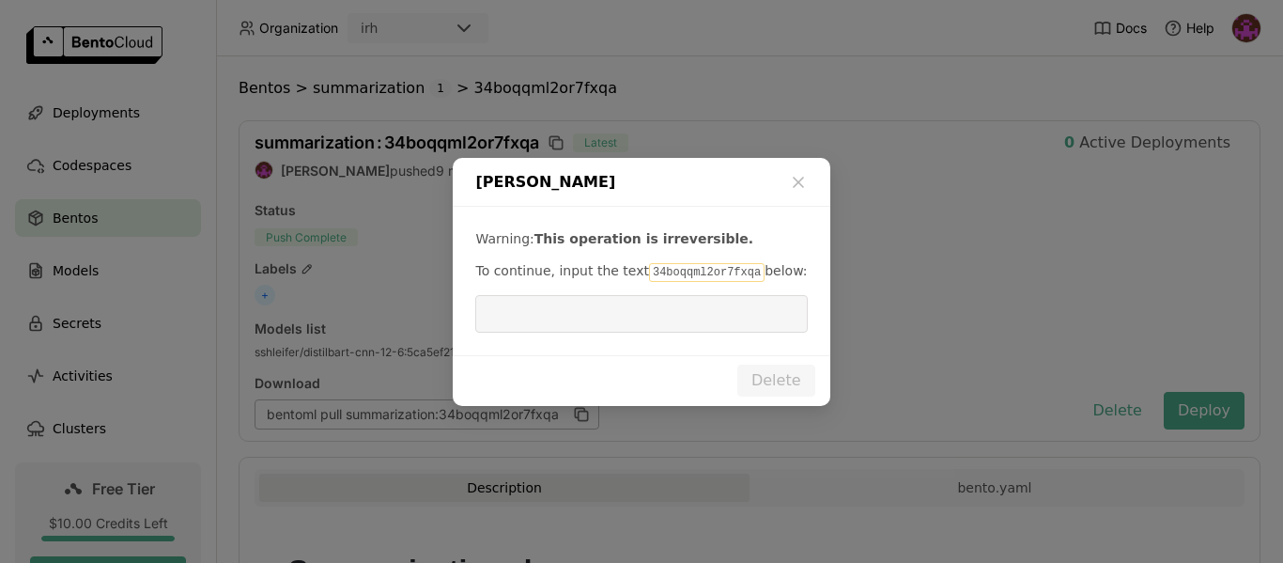
click at [689, 277] on code "34boqqml2or7fxqa" at bounding box center [707, 272] width 116 height 19
copy p "34boqqml2or7fxqa"
click at [667, 326] on input "dialog" at bounding box center [640, 314] width 309 height 36
paste input "34boqqml2or7fxqa"
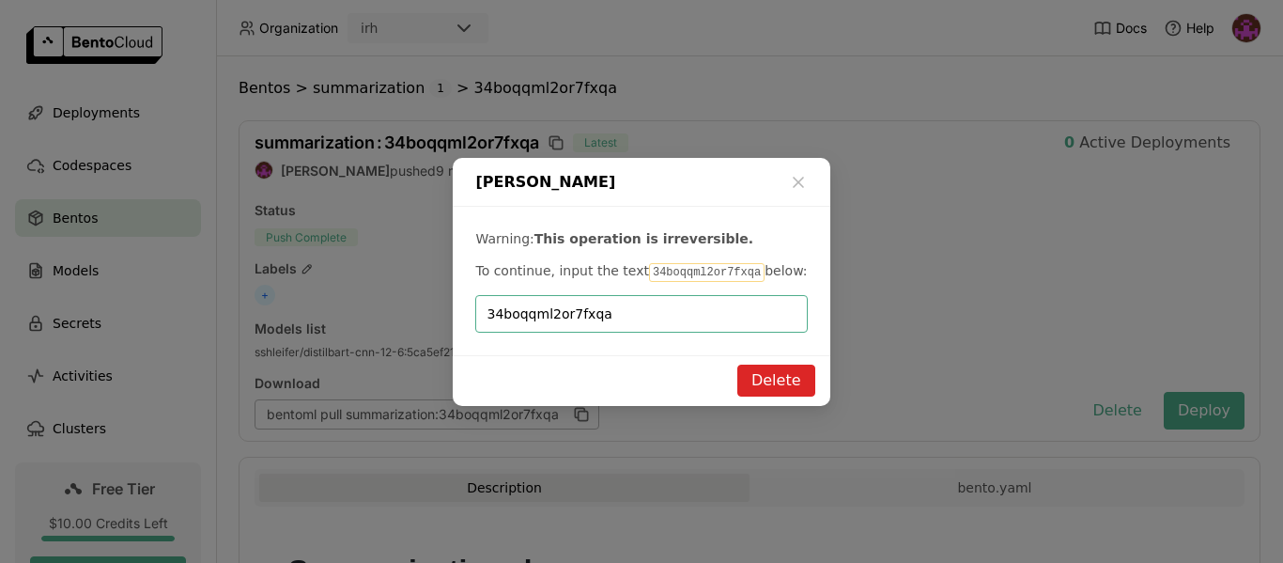
type input "34boqqml2or7fxqa"
click at [772, 378] on button "Delete" at bounding box center [776, 380] width 78 height 32
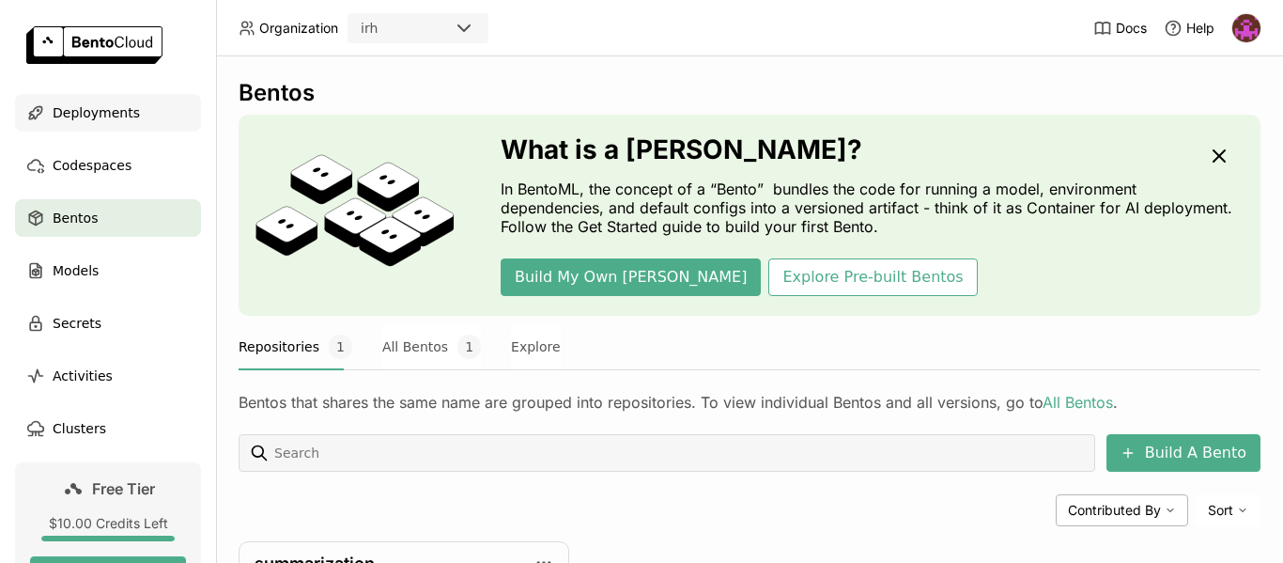
click at [91, 115] on span "Deployments" at bounding box center [96, 112] width 87 height 23
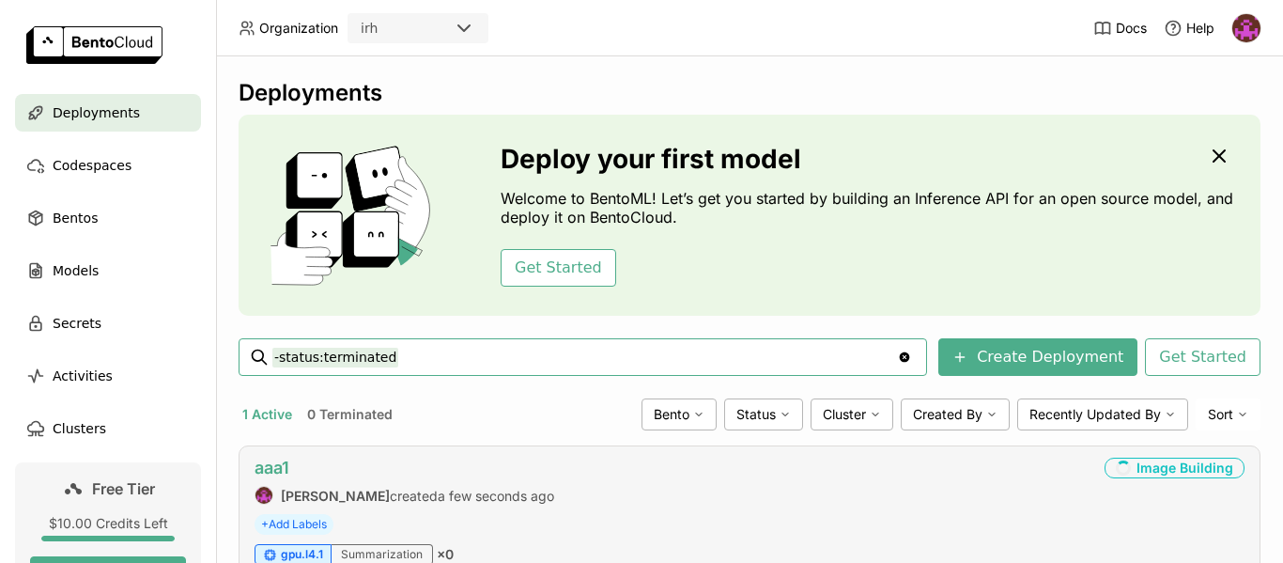
click at [276, 462] on link "aaa1" at bounding box center [271, 467] width 35 height 20
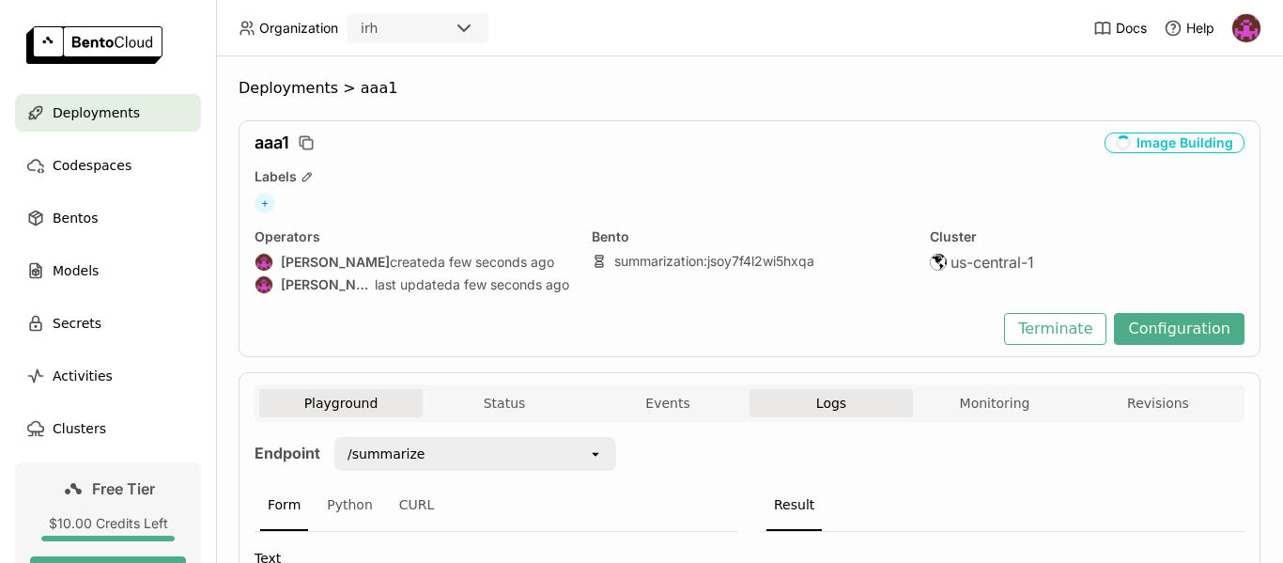
click at [831, 407] on span "Logs" at bounding box center [831, 402] width 30 height 17
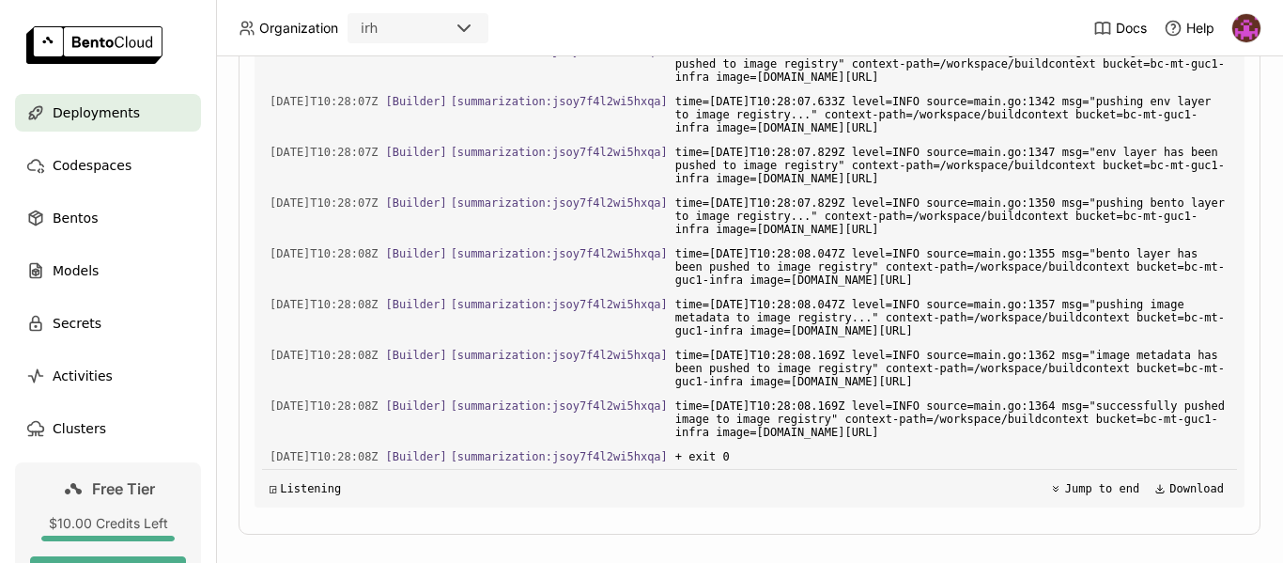
scroll to position [632, 0]
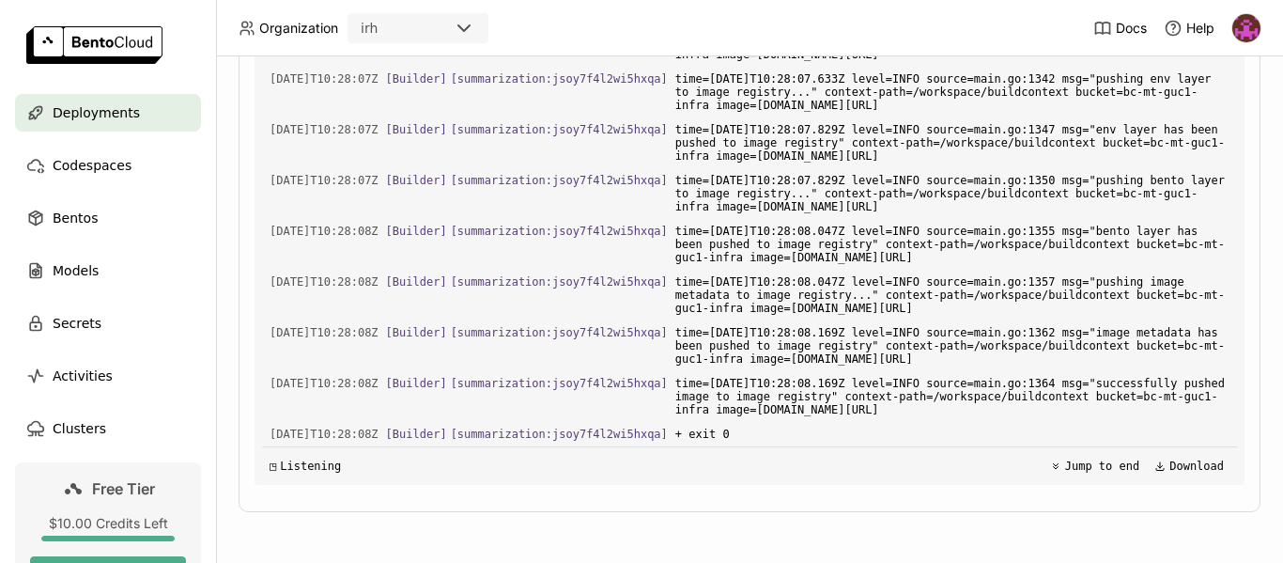
click at [89, 116] on span "Deployments" at bounding box center [96, 112] width 87 height 23
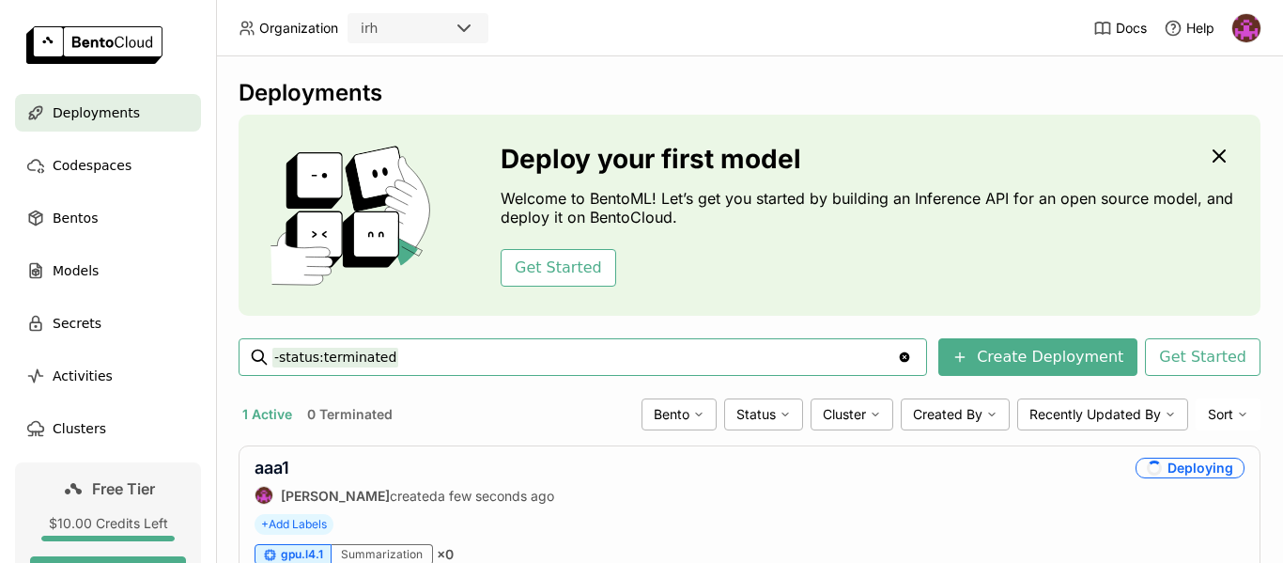
scroll to position [89, 0]
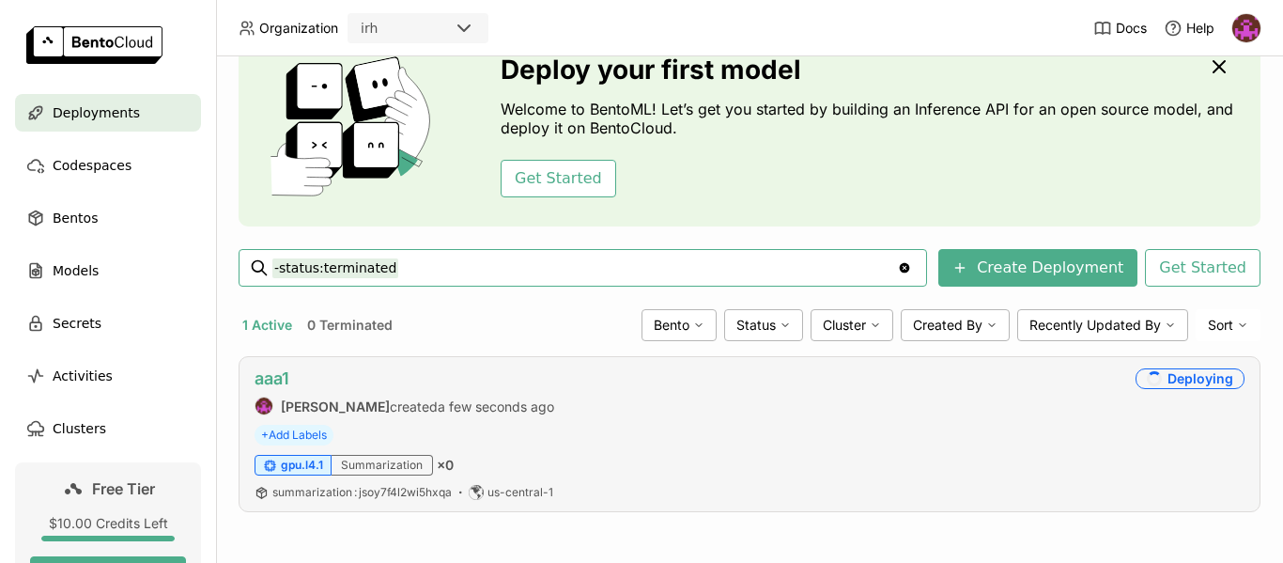
click at [274, 378] on link "aaa1" at bounding box center [271, 378] width 35 height 20
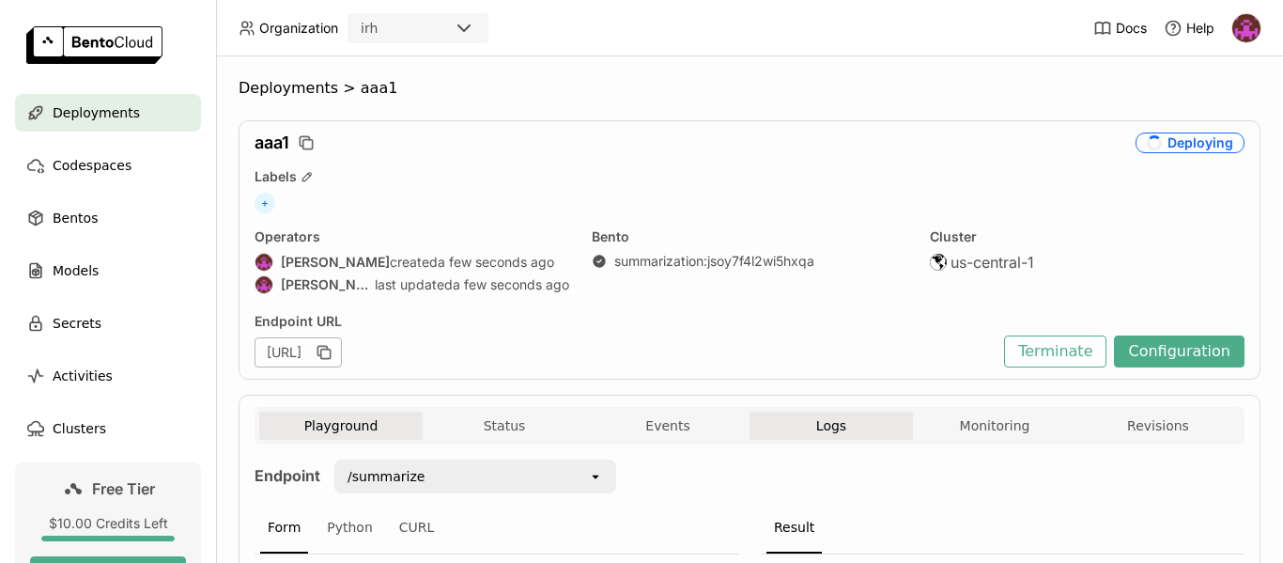
click at [825, 420] on span "Logs" at bounding box center [831, 425] width 30 height 17
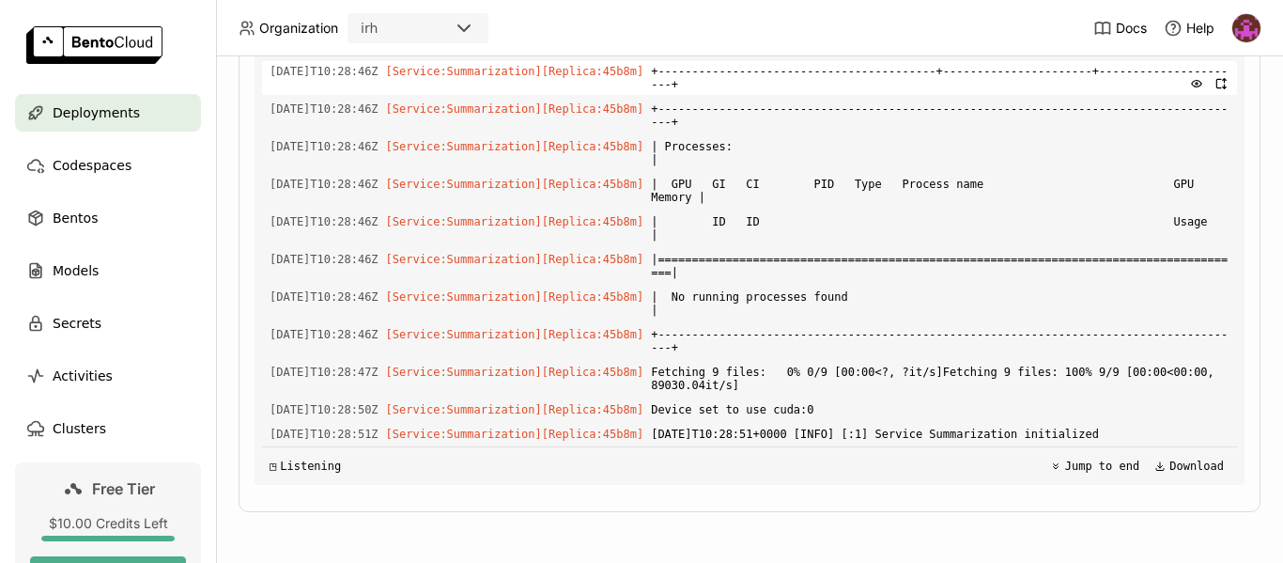
scroll to position [4903, 0]
click at [77, 167] on span "Codespaces" at bounding box center [92, 165] width 79 height 23
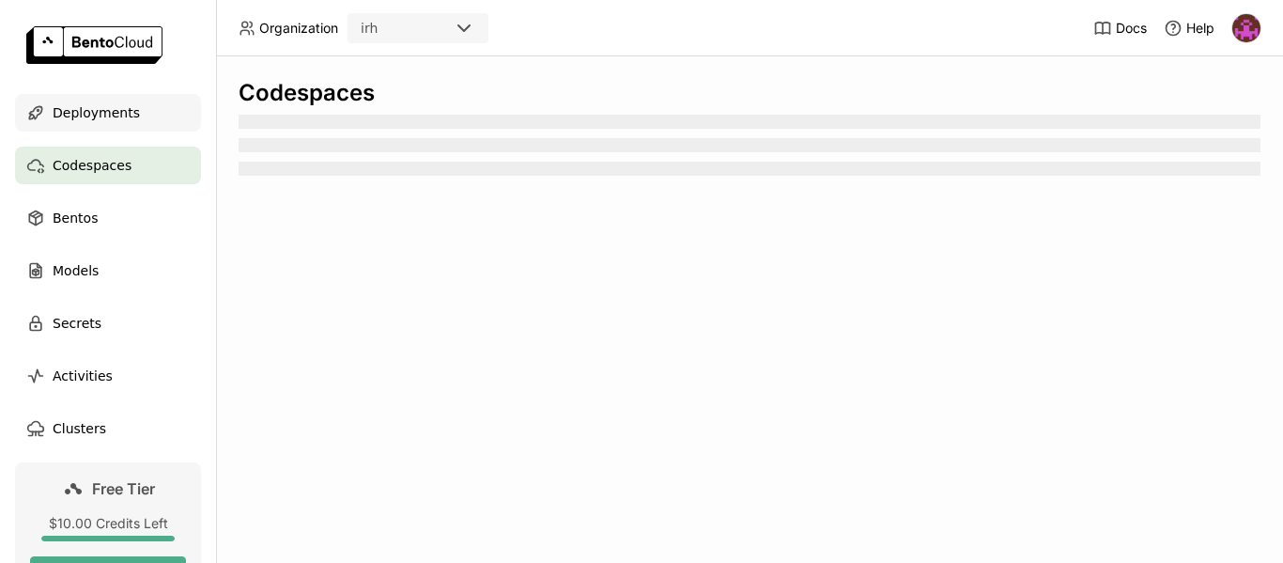
click at [103, 118] on span "Deployments" at bounding box center [96, 112] width 87 height 23
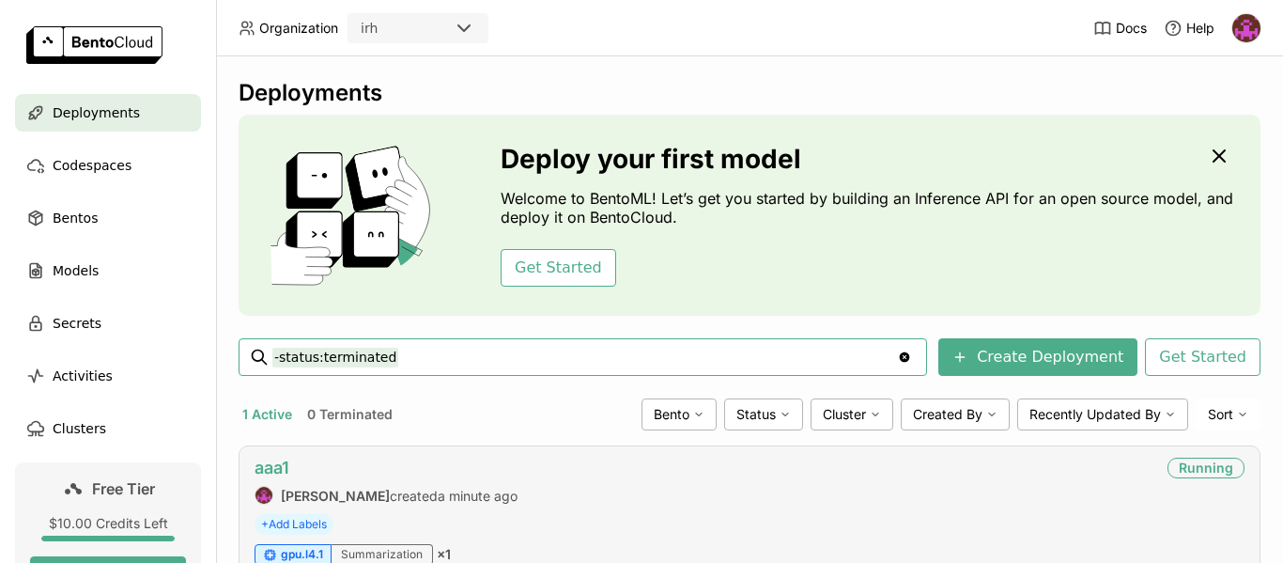
click at [273, 464] on link "aaa1" at bounding box center [271, 467] width 35 height 20
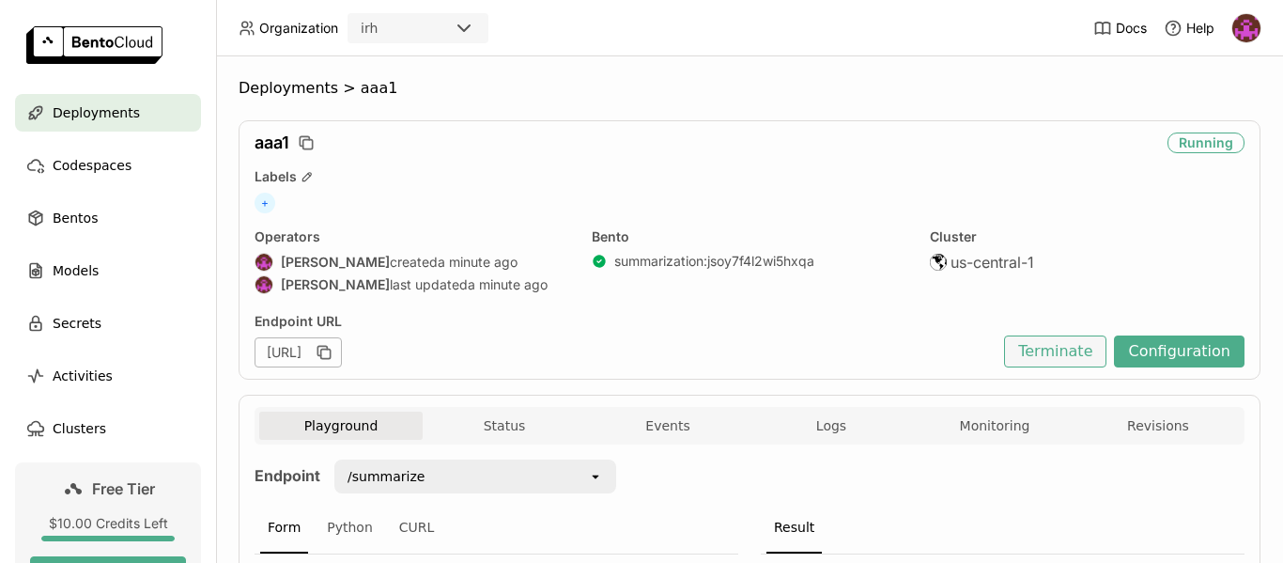
click at [1049, 357] on button "Terminate" at bounding box center [1055, 351] width 102 height 32
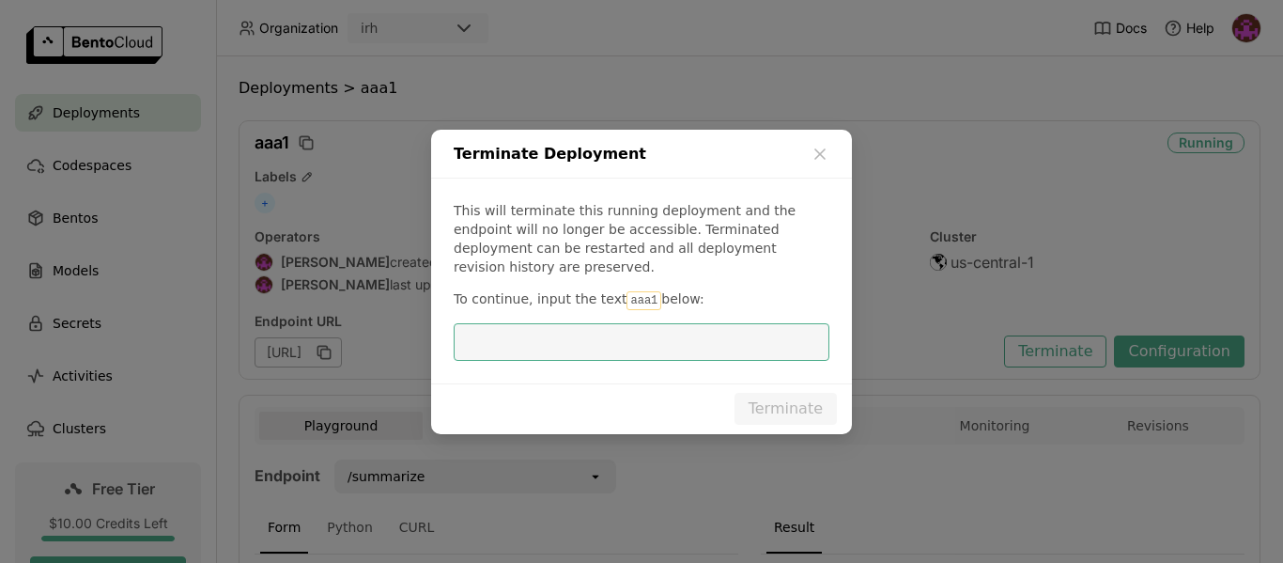
click at [641, 332] on input "dialog" at bounding box center [641, 342] width 353 height 36
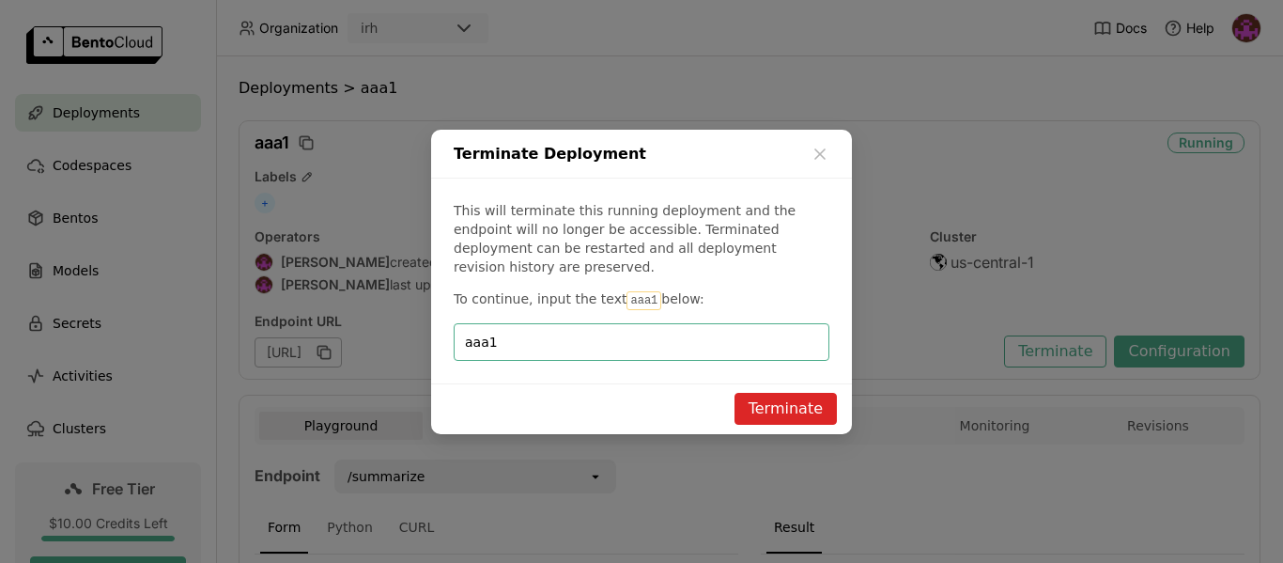
type input "aaa1"
click at [780, 401] on button "Terminate" at bounding box center [785, 409] width 102 height 32
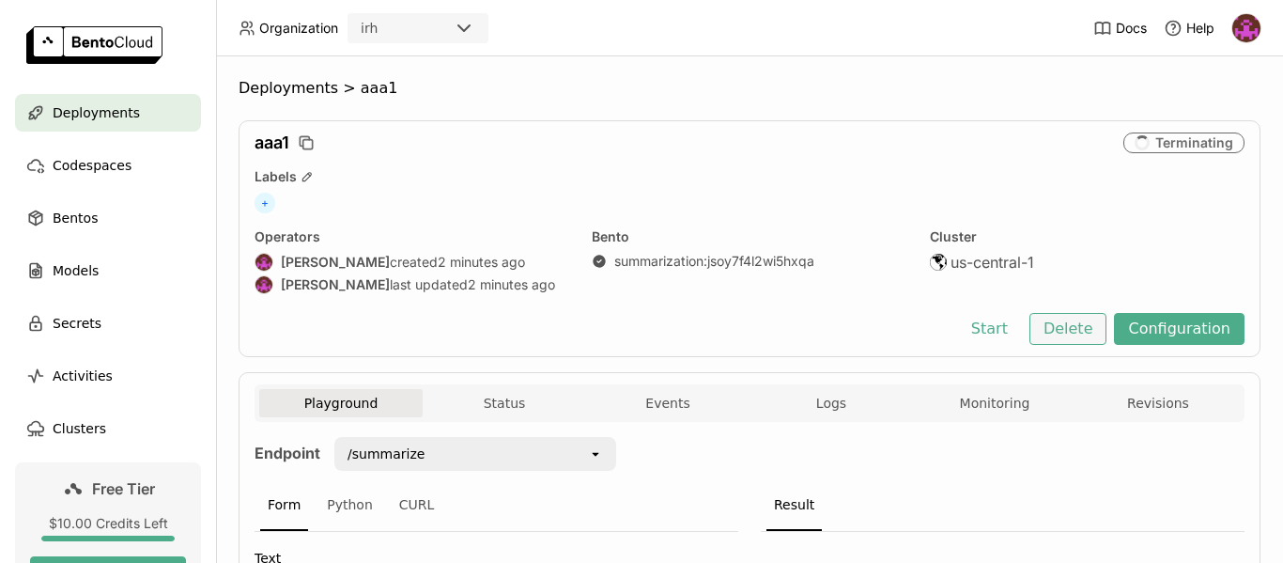
click at [1050, 328] on button "Delete" at bounding box center [1068, 329] width 78 height 32
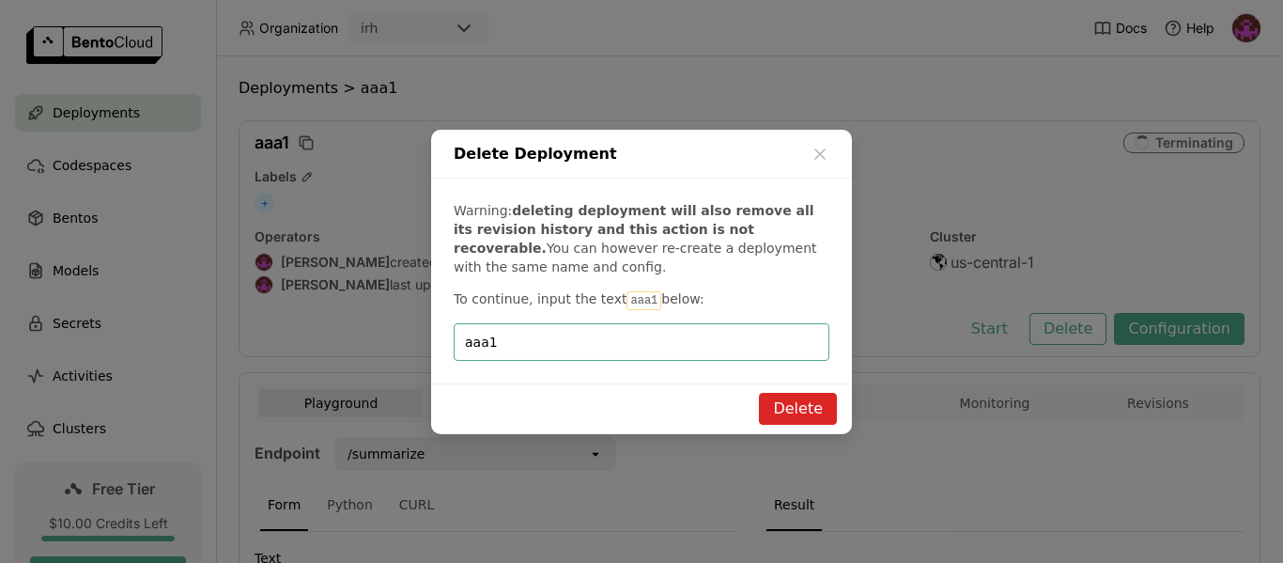
type input "aaa1"
click at [814, 415] on button "Delete" at bounding box center [798, 409] width 78 height 32
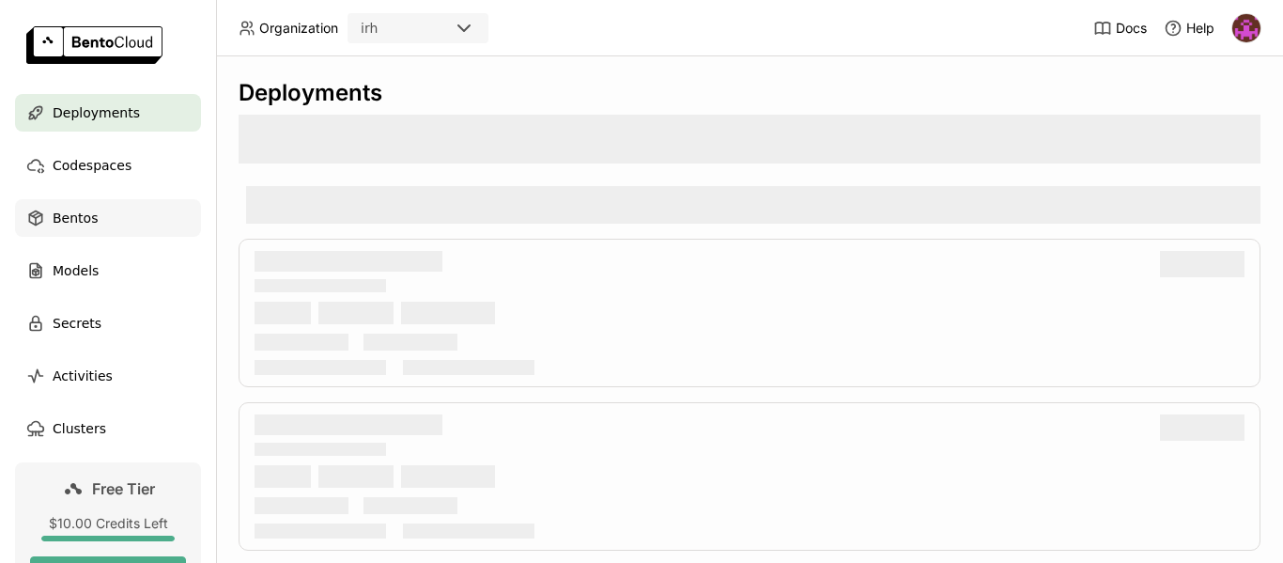
click at [76, 218] on span "Bentos" at bounding box center [75, 218] width 45 height 23
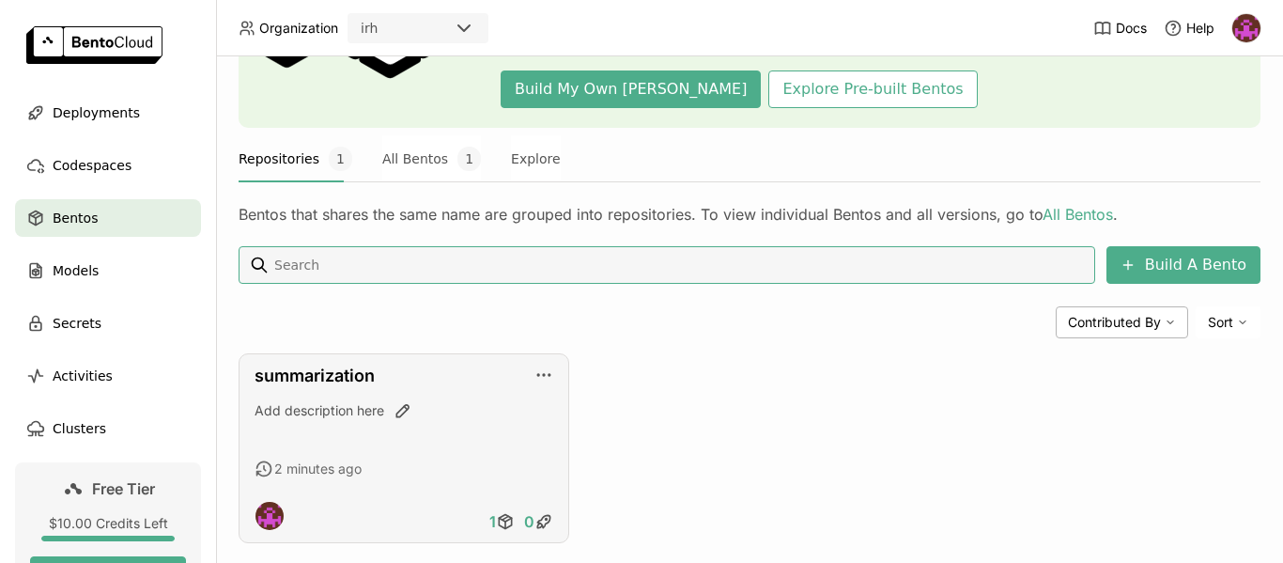
scroll to position [219, 0]
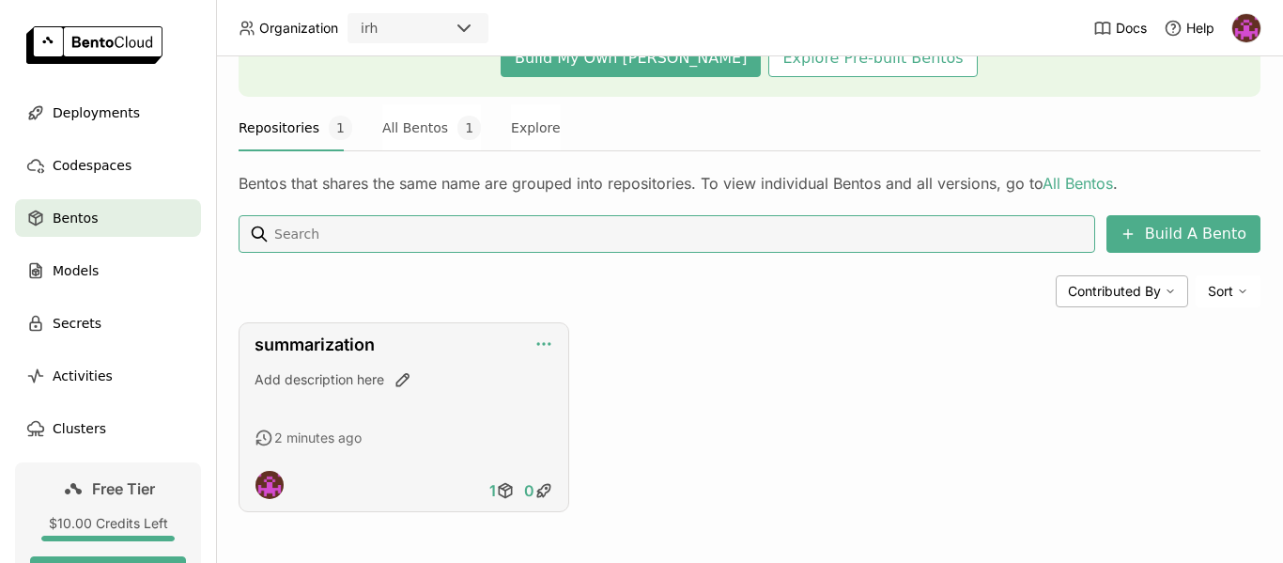
click at [542, 341] on icon "button" at bounding box center [543, 343] width 19 height 19
click at [349, 341] on link "summarization" at bounding box center [314, 344] width 120 height 20
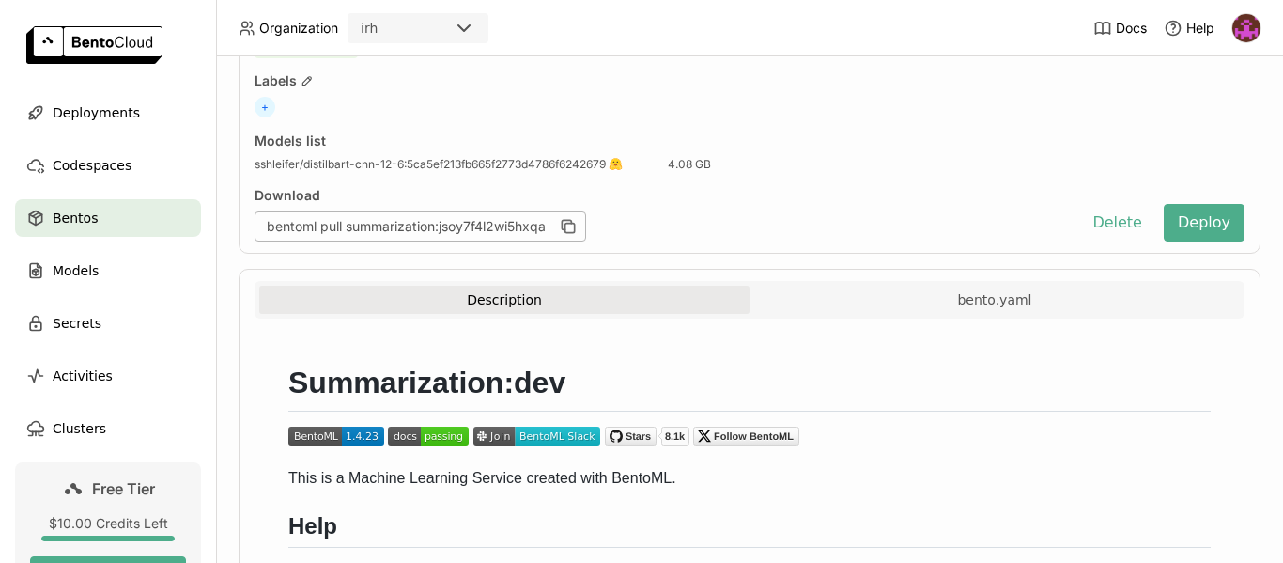
scroll to position [282, 0]
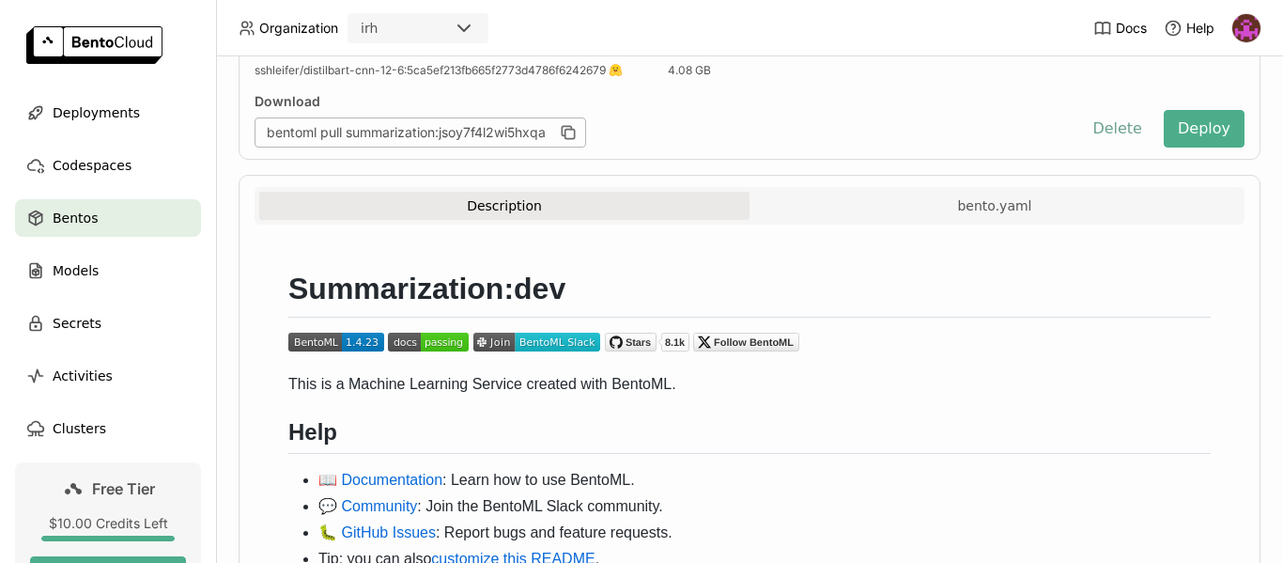
click at [1095, 127] on button "Delete" at bounding box center [1117, 129] width 78 height 38
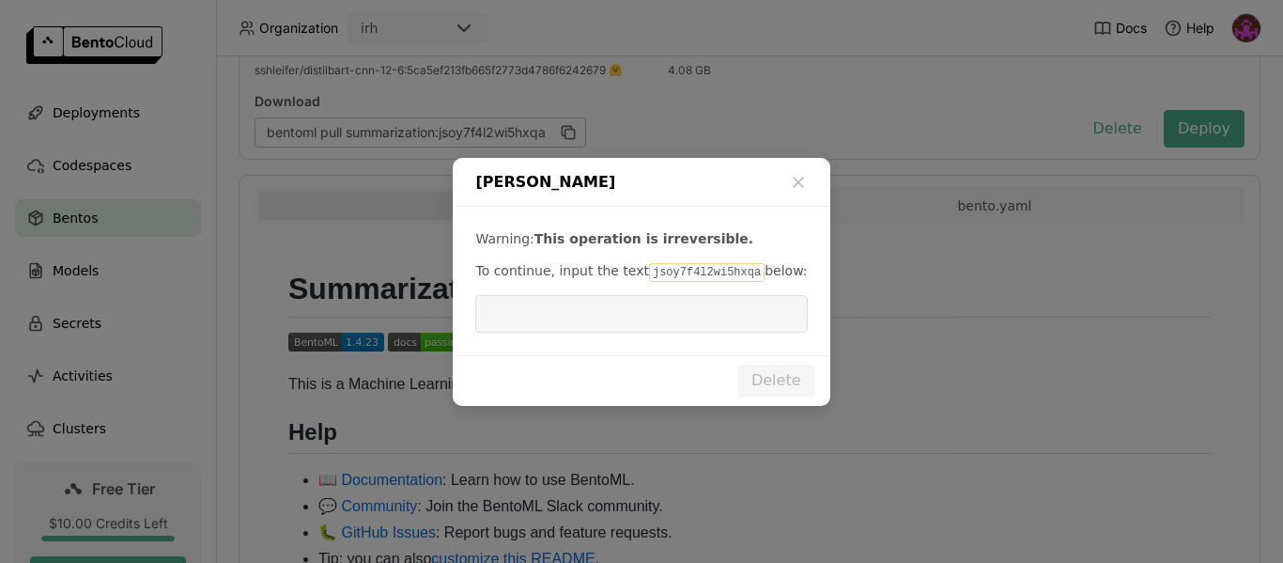
click at [696, 270] on code "jsoy7f4l2wi5hxqa" at bounding box center [707, 272] width 116 height 19
copy p "jsoy7f4l2wi5hxqa"
click at [634, 316] on input "dialog" at bounding box center [640, 314] width 309 height 36
paste input "jsoy7f4l2wi5hxqa"
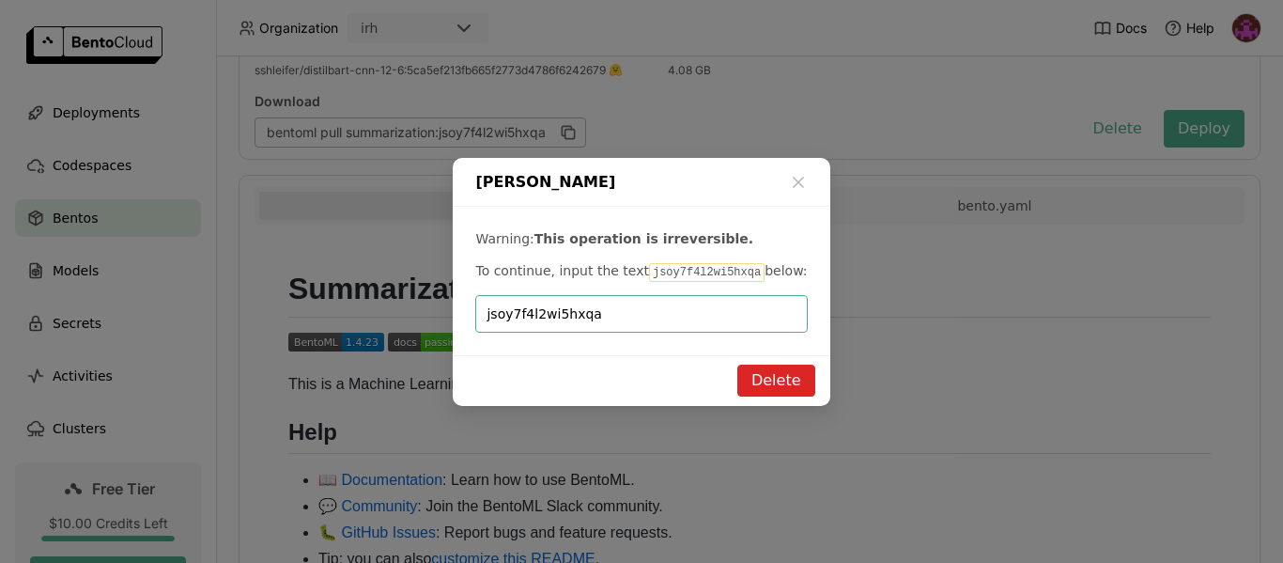
type input "jsoy7f4l2wi5hxqa"
click at [769, 380] on button "Delete" at bounding box center [776, 380] width 78 height 32
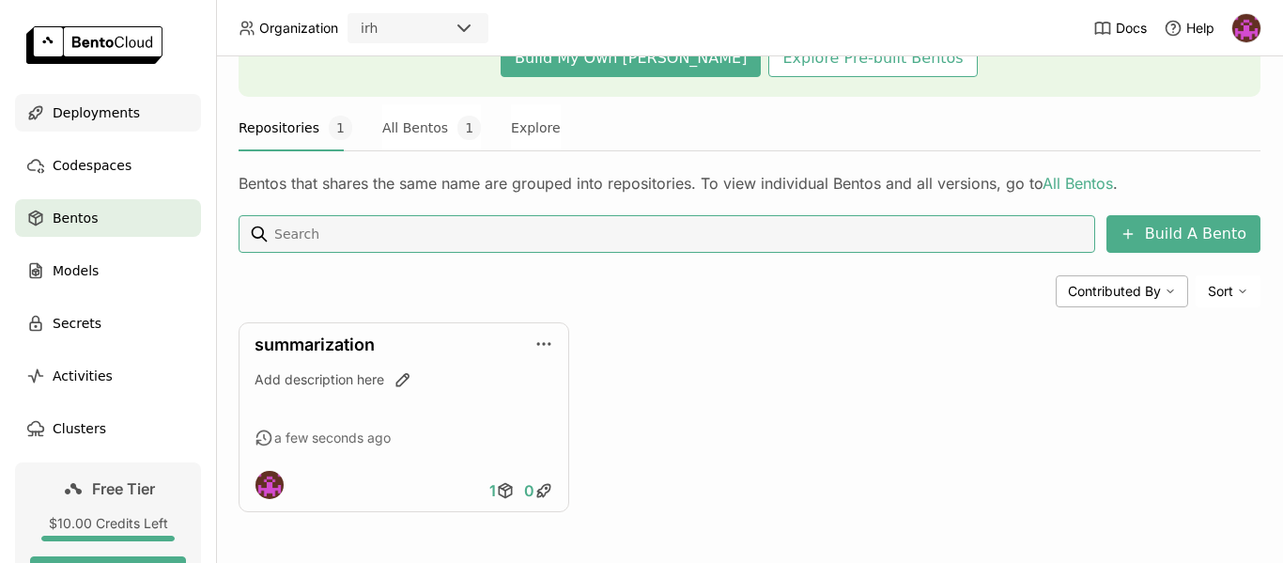
scroll to position [219, 0]
click at [96, 114] on span "Deployments" at bounding box center [96, 112] width 87 height 23
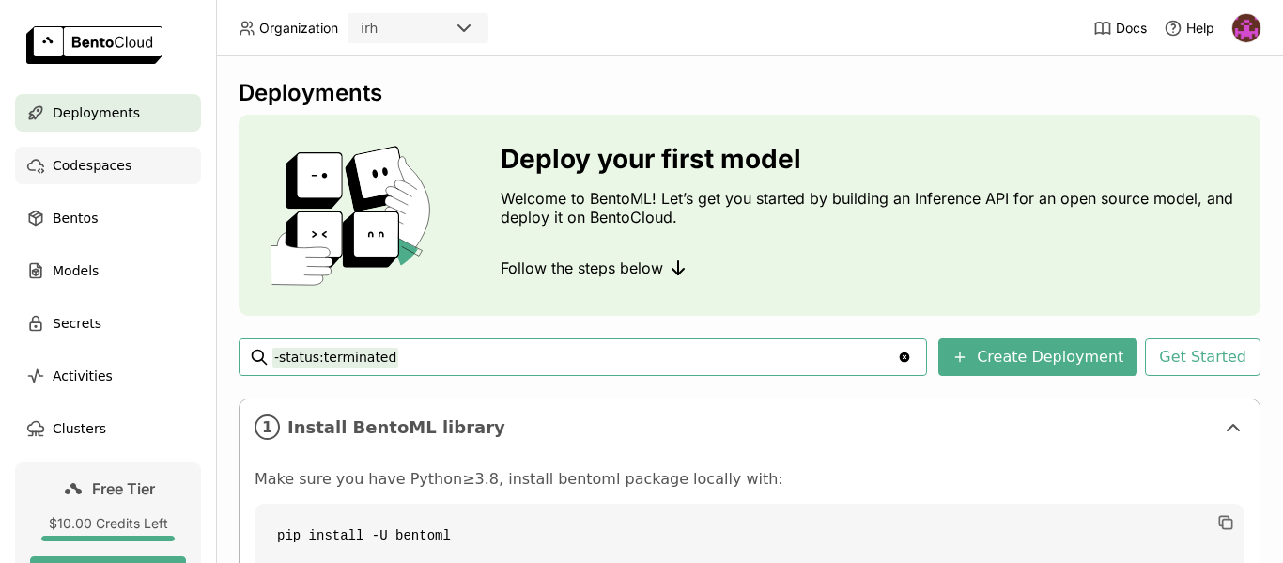
click at [103, 173] on span "Codespaces" at bounding box center [92, 165] width 79 height 23
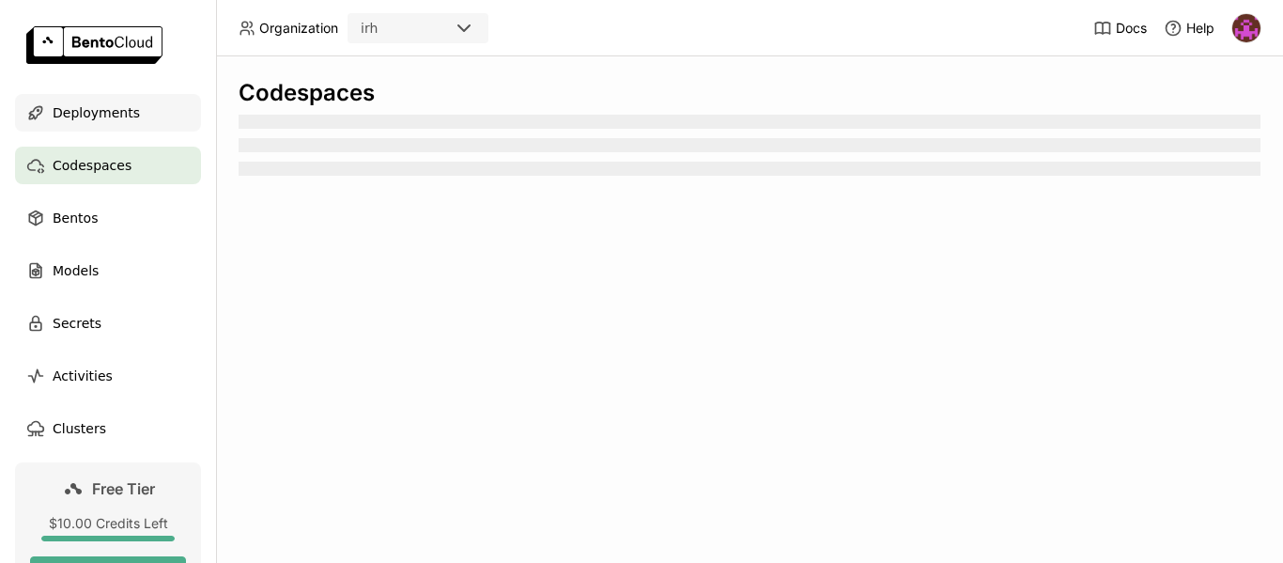
click at [116, 105] on span "Deployments" at bounding box center [96, 112] width 87 height 23
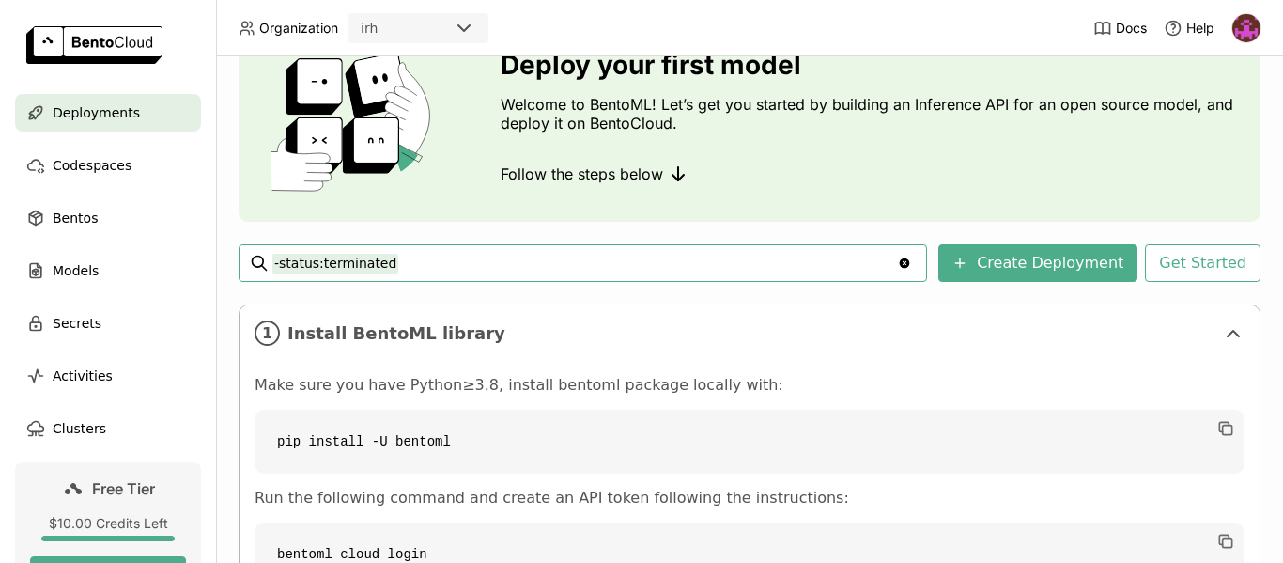
scroll to position [329, 0]
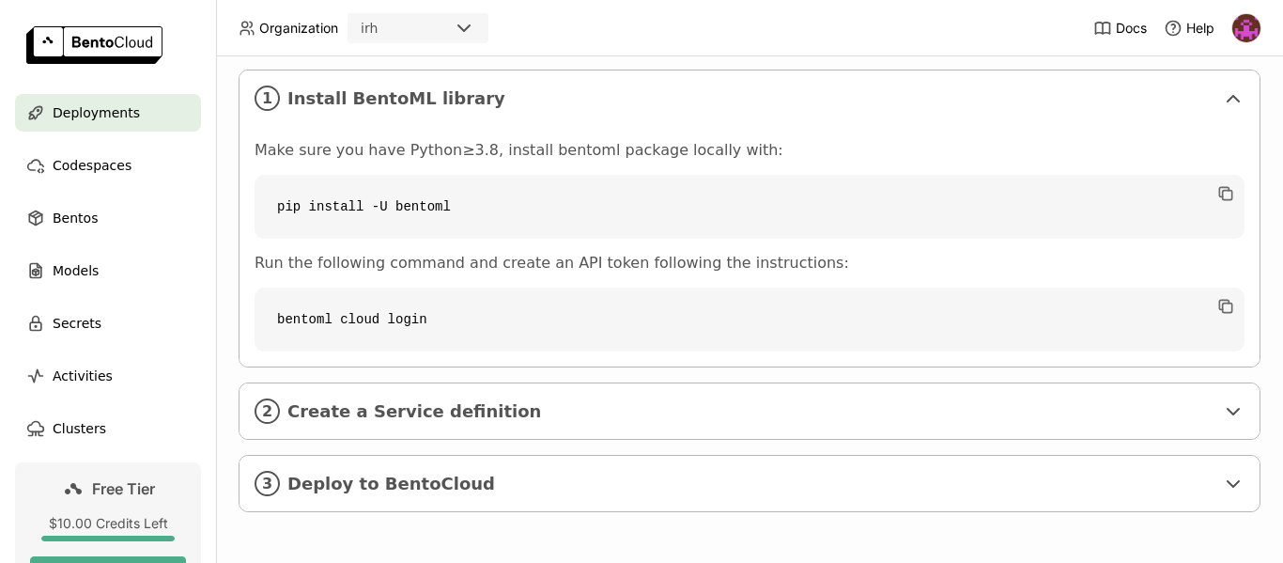
click at [97, 110] on span "Deployments" at bounding box center [96, 112] width 87 height 23
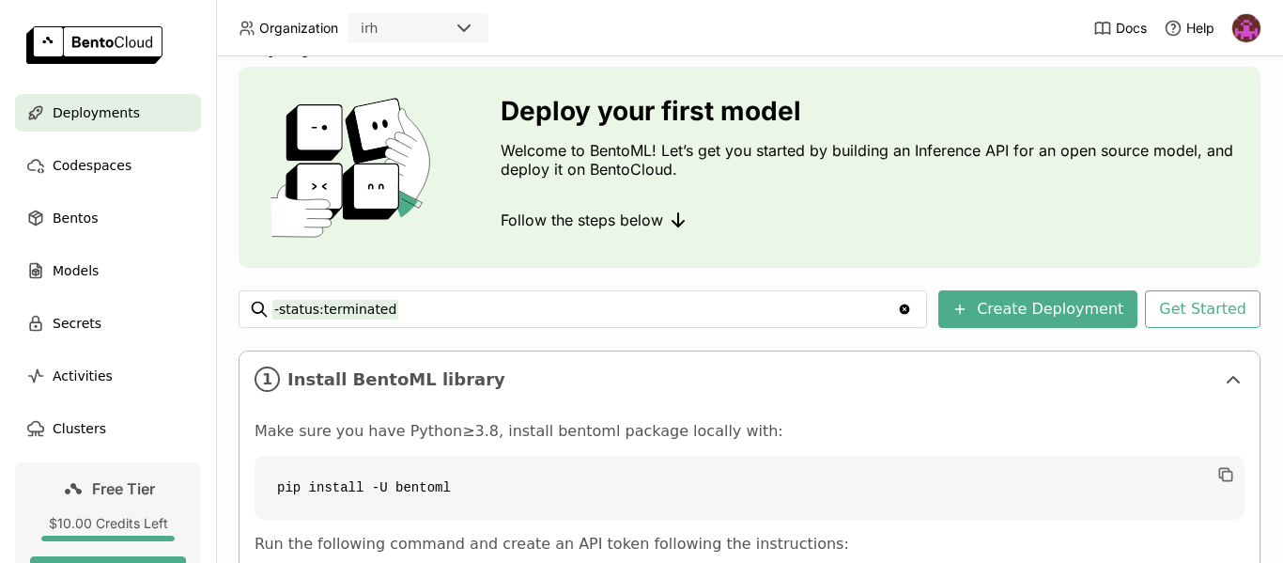
click at [97, 106] on span "Deployments" at bounding box center [96, 112] width 87 height 23
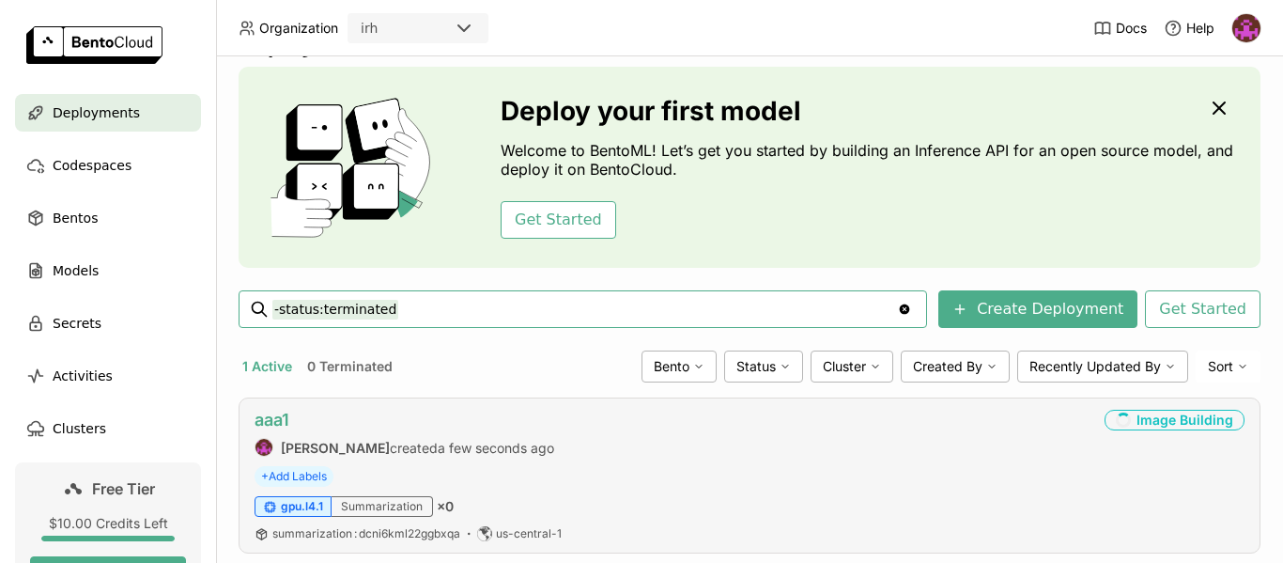
click at [270, 415] on link "aaa1" at bounding box center [271, 419] width 35 height 20
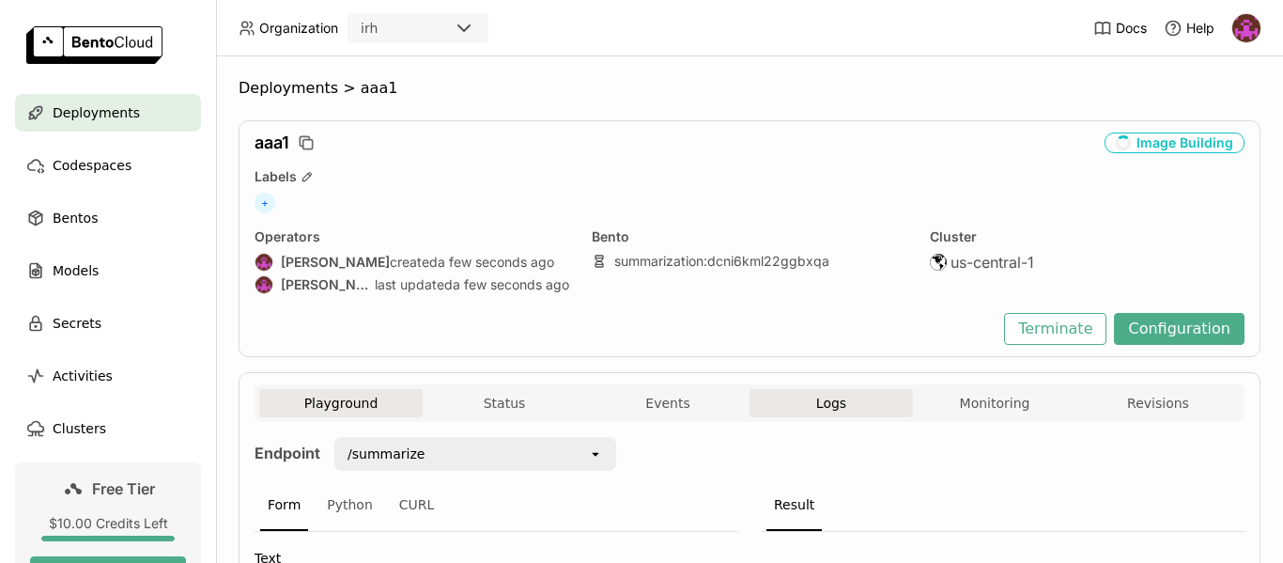
click at [827, 406] on span "Logs" at bounding box center [831, 402] width 30 height 17
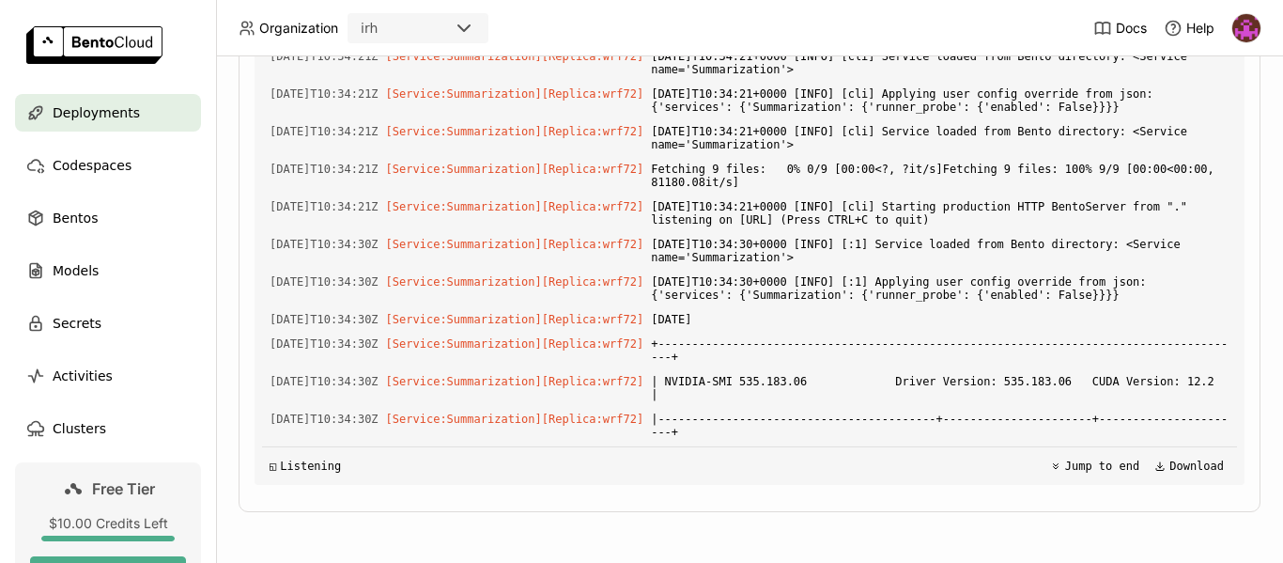
scroll to position [5074, 0]
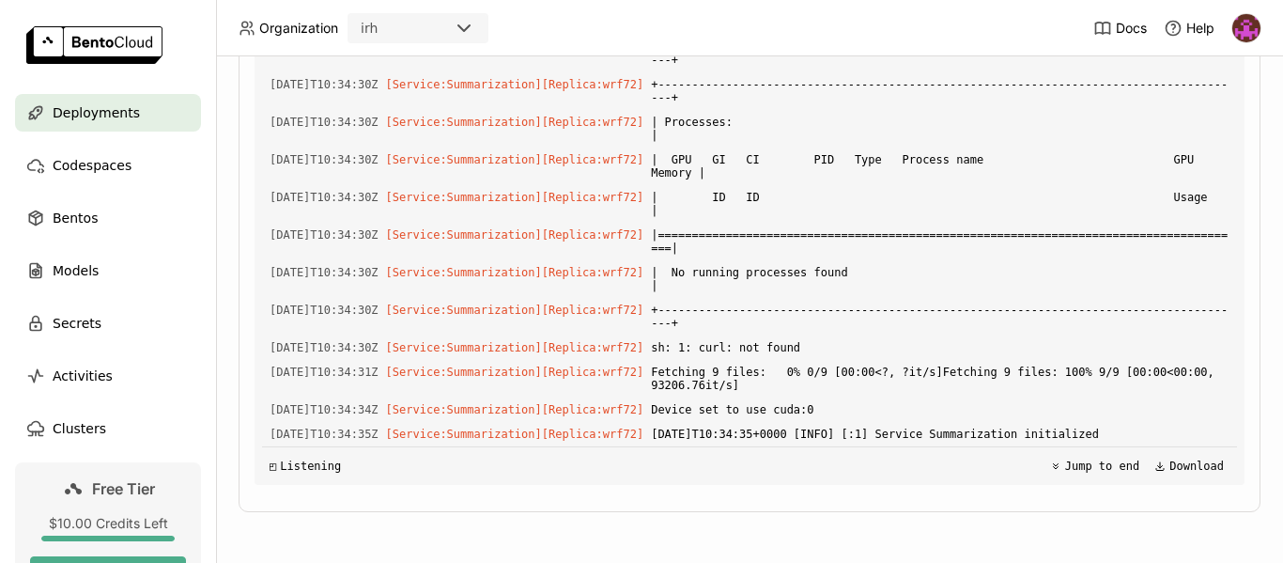
click at [105, 121] on span "Deployments" at bounding box center [96, 112] width 87 height 23
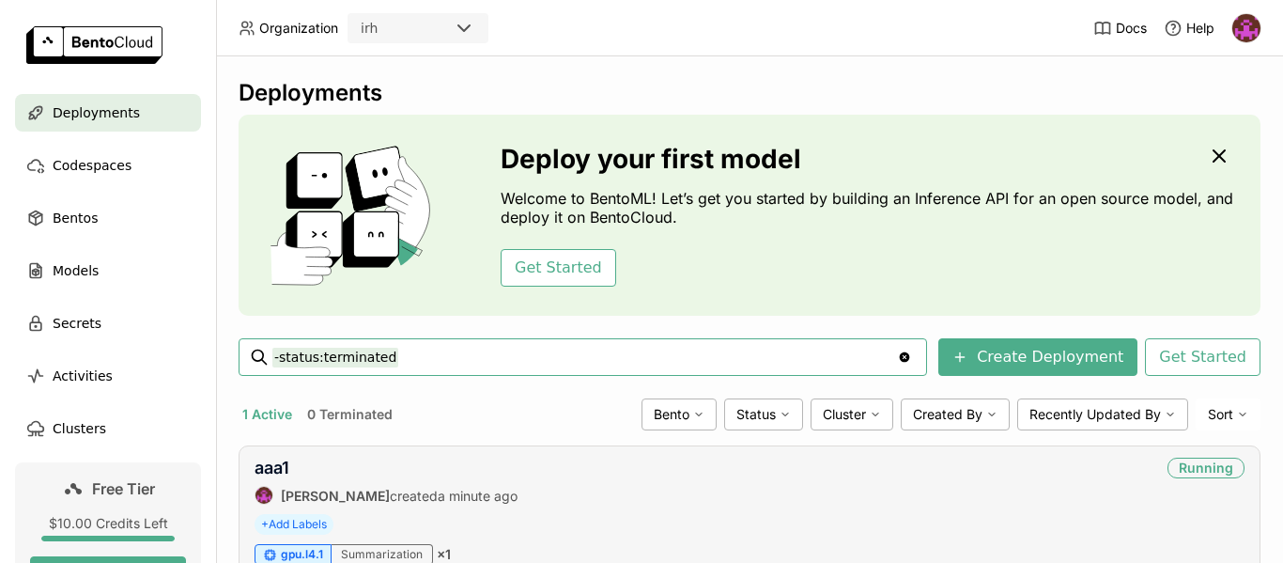
scroll to position [89, 0]
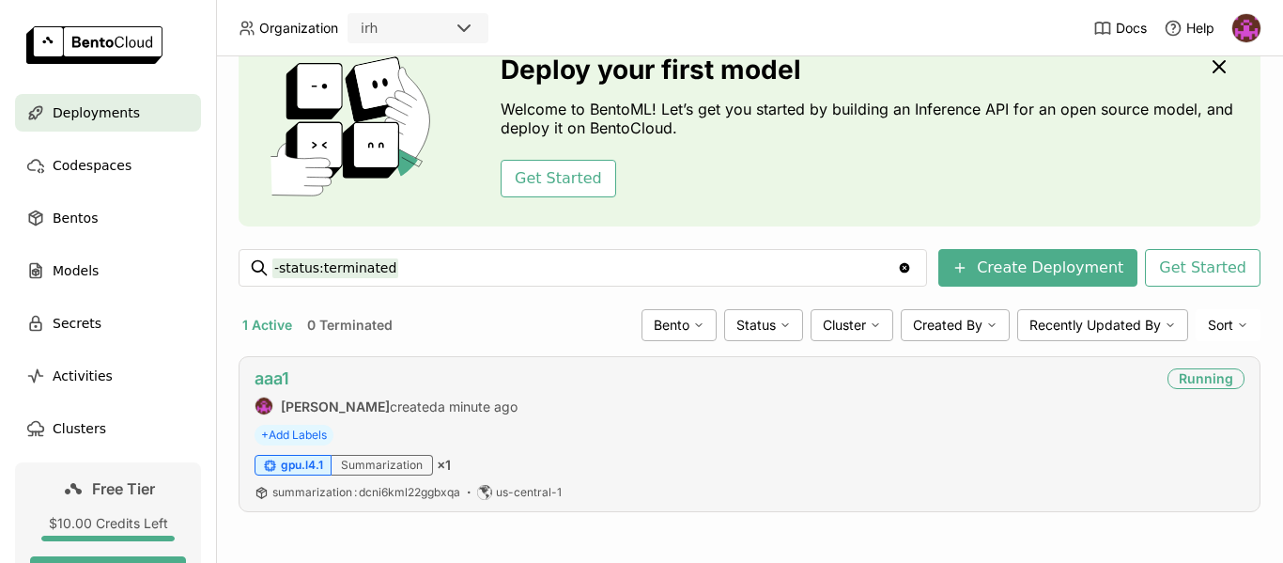
click at [279, 378] on link "aaa1" at bounding box center [271, 378] width 35 height 20
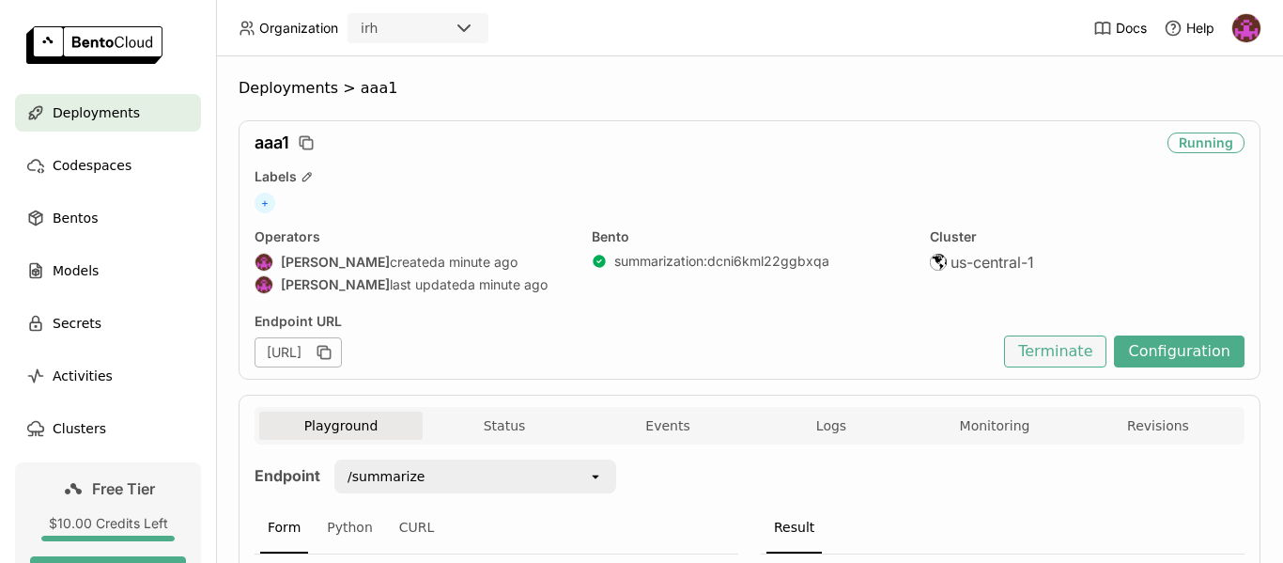
click at [1034, 341] on button "Terminate" at bounding box center [1055, 351] width 102 height 32
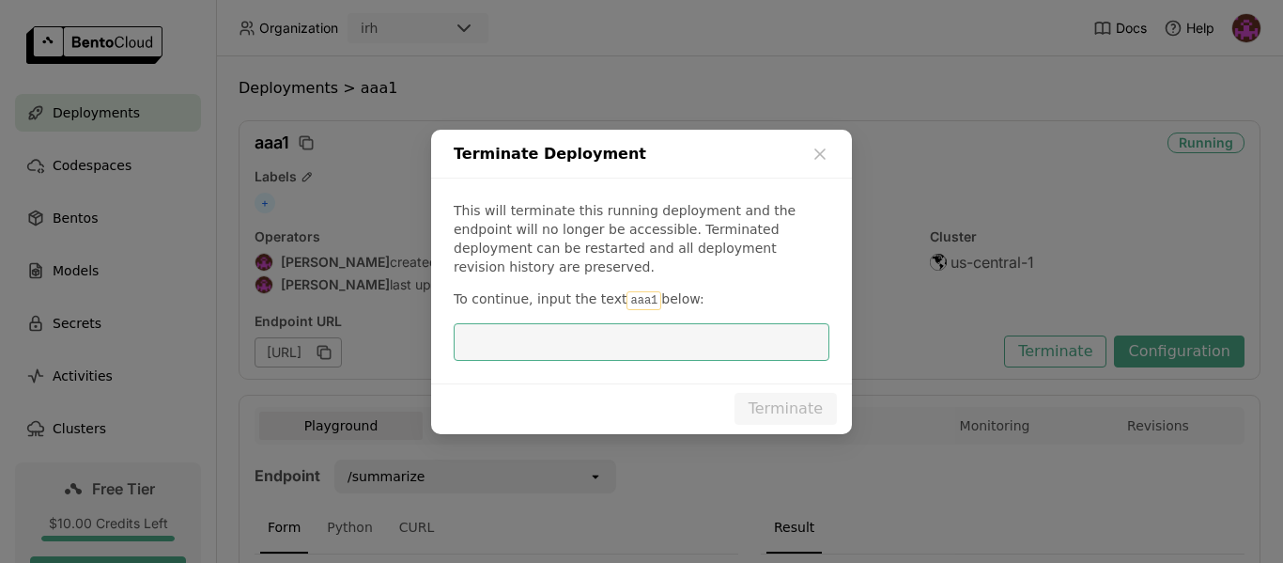
click at [640, 296] on code "aaa1" at bounding box center [643, 300] width 35 height 19
copy code "aaa1"
click at [655, 345] on input "dialog" at bounding box center [641, 342] width 353 height 36
paste input "aaa1"
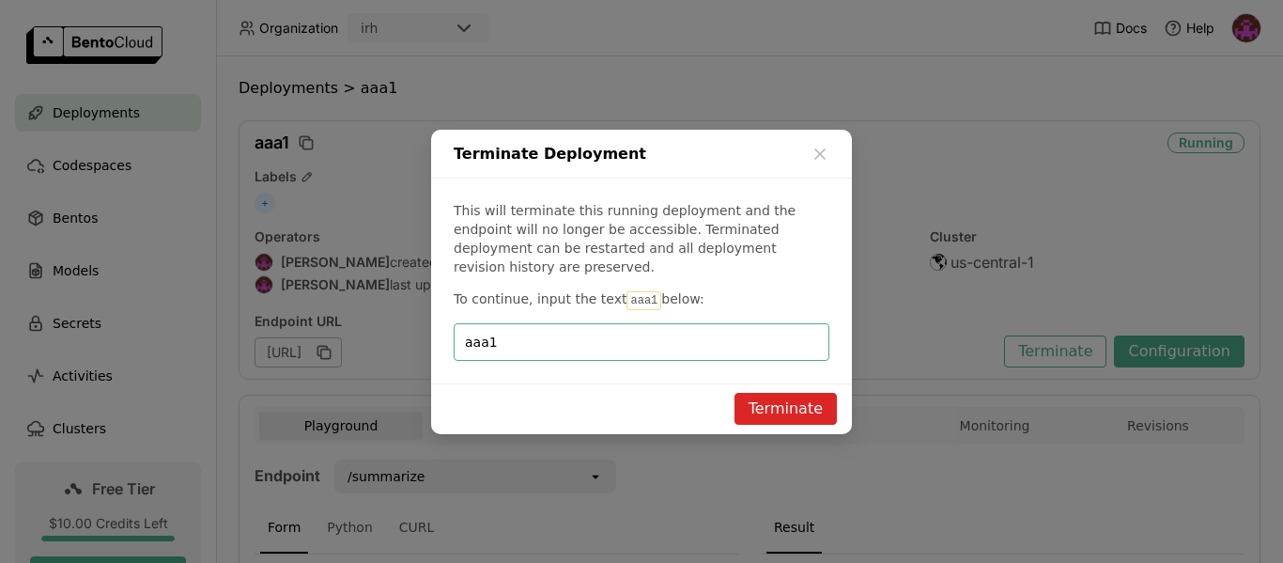
type input "aaa1"
click at [782, 405] on button "Terminate" at bounding box center [785, 409] width 102 height 32
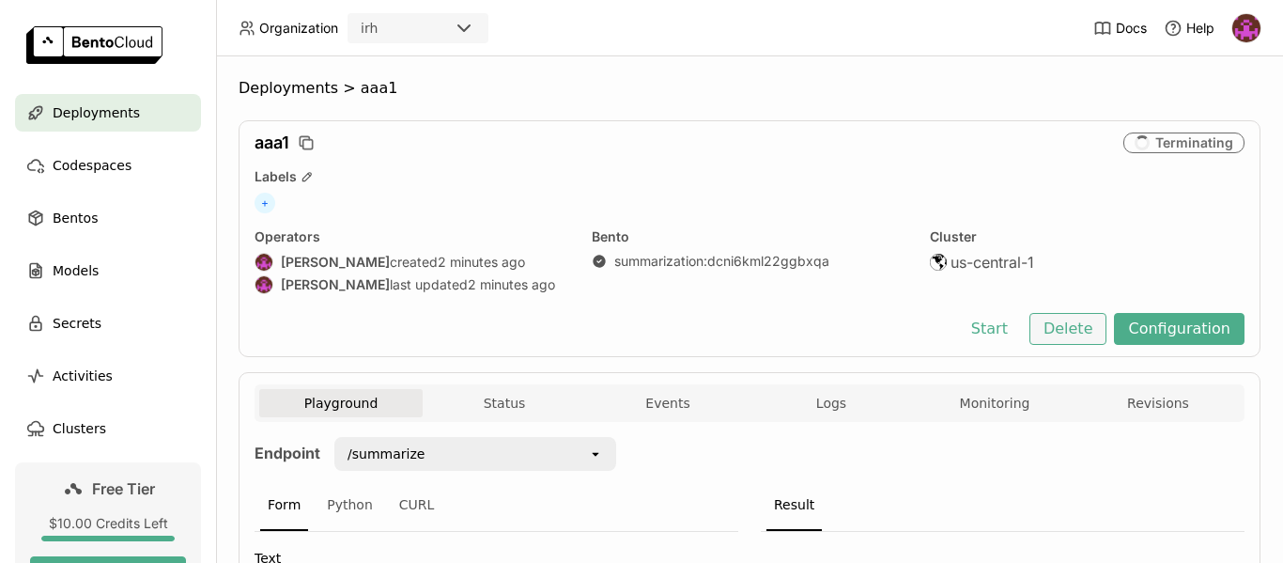
click at [1062, 328] on button "Delete" at bounding box center [1068, 329] width 78 height 32
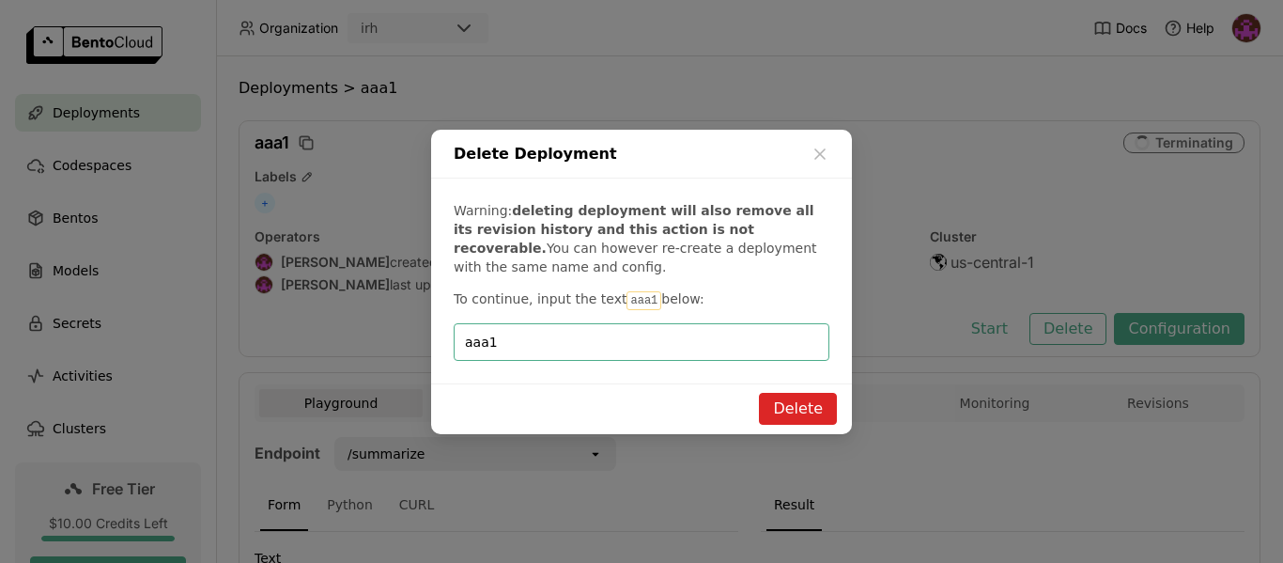
type input "aaa1"
click at [812, 408] on button "Delete" at bounding box center [798, 409] width 78 height 32
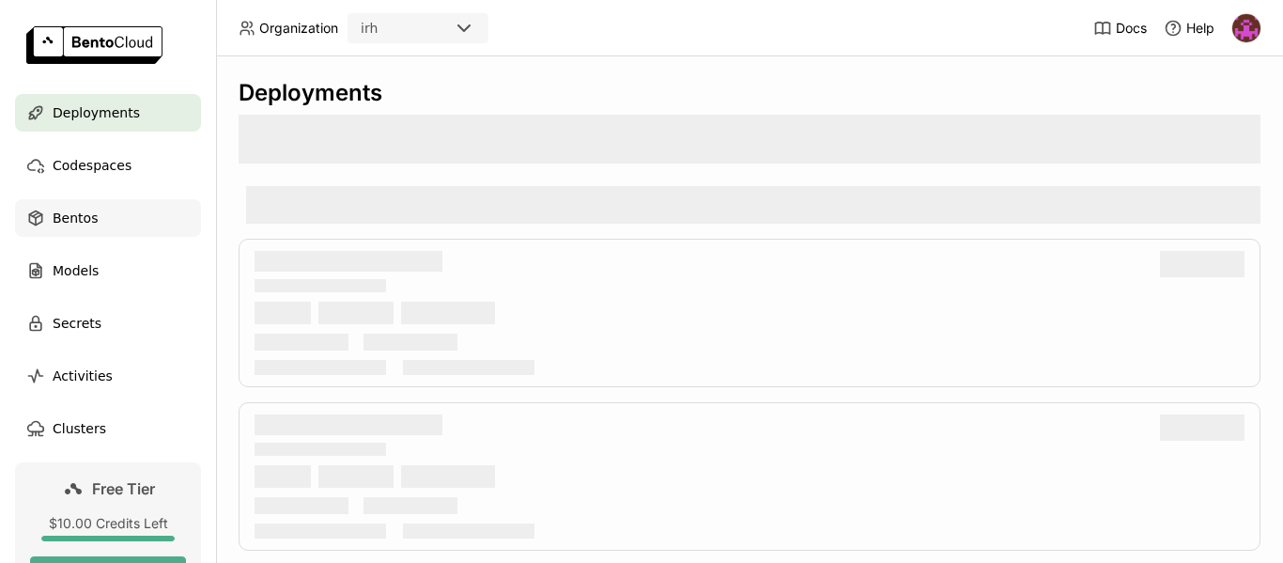
click at [75, 224] on span "Bentos" at bounding box center [75, 218] width 45 height 23
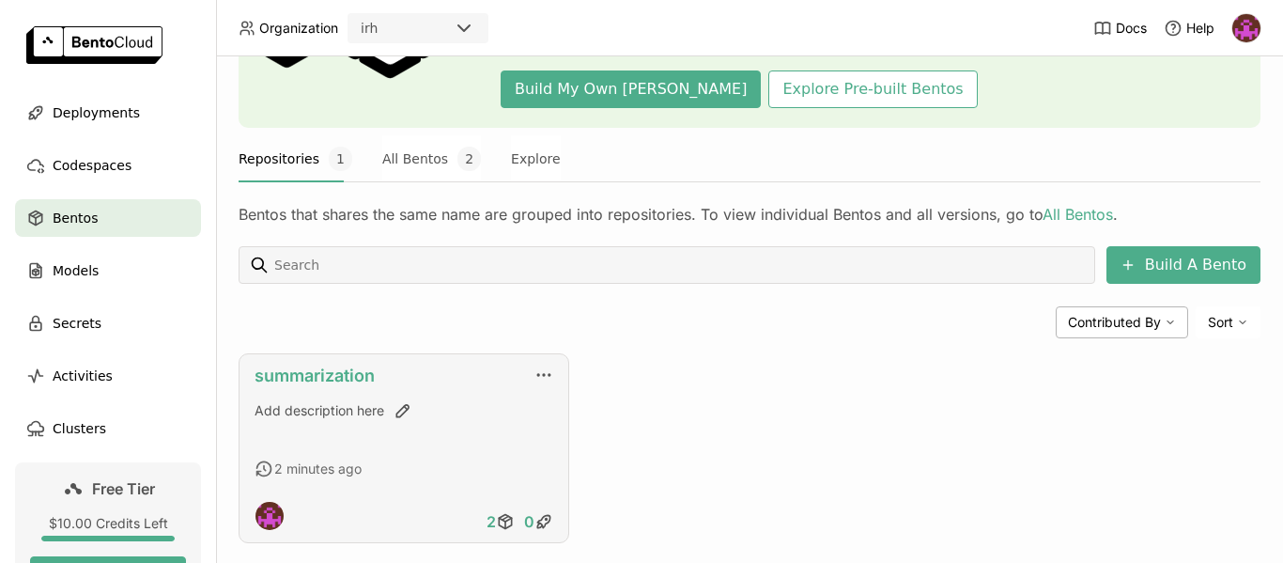
click at [312, 370] on link "summarization" at bounding box center [314, 375] width 120 height 20
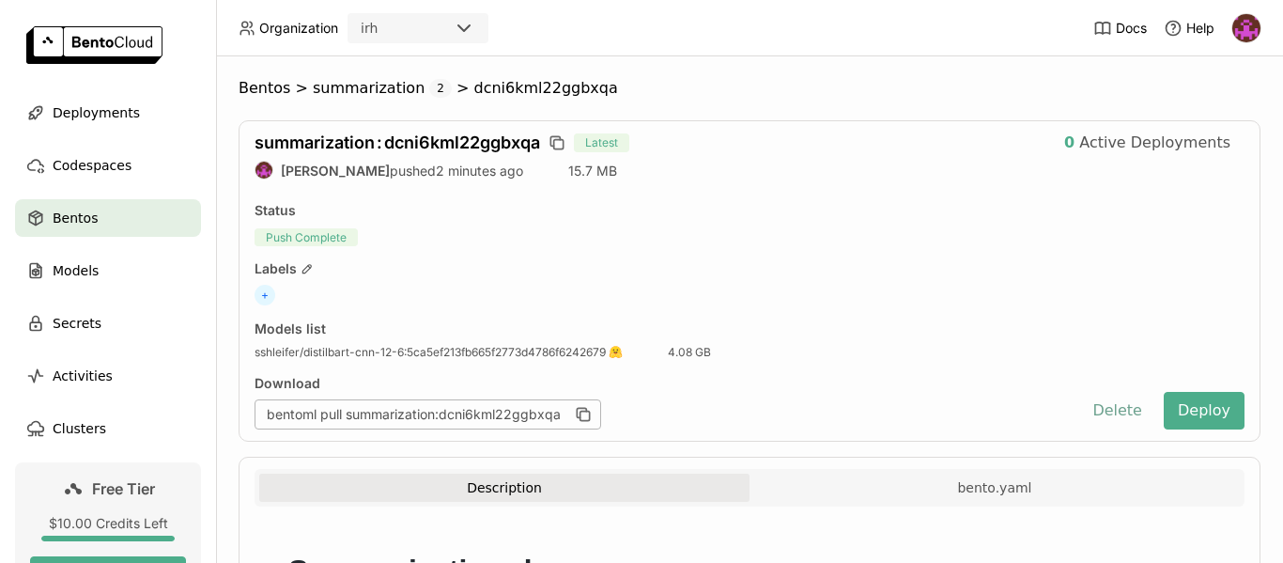
click at [1096, 411] on button "Delete" at bounding box center [1117, 411] width 78 height 38
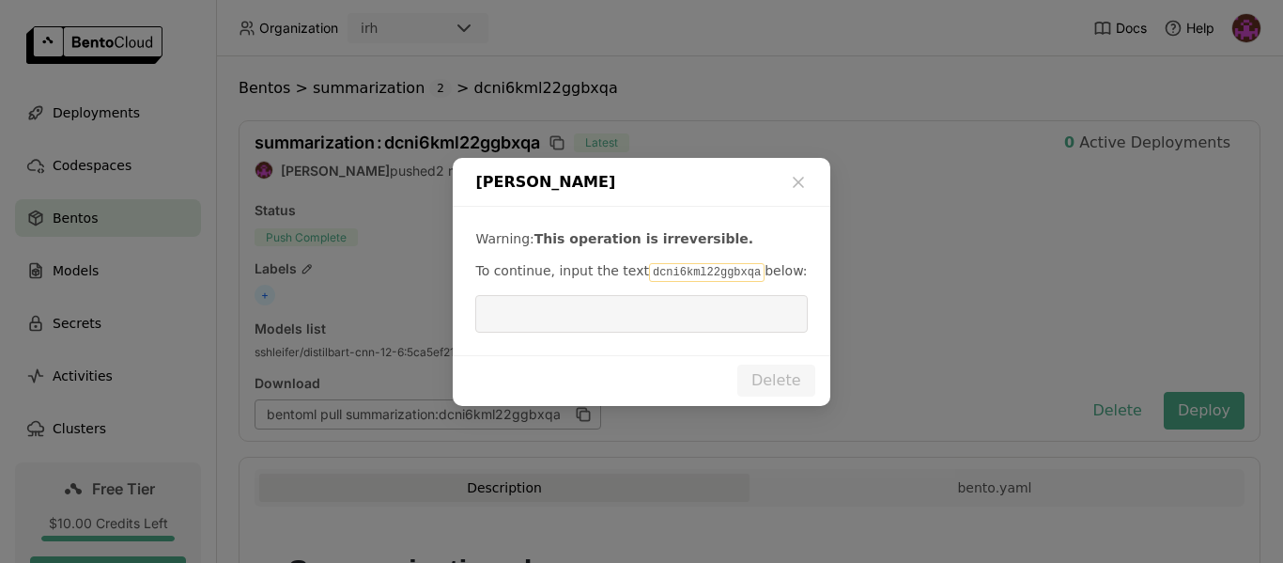
click at [702, 271] on code "dcni6kml22ggbxqa" at bounding box center [707, 272] width 116 height 19
copy p "dcni6kml22ggbxqa"
click at [686, 310] on input "dialog" at bounding box center [640, 314] width 309 height 36
paste input "dcni6kml22ggbxqa"
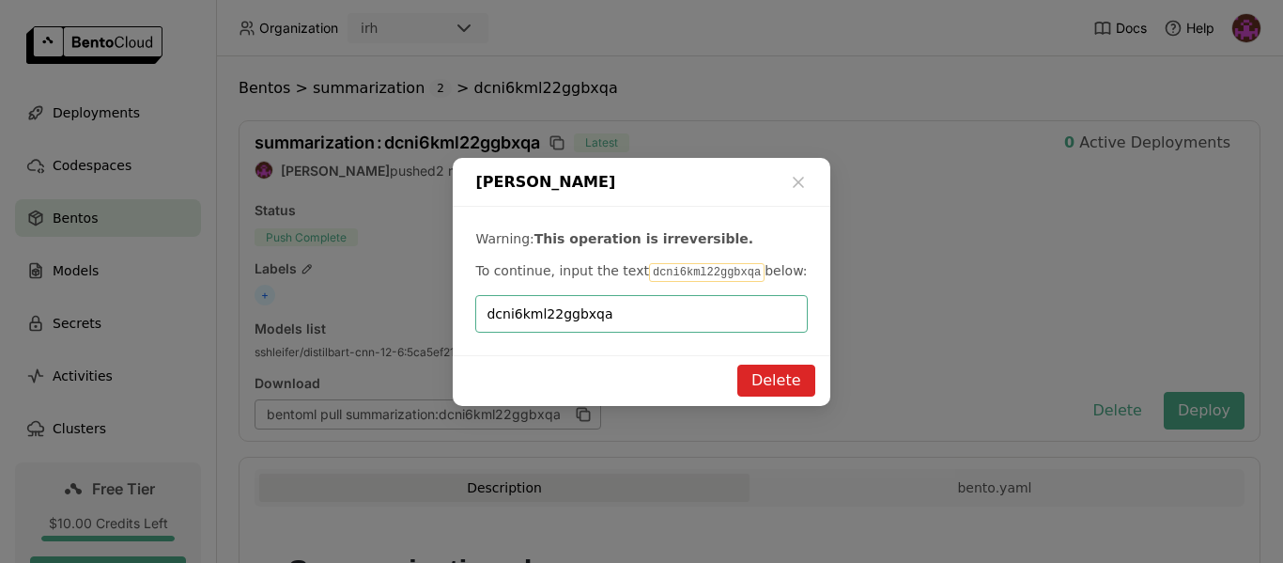
type input "dcni6kml22ggbxqa"
click at [784, 380] on button "Delete" at bounding box center [776, 380] width 78 height 32
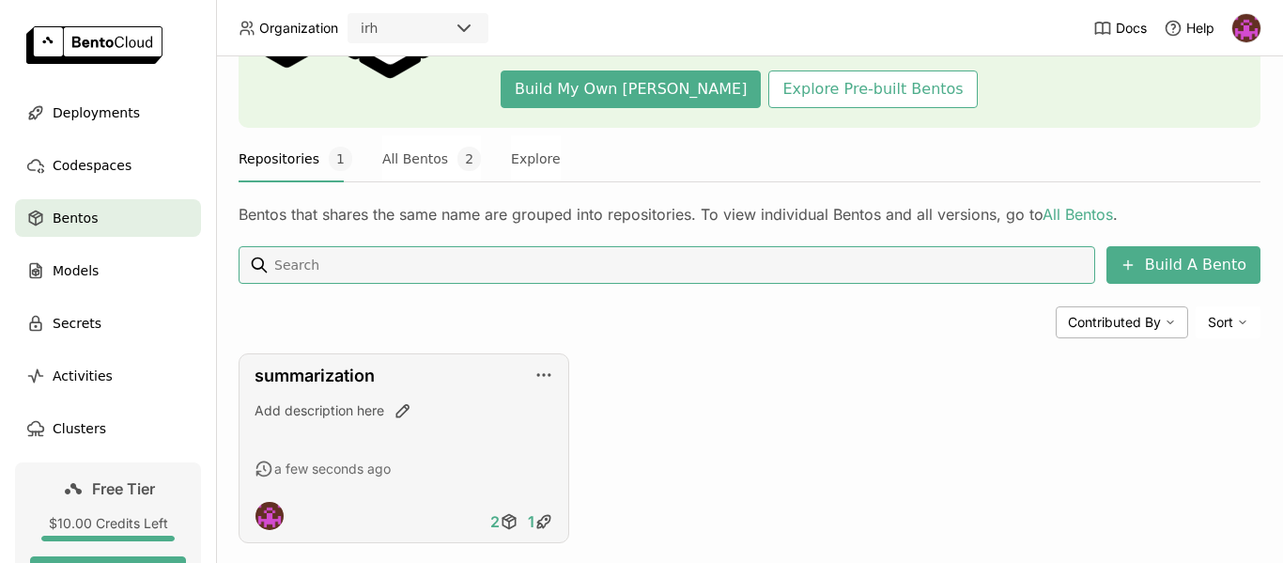
scroll to position [219, 0]
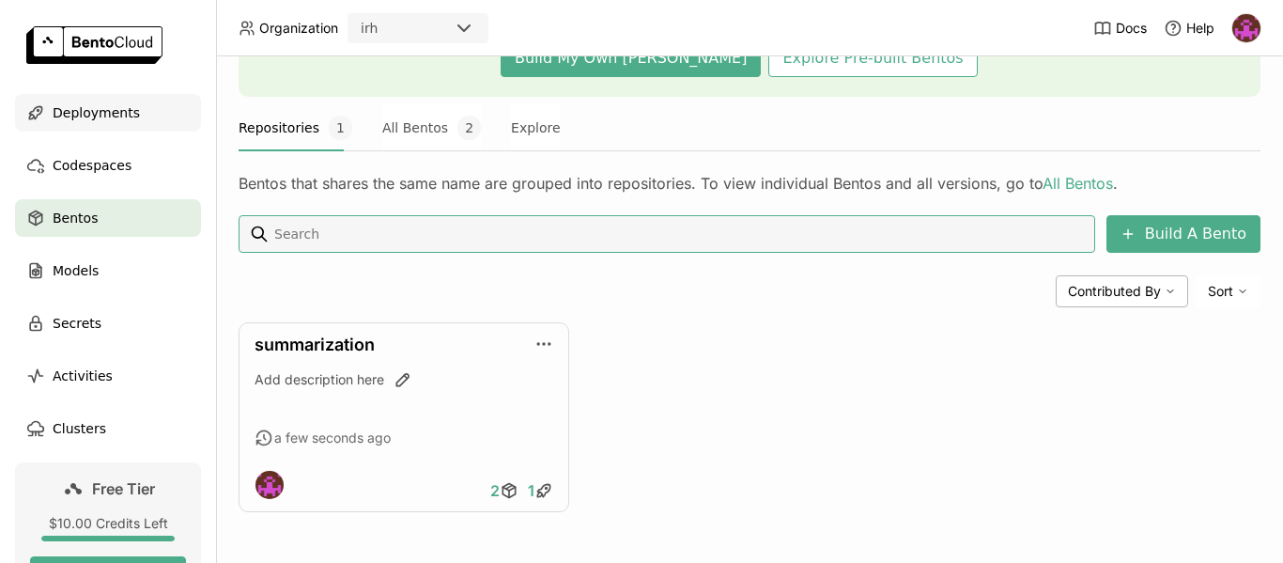
click at [102, 115] on span "Deployments" at bounding box center [96, 112] width 87 height 23
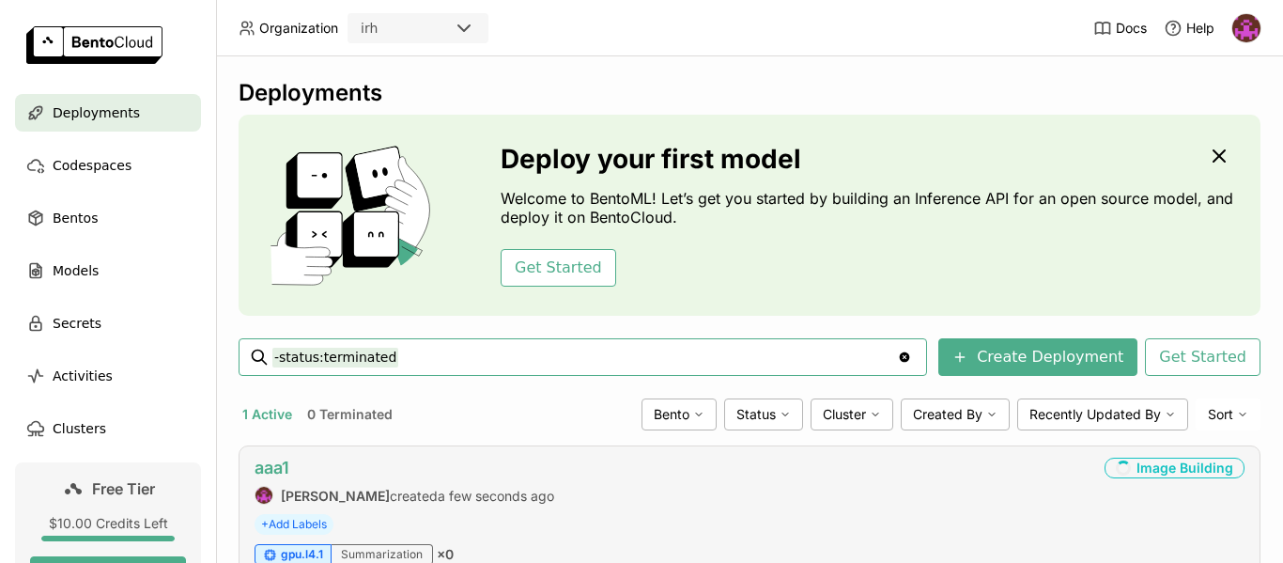
click at [278, 466] on link "aaa1" at bounding box center [271, 467] width 35 height 20
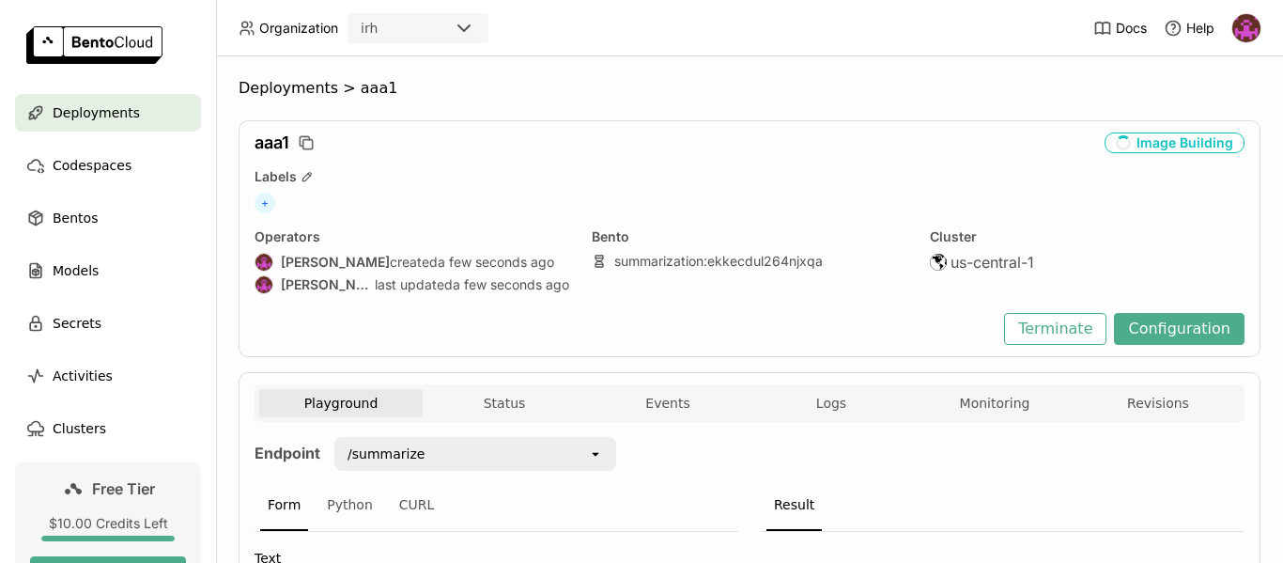
click at [831, 398] on span "Logs" at bounding box center [831, 402] width 30 height 17
click at [825, 410] on span "Logs" at bounding box center [831, 402] width 30 height 17
click at [823, 402] on span "Logs" at bounding box center [831, 402] width 30 height 17
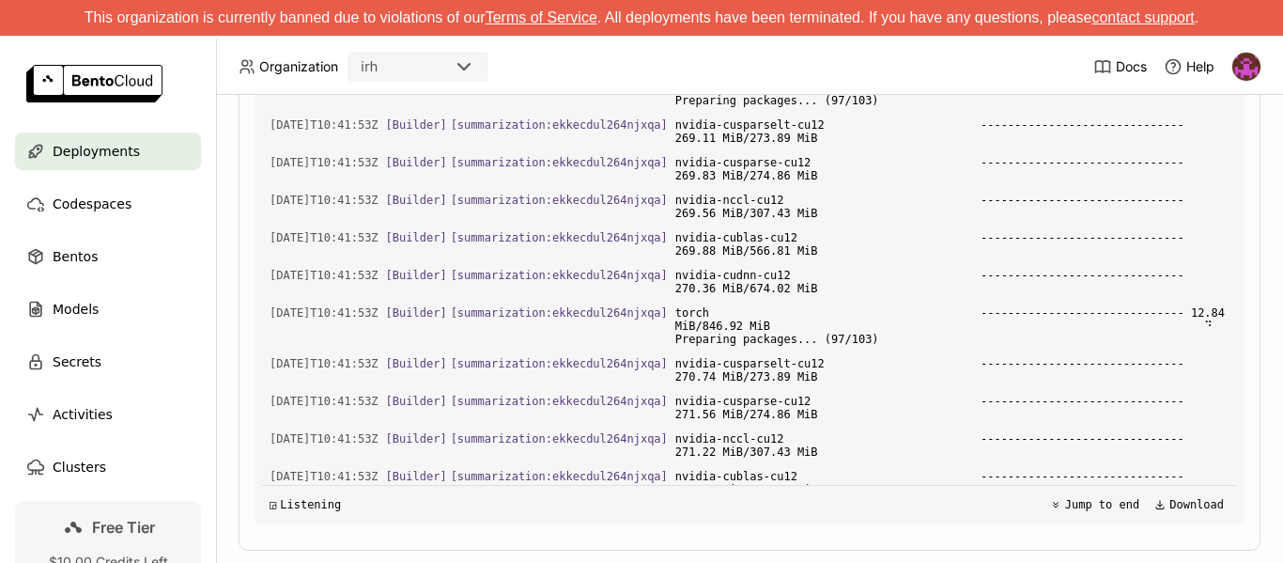
scroll to position [3509, 0]
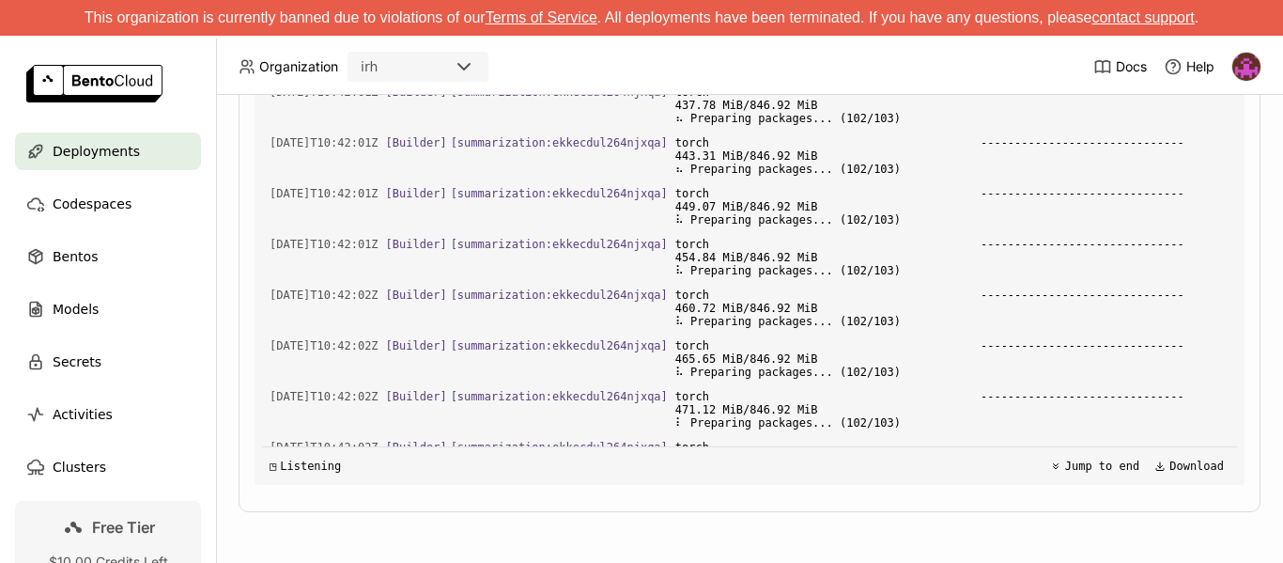
scroll to position [19979, 0]
